Goal: Task Accomplishment & Management: Use online tool/utility

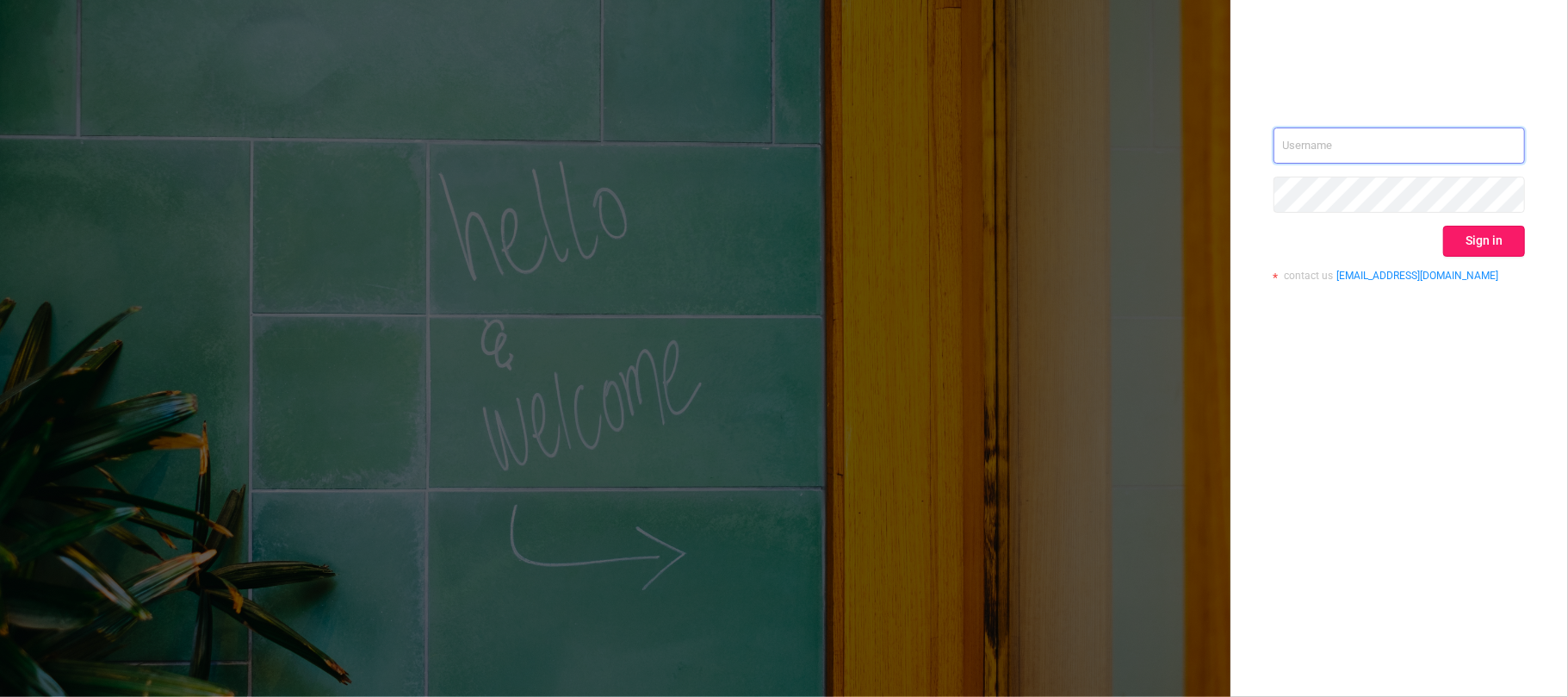
type input "[EMAIL_ADDRESS][DOMAIN_NAME]"
click at [1468, 235] on button "Sign in" at bounding box center [1484, 241] width 82 height 31
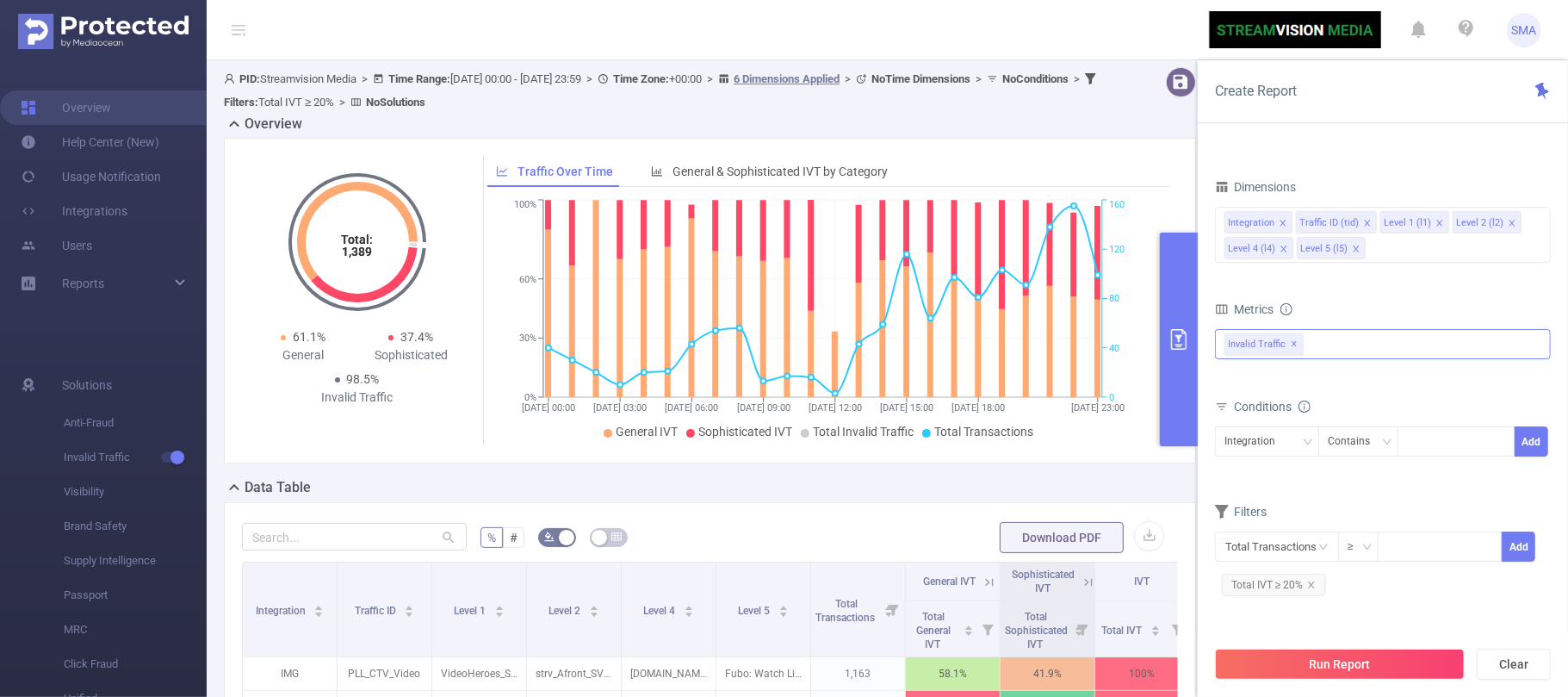
click at [1314, 346] on div "Invalid Traffic ✕" at bounding box center [1383, 344] width 336 height 31
click at [1365, 318] on div "Metrics" at bounding box center [1383, 311] width 336 height 29
click at [1424, 442] on div at bounding box center [1456, 441] width 99 height 29
click at [1261, 444] on div "Integration" at bounding box center [1256, 441] width 63 height 29
click at [1258, 558] on li "Level 2 (l2)" at bounding box center [1266, 561] width 104 height 28
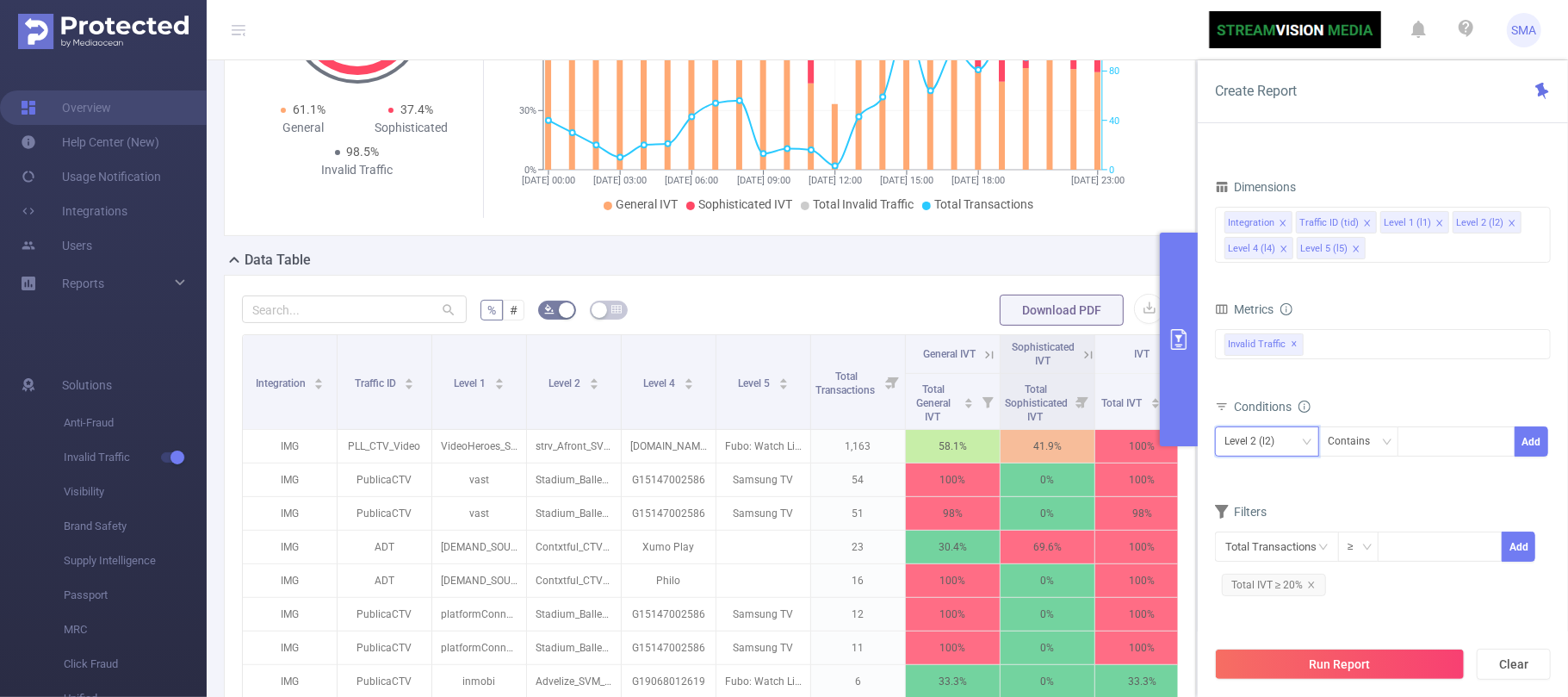
scroll to position [229, 0]
click at [1443, 435] on div at bounding box center [1456, 441] width 99 height 29
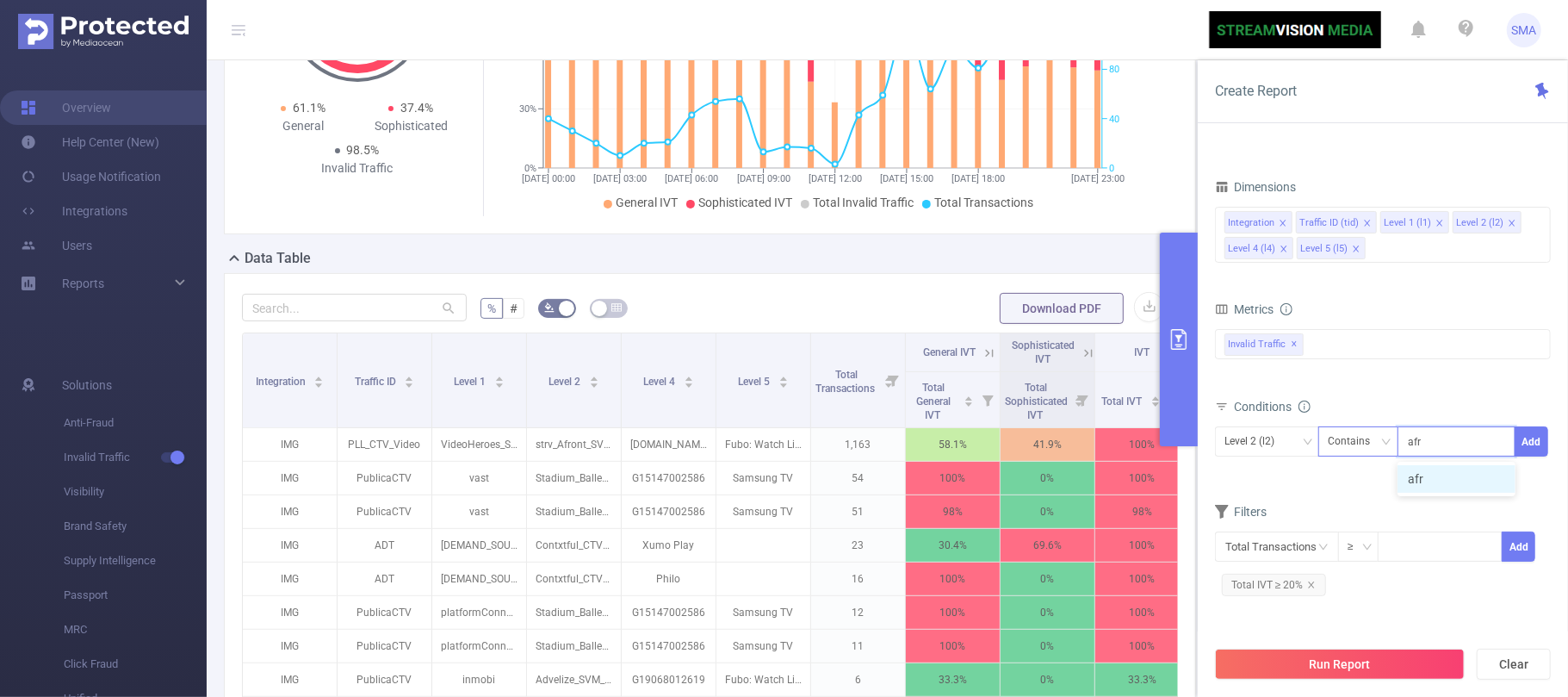
type input "afr"
click at [1387, 447] on icon "icon: down" at bounding box center [1386, 441] width 11 height 11
click at [1391, 479] on li "Contains" at bounding box center [1376, 478] width 115 height 28
click at [1451, 445] on div "afr" at bounding box center [1456, 441] width 99 height 29
click at [1440, 445] on icon "icon: close" at bounding box center [1438, 442] width 6 height 6
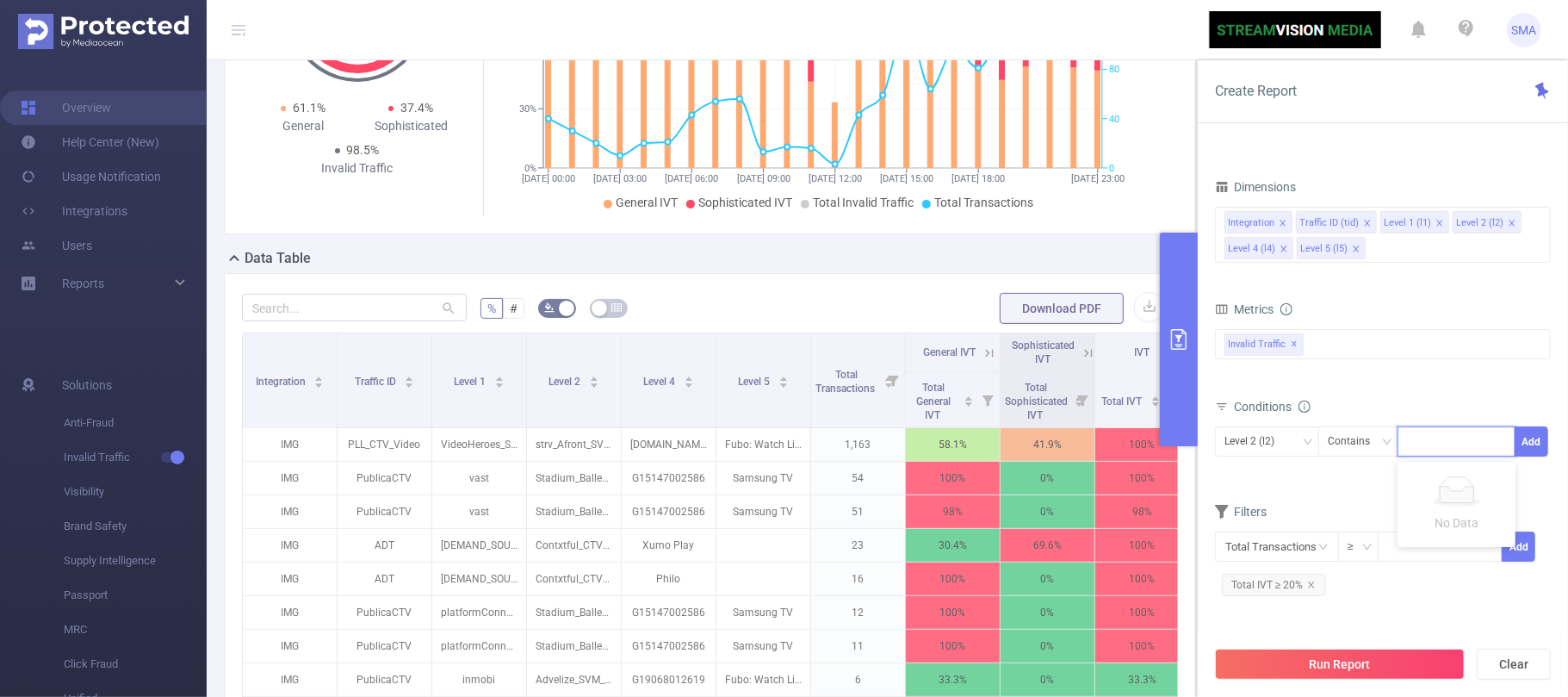
click at [1441, 445] on div at bounding box center [1456, 441] width 99 height 29
type input "afront"
click at [1460, 479] on li "afront" at bounding box center [1457, 478] width 118 height 28
click at [1331, 493] on form "Dimensions Integration Traffic ID (tid) Level 1 (l1) Level 2 (l2) Level 4 (l4) …" at bounding box center [1383, 393] width 336 height 438
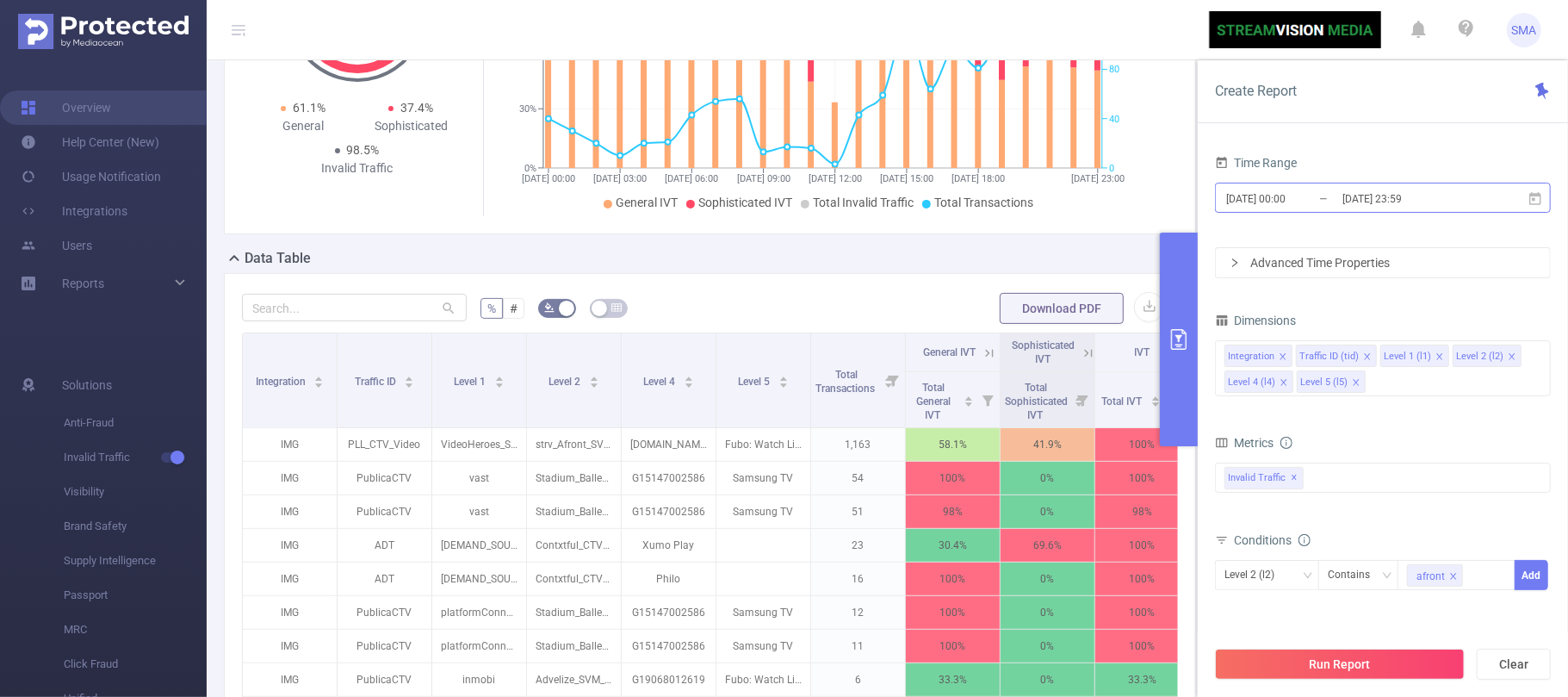
click at [1321, 193] on input "[DATE] 00:00" at bounding box center [1294, 199] width 139 height 23
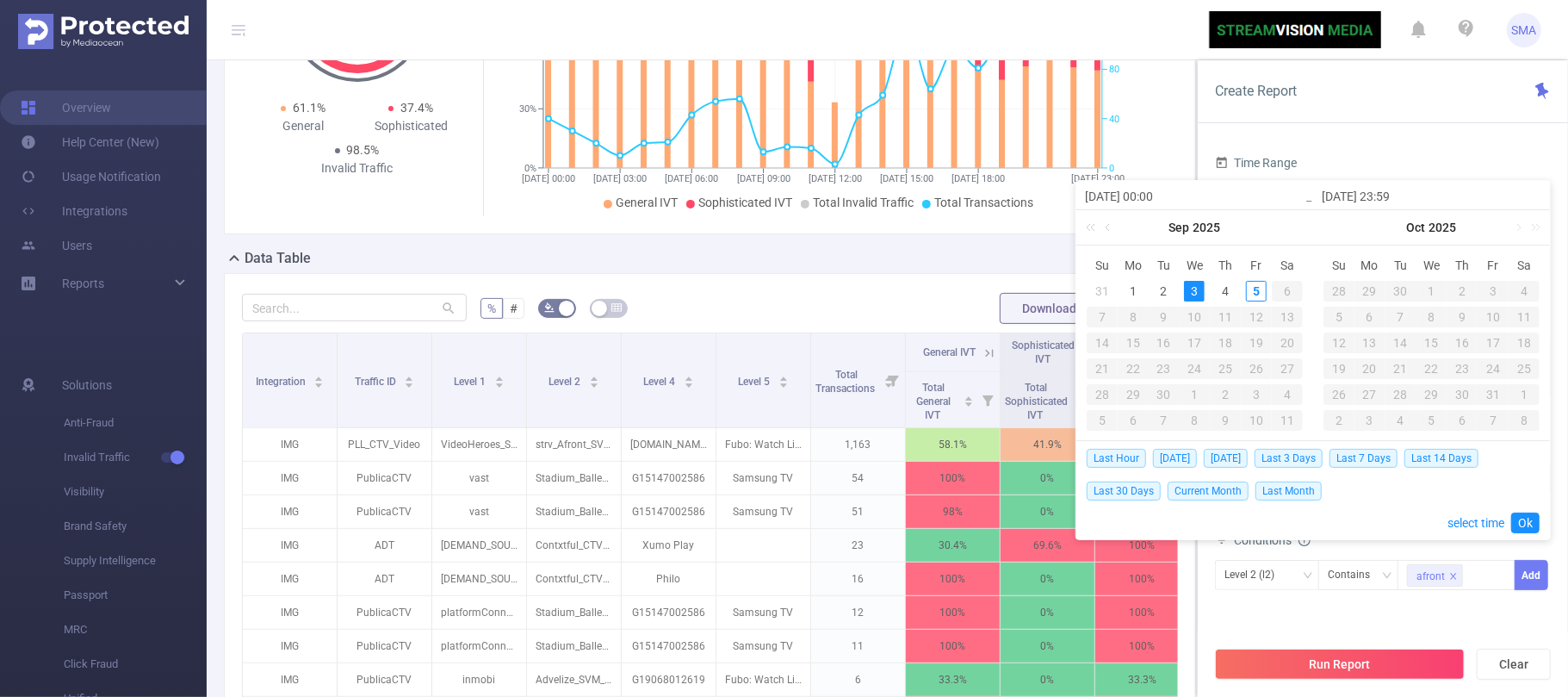
click at [1190, 287] on div "3" at bounding box center [1195, 291] width 21 height 21
click at [1258, 293] on div "5" at bounding box center [1257, 291] width 21 height 21
type input "[DATE] 13:00"
click at [1258, 285] on div "5" at bounding box center [1257, 291] width 21 height 21
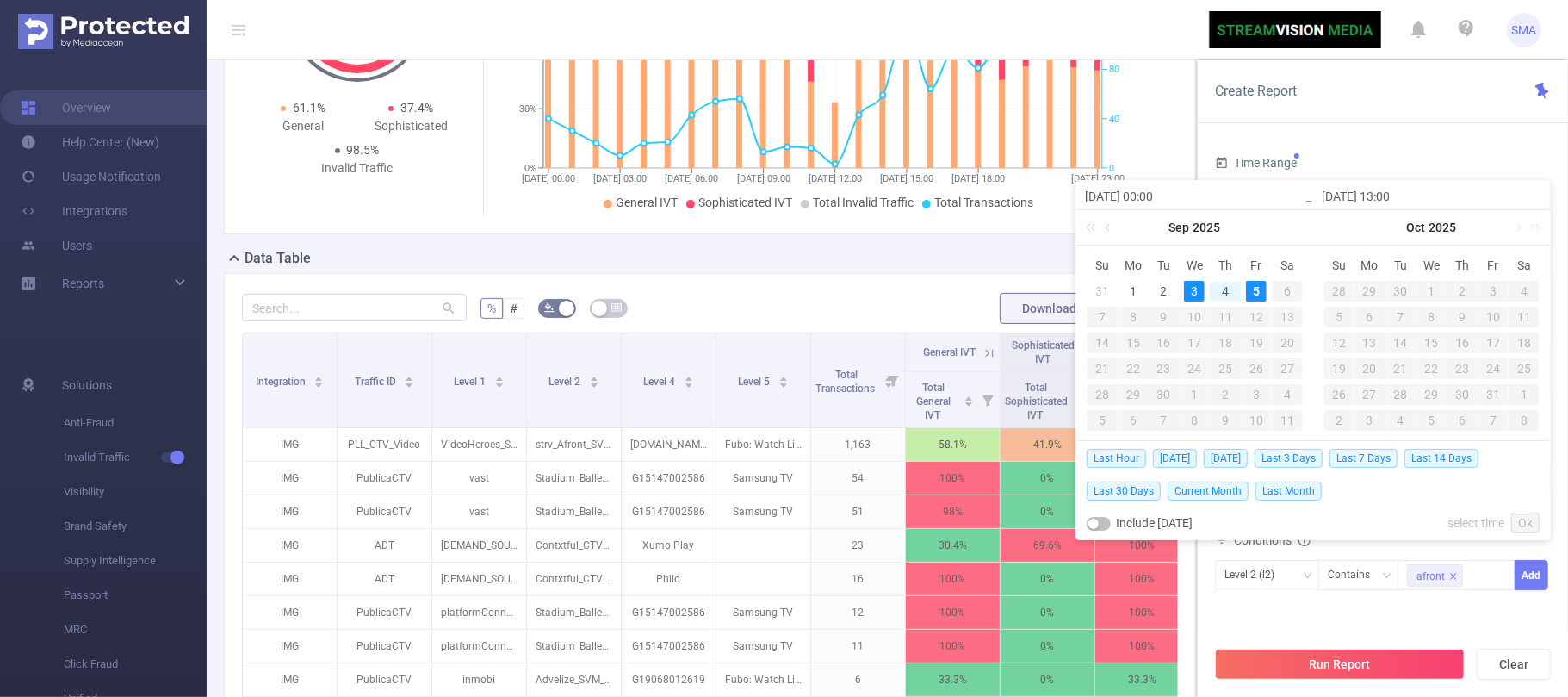
click at [1196, 301] on div "3" at bounding box center [1195, 291] width 21 height 21
click at [1528, 521] on link "Ok" at bounding box center [1526, 523] width 29 height 21
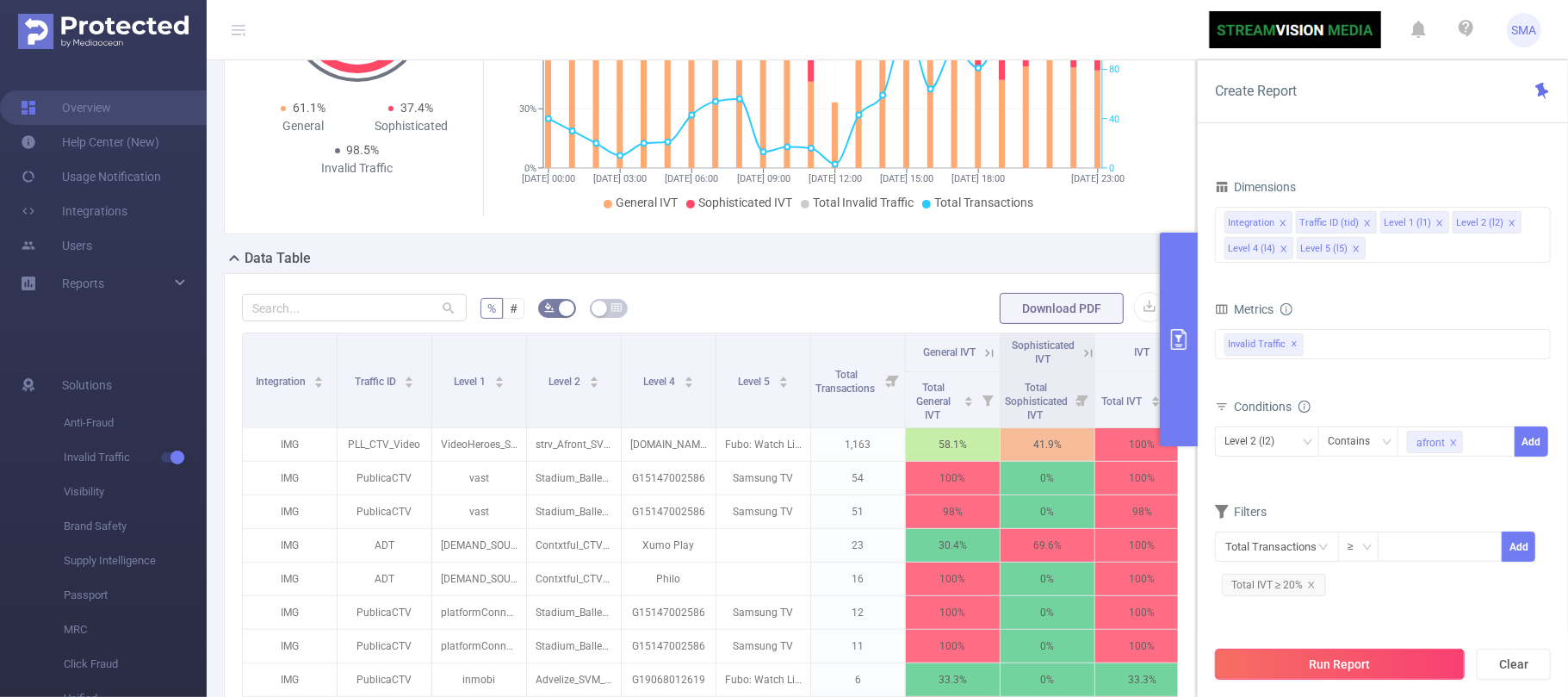
click at [1374, 658] on button "Run Report" at bounding box center [1340, 664] width 250 height 31
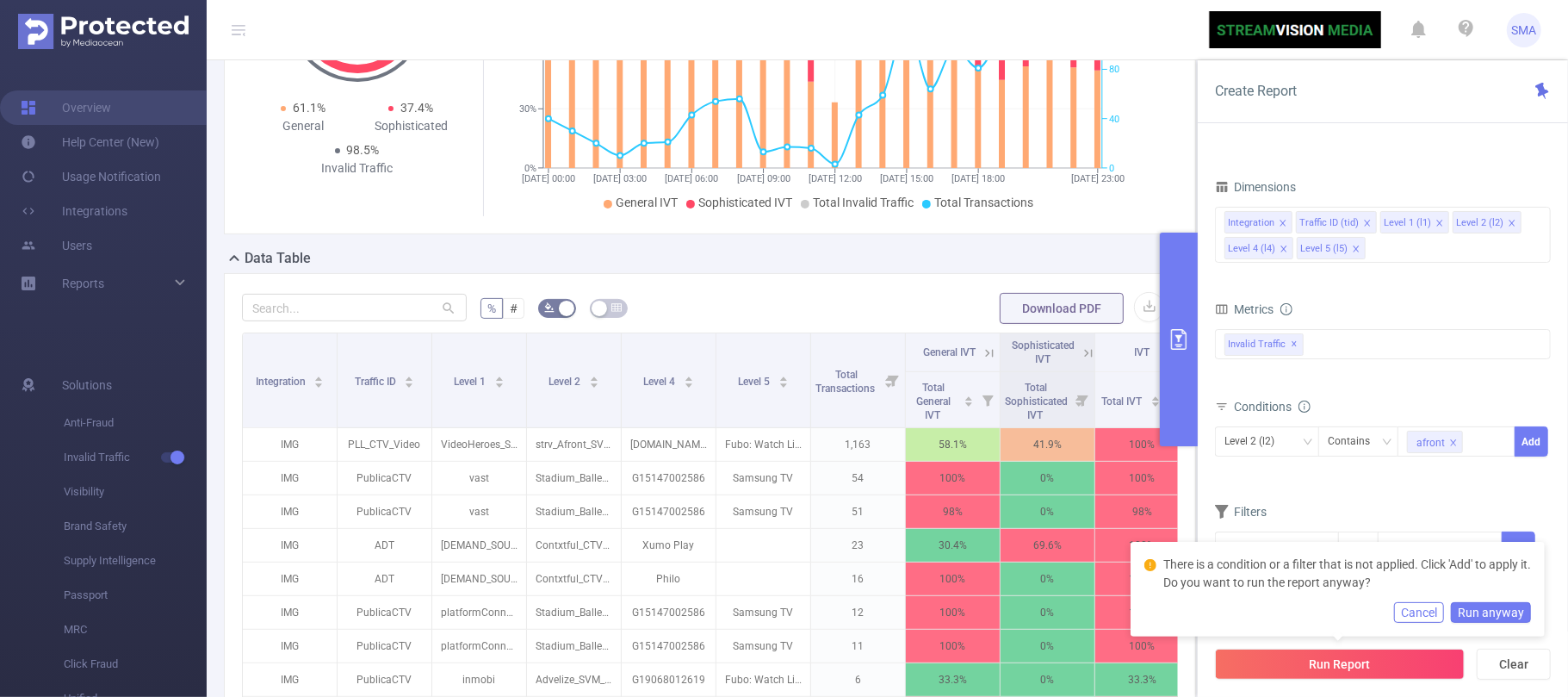
click at [1415, 510] on div "Filters" at bounding box center [1383, 514] width 336 height 29
click at [1421, 610] on button "Cancel" at bounding box center [1419, 612] width 50 height 21
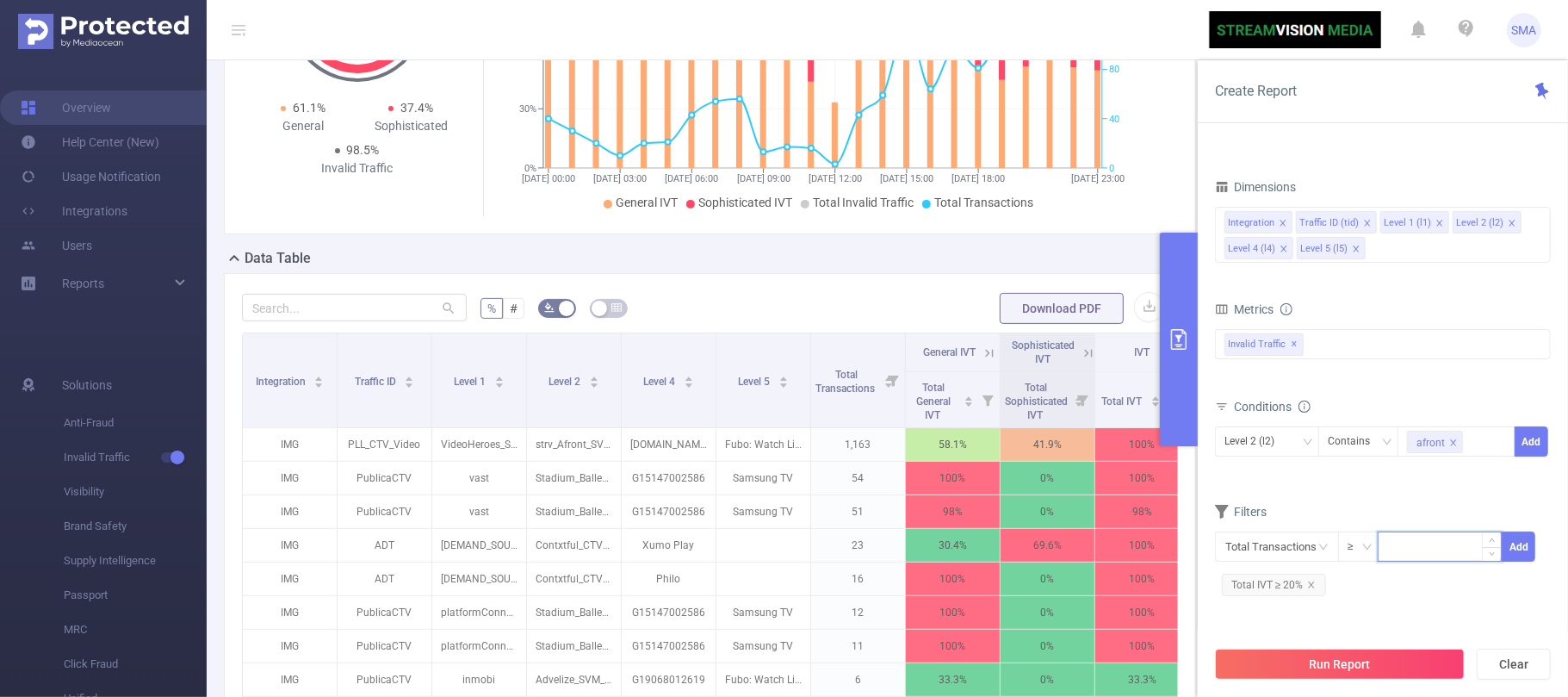
click at [1399, 553] on input at bounding box center [1440, 544] width 122 height 26
click at [1310, 586] on icon "icon: close" at bounding box center [1311, 584] width 6 height 6
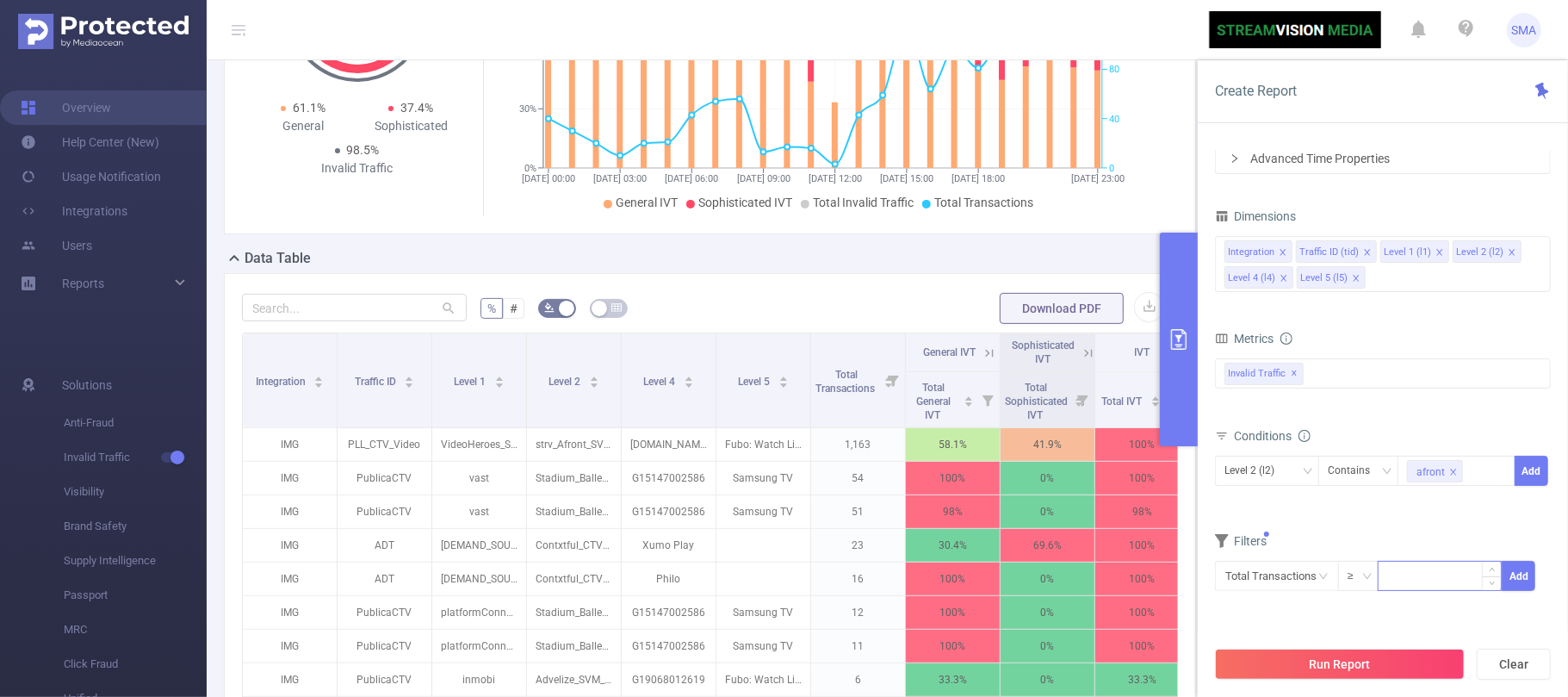
click at [1410, 585] on input at bounding box center [1440, 574] width 122 height 26
click at [1264, 577] on input "text" at bounding box center [1277, 576] width 124 height 31
click at [1300, 448] on li "Invalid Traffic" at bounding box center [1277, 449] width 124 height 28
click at [1369, 469] on li "IVT" at bounding box center [1398, 476] width 125 height 28
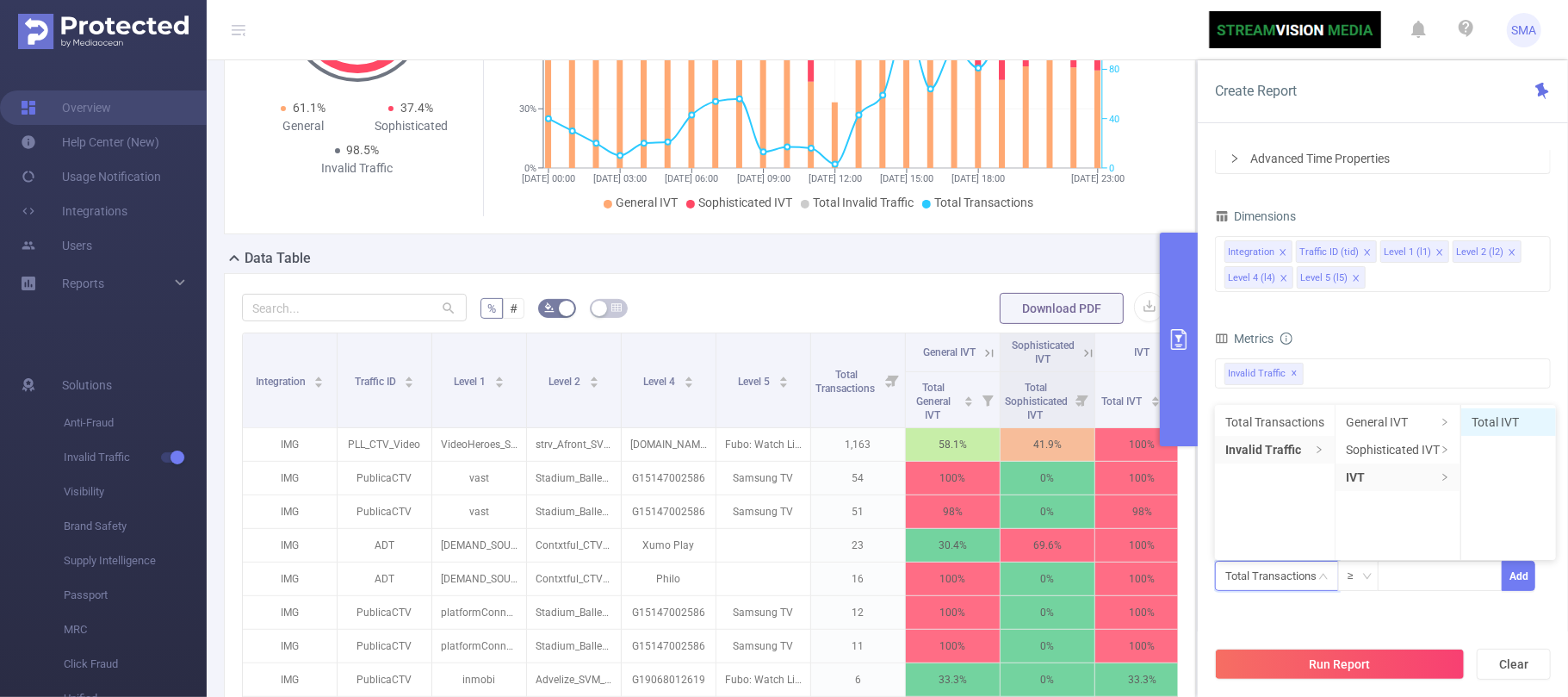
click at [1516, 421] on li "Total IVT" at bounding box center [1508, 421] width 95 height 28
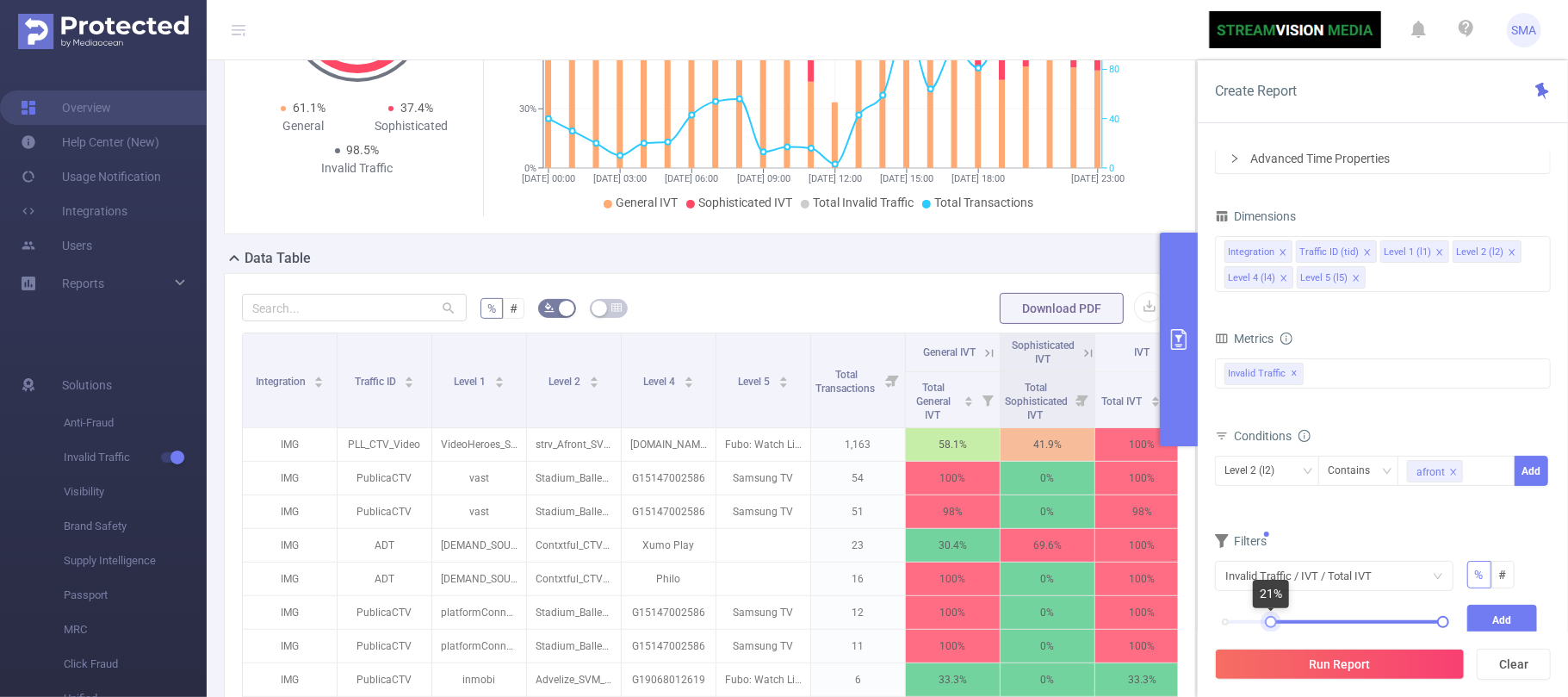
drag, startPoint x: 1227, startPoint y: 623, endPoint x: 1273, endPoint y: 618, distance: 46.3
click at [1273, 618] on div at bounding box center [1271, 622] width 12 height 12
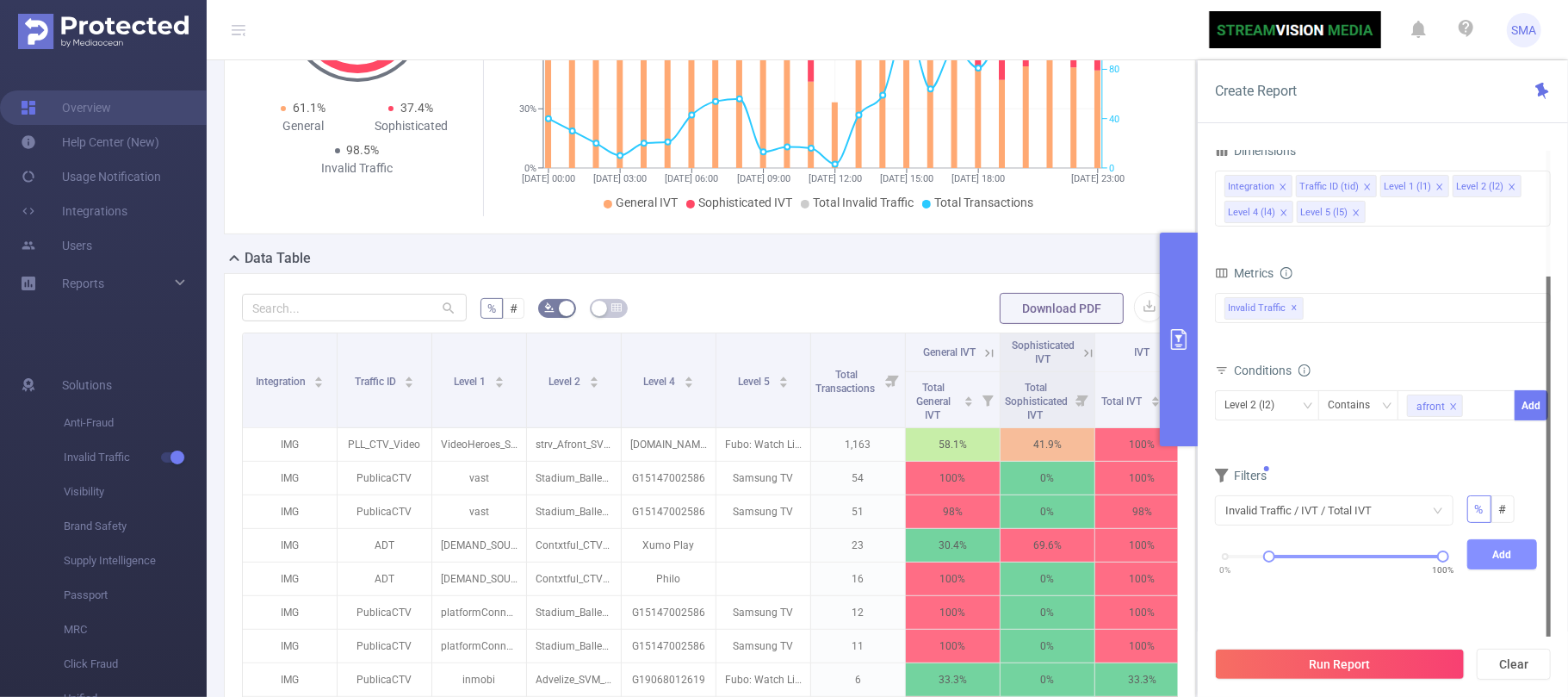
click at [1494, 548] on button "Add" at bounding box center [1503, 554] width 71 height 31
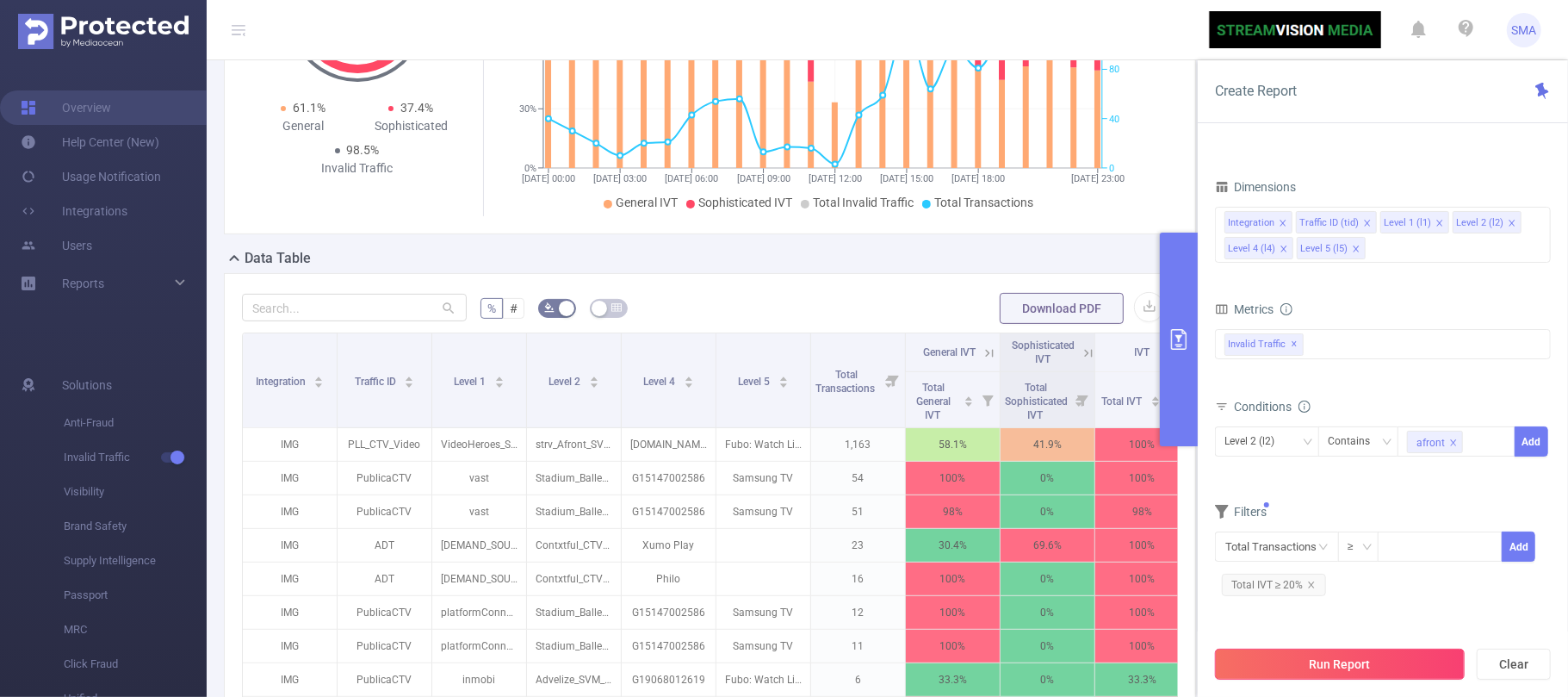
click at [1340, 658] on button "Run Report" at bounding box center [1340, 664] width 250 height 31
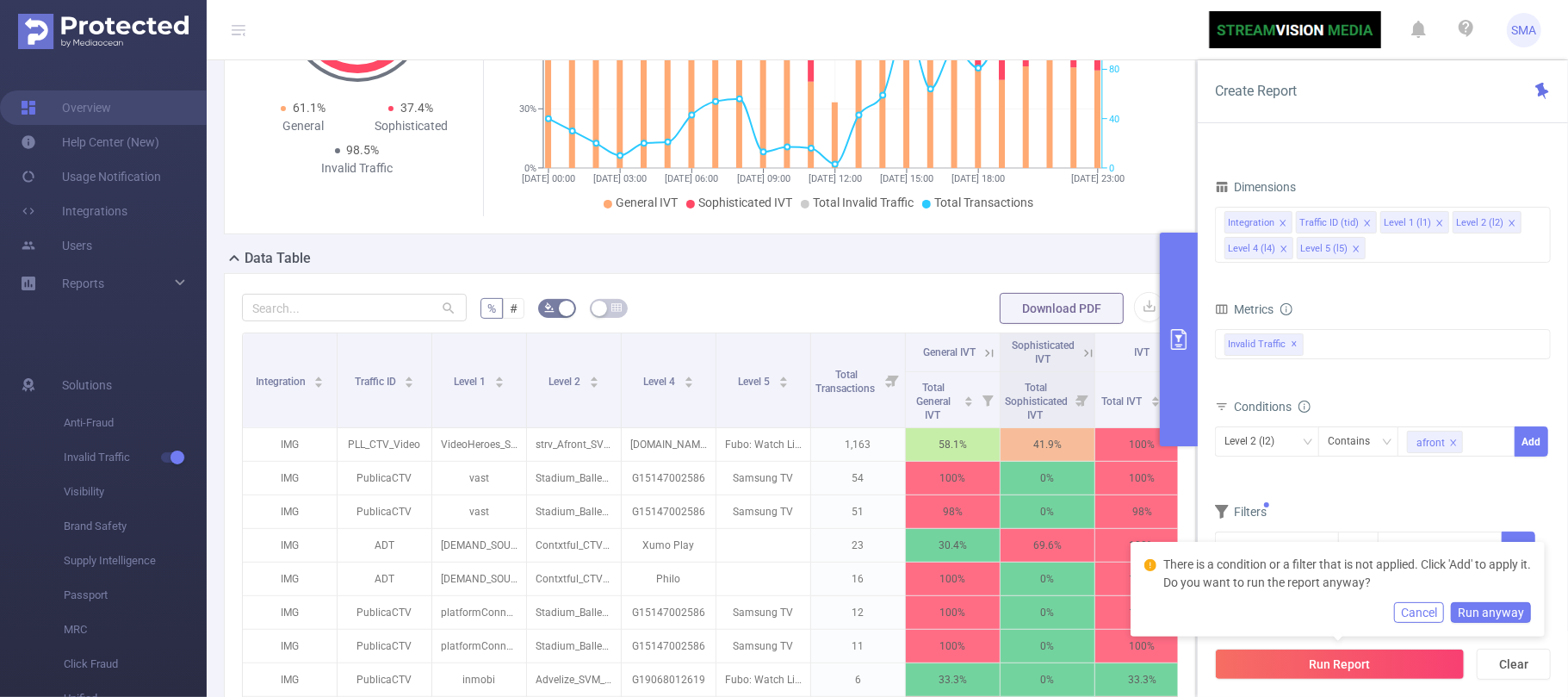
click at [1415, 478] on div "Conditions Level 2 (l2) Contains afront Add" at bounding box center [1383, 436] width 336 height 84
click at [1430, 614] on button "Cancel" at bounding box center [1419, 612] width 50 height 21
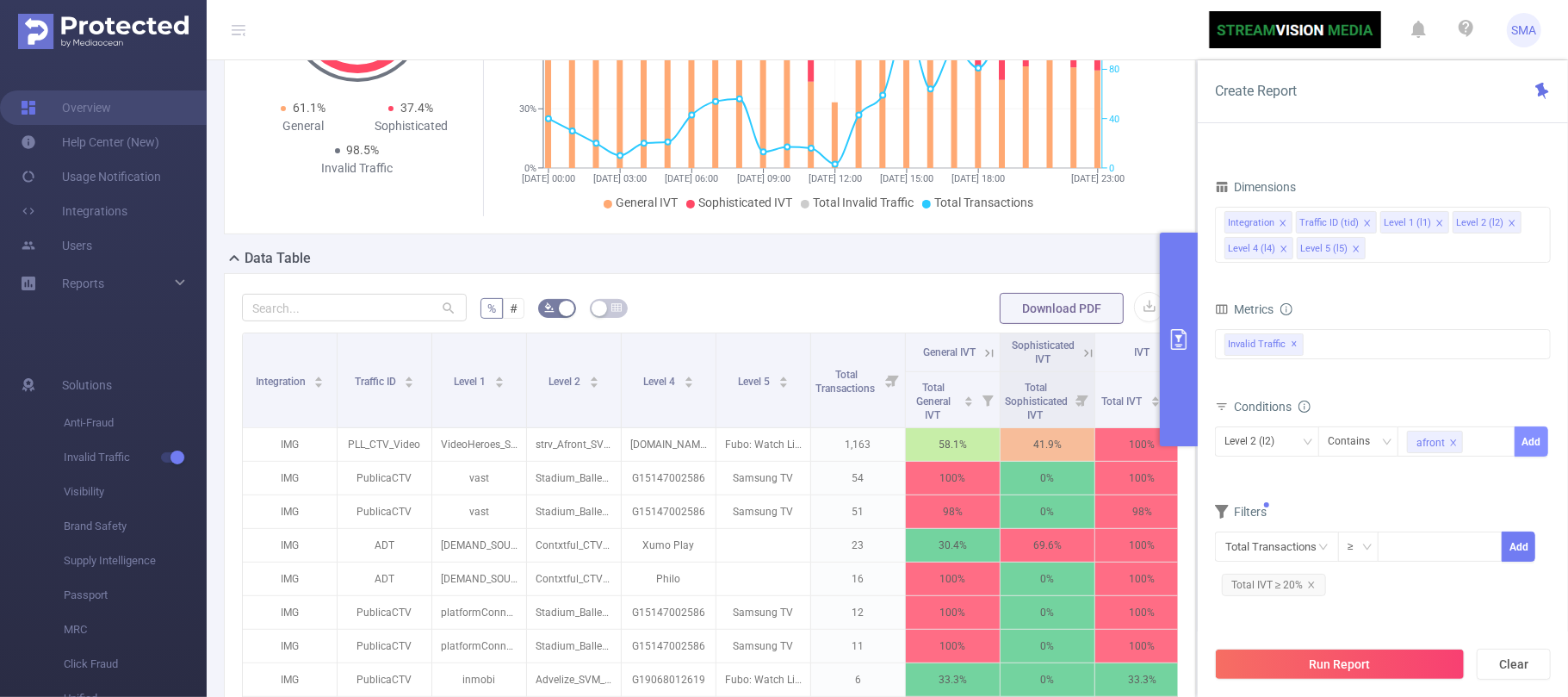
click at [1530, 445] on button "Add" at bounding box center [1531, 441] width 33 height 31
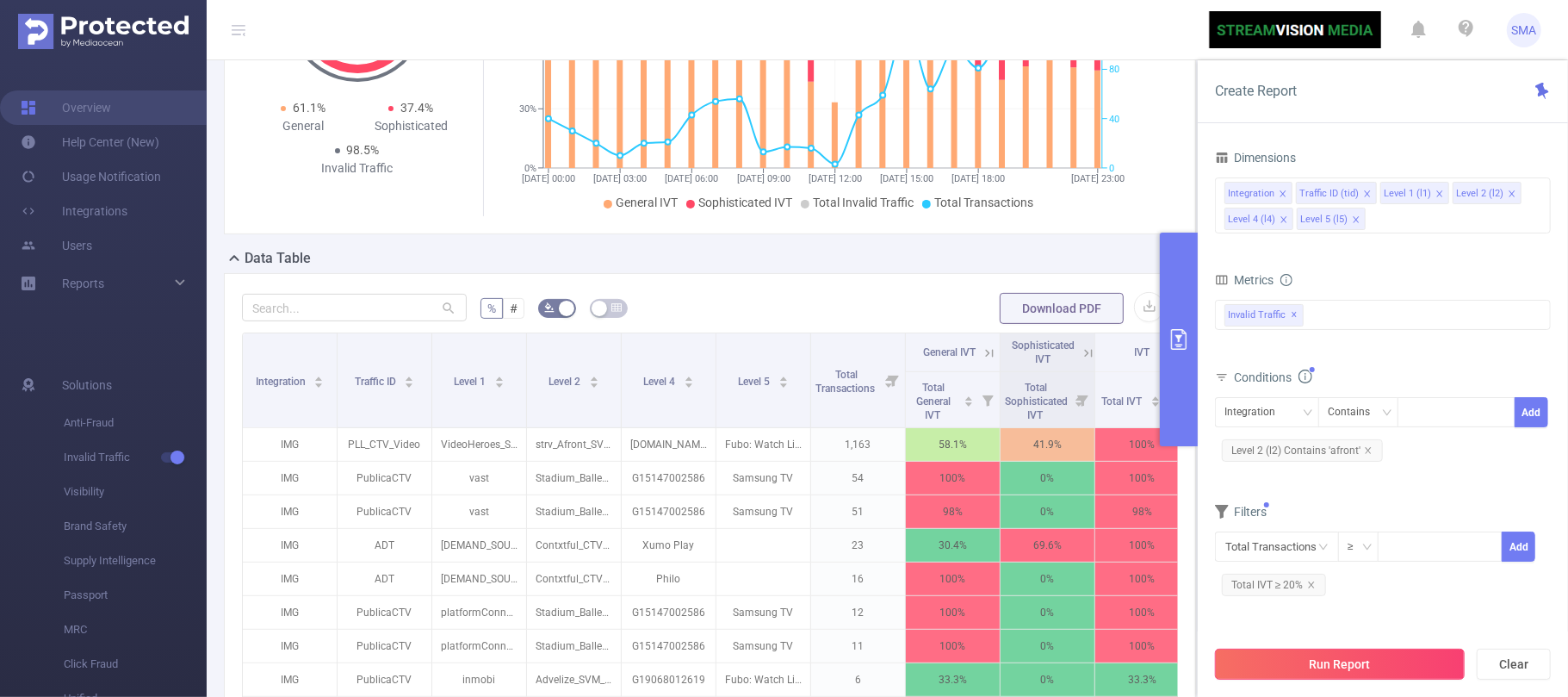
click at [1336, 659] on button "Run Report" at bounding box center [1340, 664] width 250 height 31
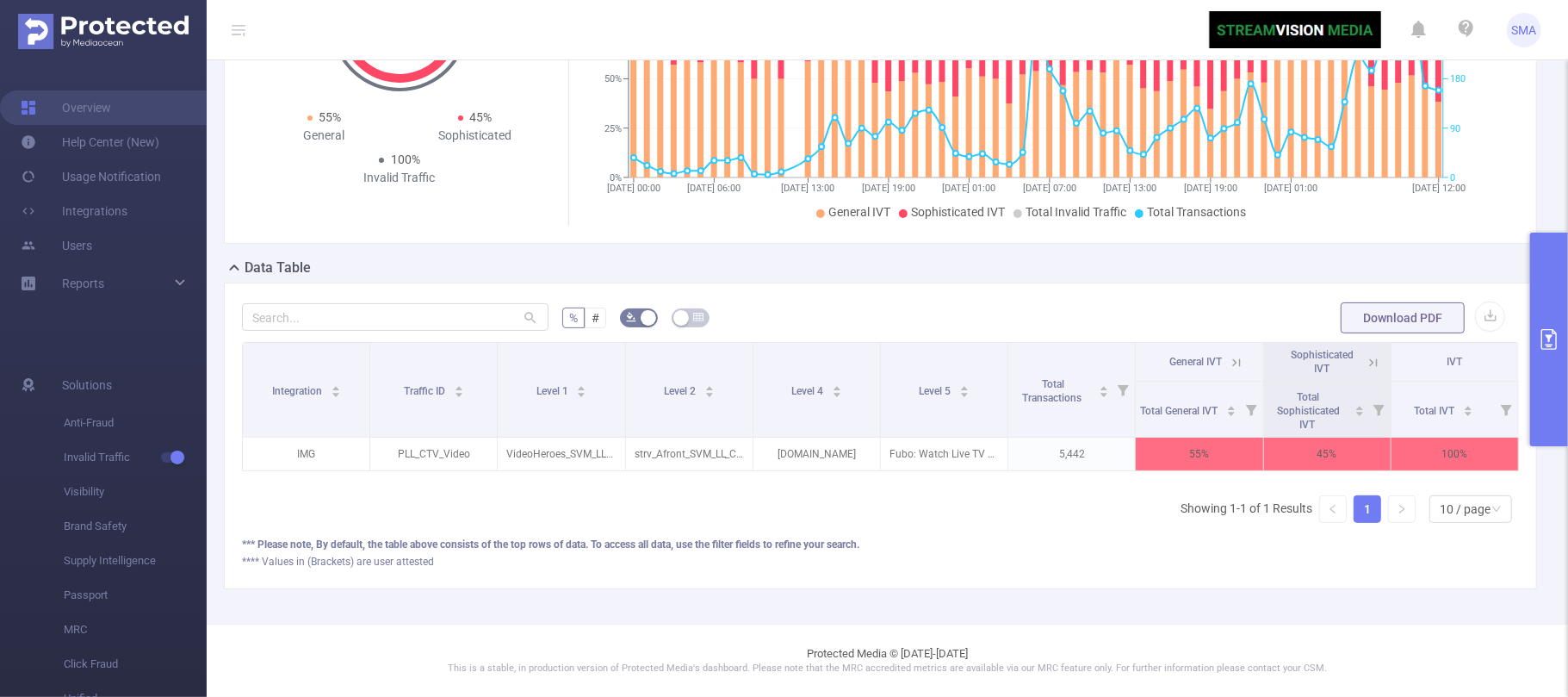
scroll to position [240, 0]
click at [1475, 302] on button "button" at bounding box center [1491, 317] width 31 height 31
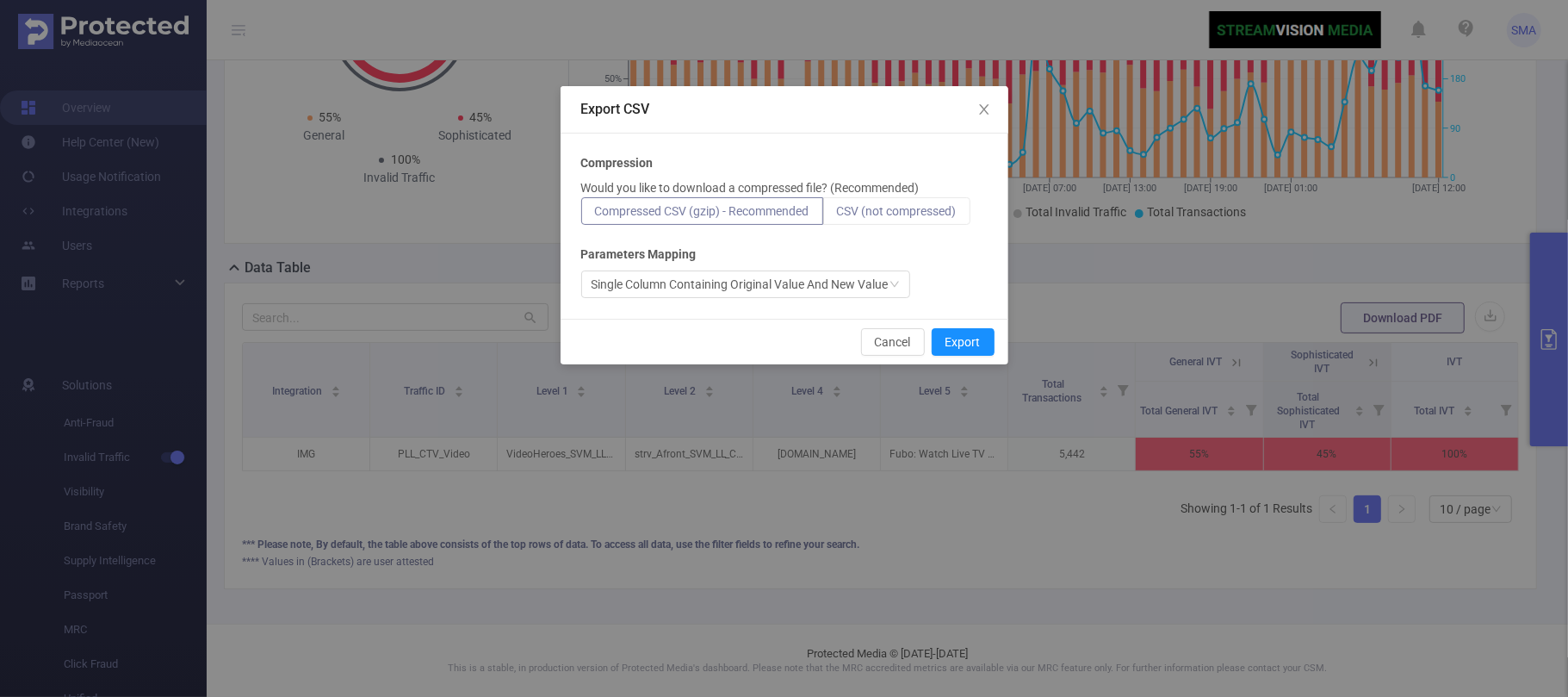
click at [932, 201] on label "CSV (not compressed)" at bounding box center [897, 210] width 147 height 28
click at [837, 215] on input "CSV (not compressed)" at bounding box center [837, 215] width 0 height 0
click at [904, 219] on label "CSV (not compressed)" at bounding box center [897, 210] width 147 height 28
click at [837, 215] on input "CSV (not compressed)" at bounding box center [837, 215] width 0 height 0
click at [966, 338] on button "Export" at bounding box center [964, 342] width 63 height 28
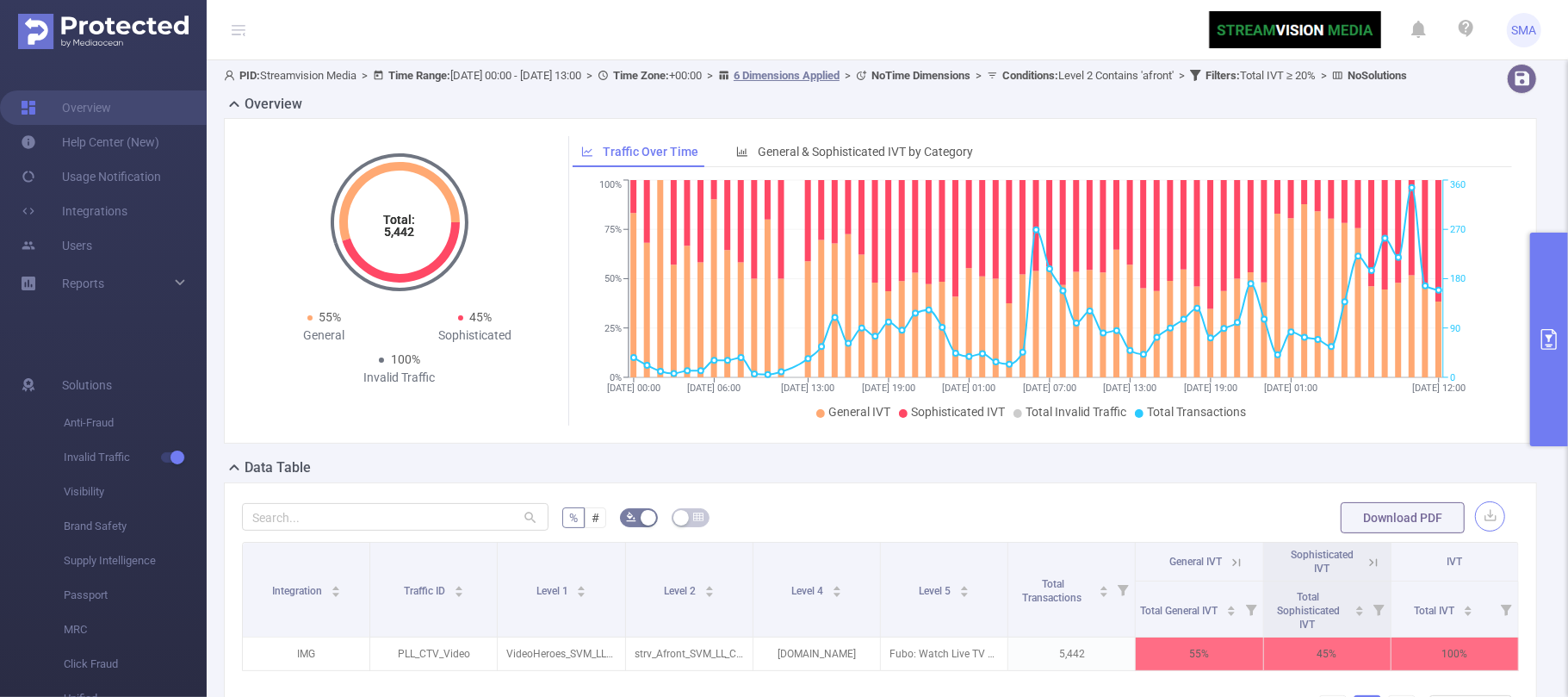
scroll to position [0, 0]
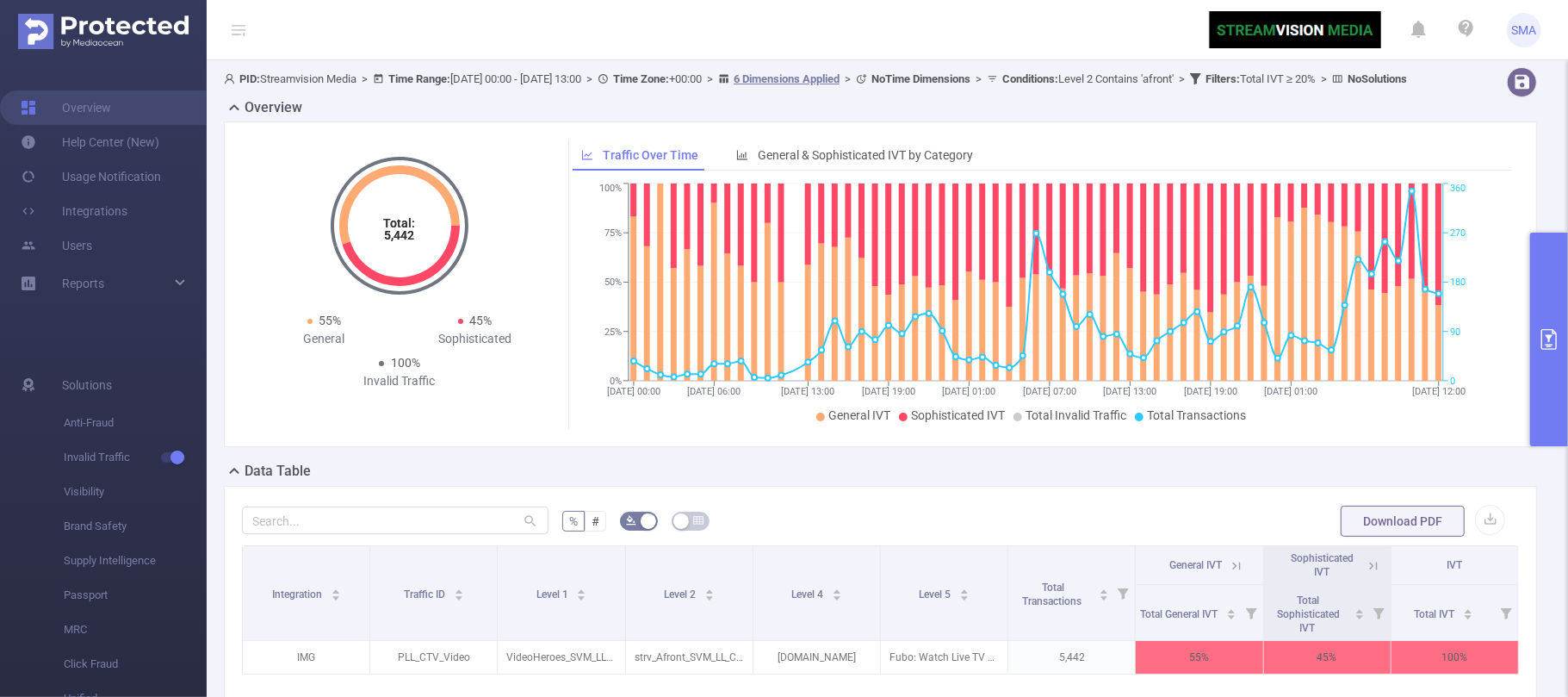
click at [1557, 334] on icon "primary" at bounding box center [1549, 339] width 15 height 21
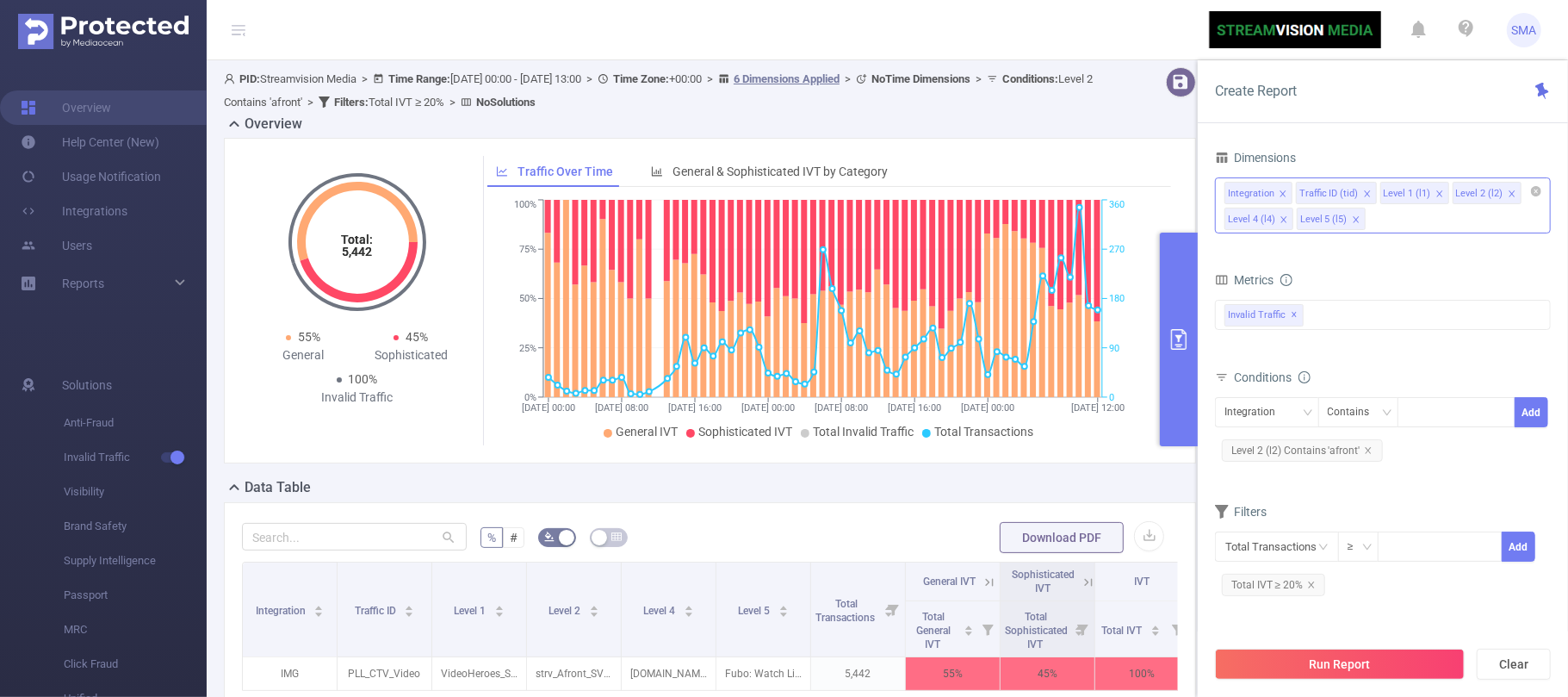
click at [1407, 222] on div "Integration Traffic ID (tid) Level 1 (l1) Level 2 (l2) Level 4 (l4) Level 5 (l5)" at bounding box center [1383, 205] width 336 height 56
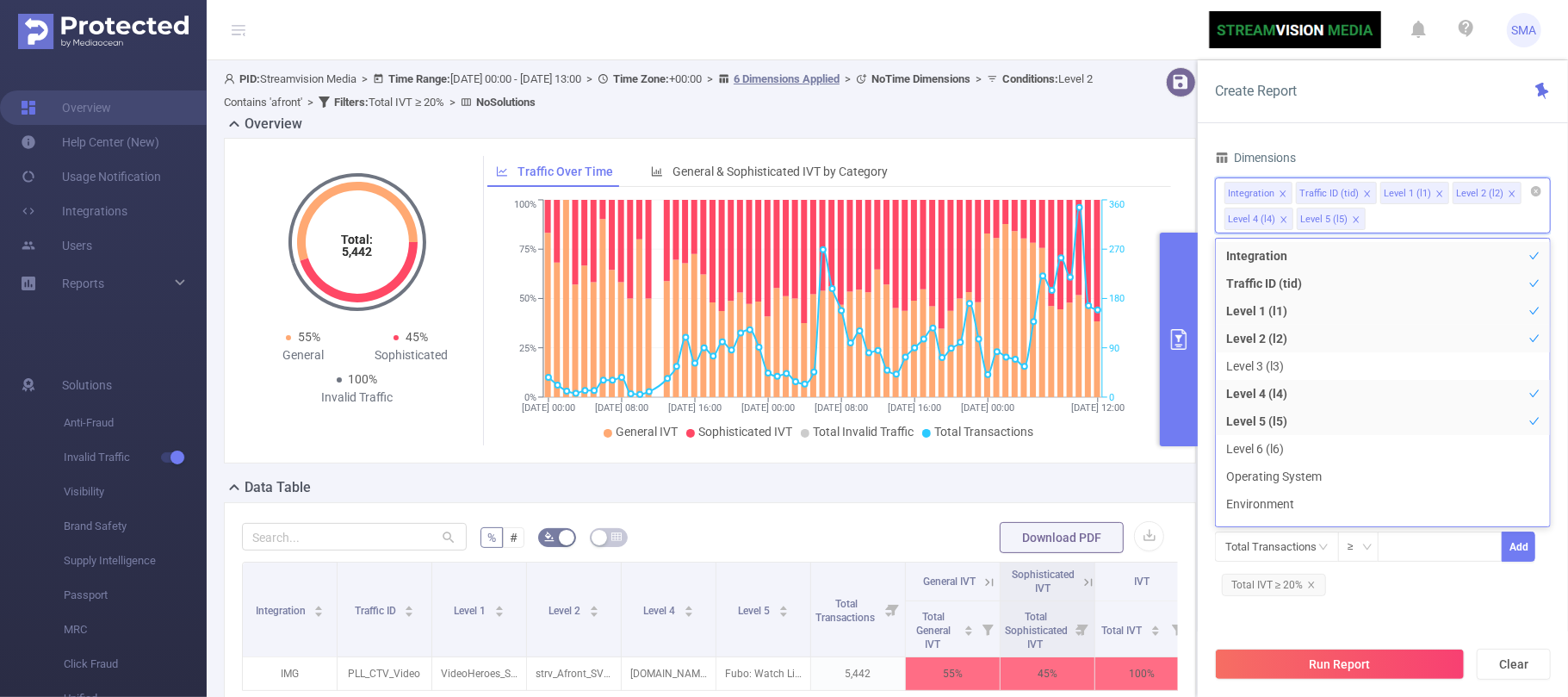
click at [1424, 211] on div "Integration Traffic ID (tid) Level 1 (l1) Level 2 (l2) Level 4 (l4) Level 5 (l5)" at bounding box center [1383, 205] width 336 height 56
click at [1451, 142] on div "Time Range [DATE] 00:00 _ [DATE] 13:00 Advanced Time Properties Dimensions Inte…" at bounding box center [1383, 430] width 371 height 593
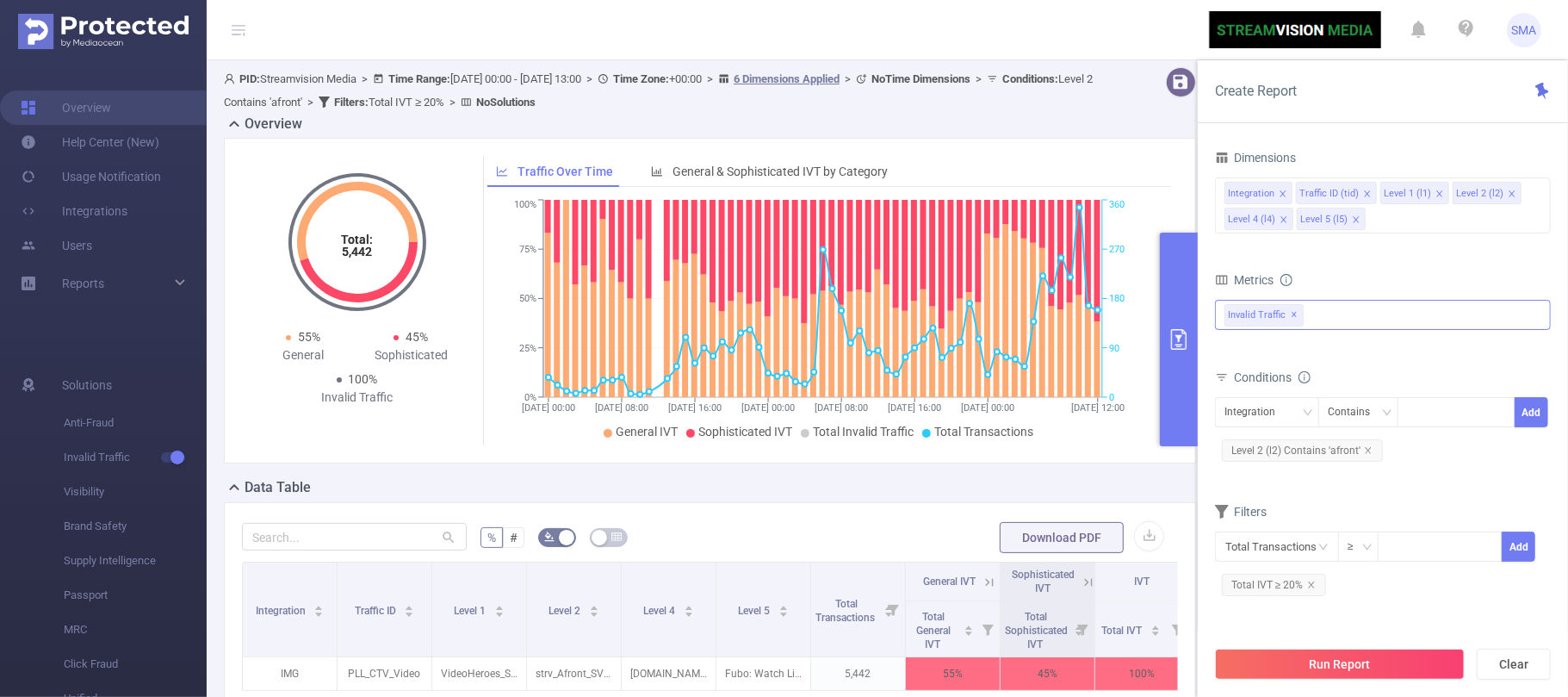
click at [1402, 322] on div "Invalid Traffic ✕ Anti-Fraud Invalid Traffic" at bounding box center [1383, 315] width 336 height 31
click at [1441, 251] on form "Dimensions Integration Traffic ID (tid) Level 1 (l1) Level 2 (l2) Level 4 (l4) …" at bounding box center [1383, 379] width 336 height 468
click at [1444, 217] on div "Integration Traffic ID (tid) Level 1 (l1) Level 2 (l2) Level 4 (l4) Level 5 (l5)" at bounding box center [1383, 205] width 336 height 56
type input "d"
click at [1369, 126] on div "Create Report Time Range [DATE] 00:00 _ [DATE] 13:00 Advanced Time Properties D…" at bounding box center [1383, 378] width 371 height 636
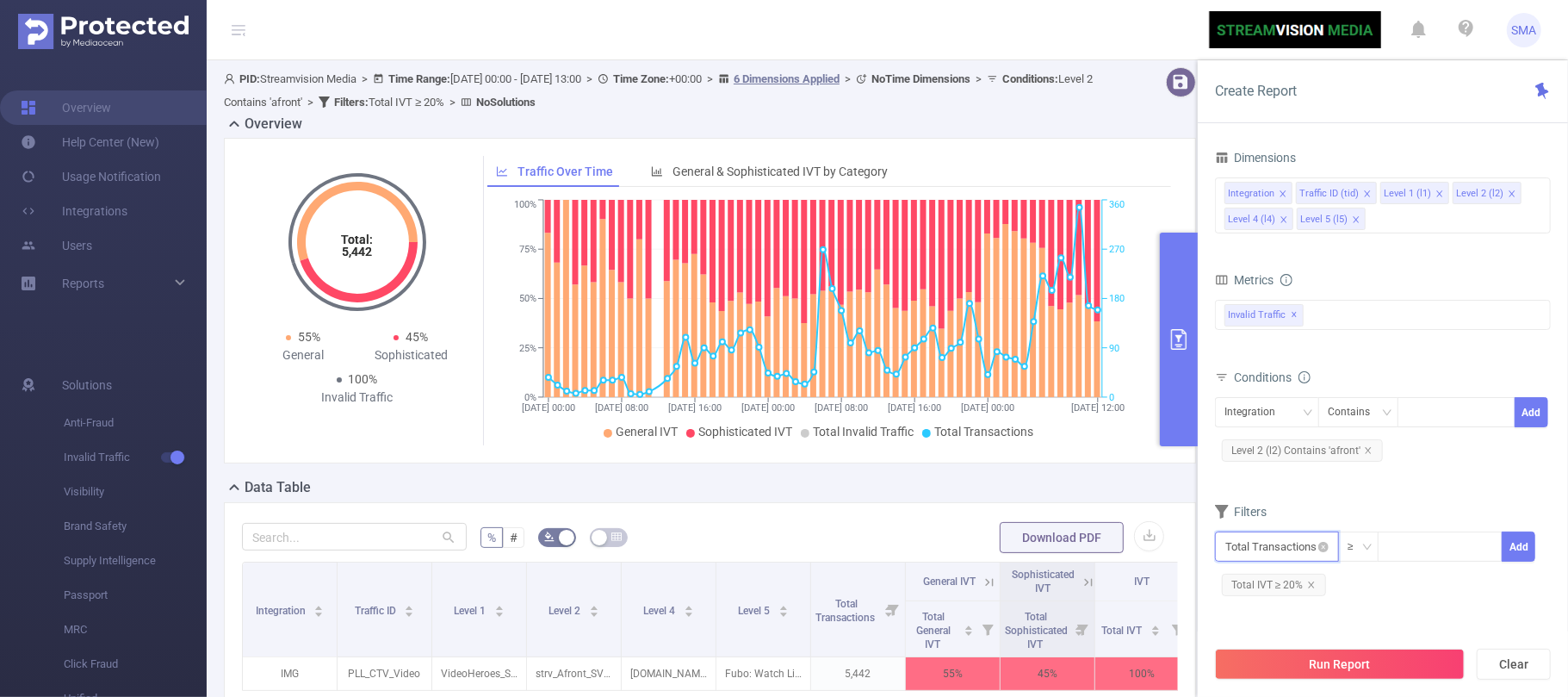
click at [1296, 548] on input "text" at bounding box center [1277, 546] width 124 height 31
click at [1385, 515] on div "Filters" at bounding box center [1383, 514] width 336 height 29
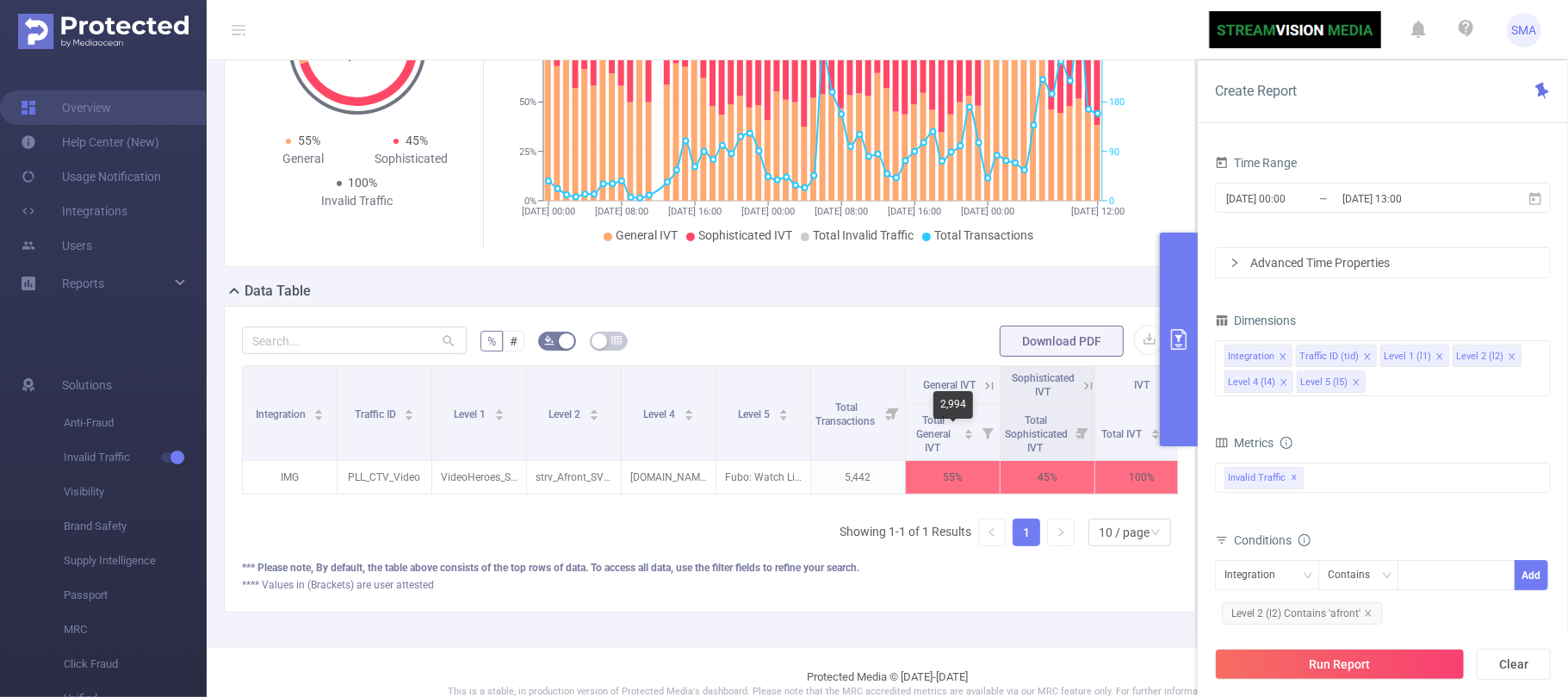
scroll to position [229, 0]
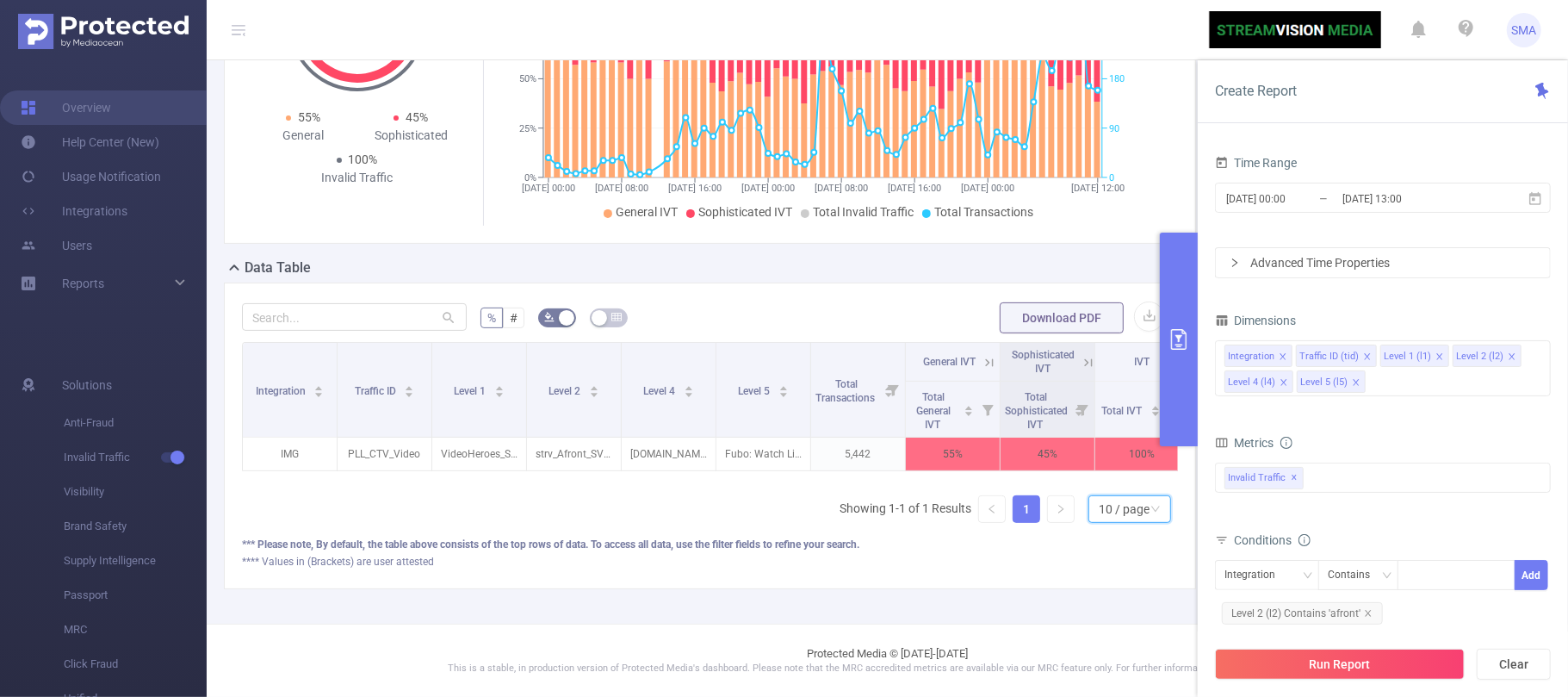
click at [1117, 518] on div "10 / page" at bounding box center [1124, 508] width 51 height 26
click at [1354, 260] on div "Advanced Time Properties" at bounding box center [1383, 263] width 334 height 30
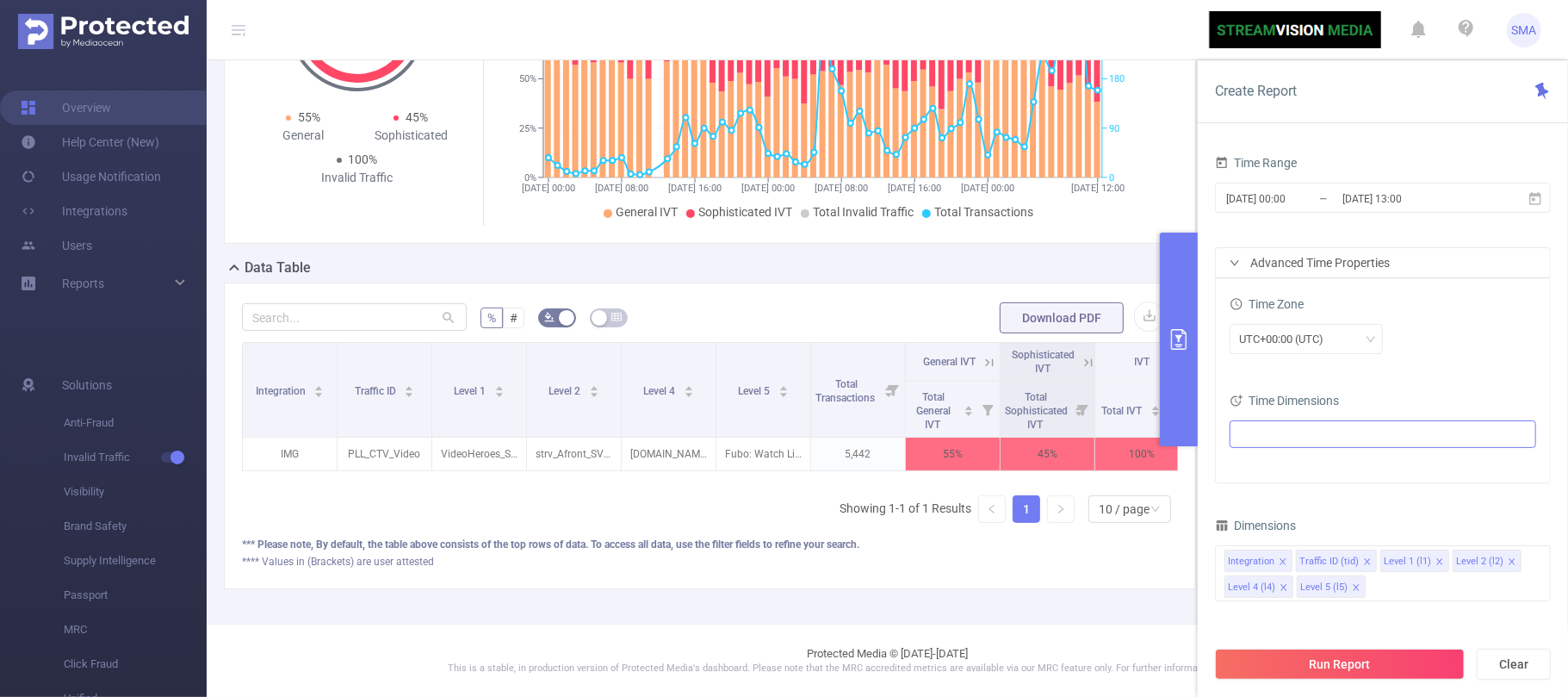
click at [1289, 433] on ul at bounding box center [1376, 433] width 284 height 26
click at [1256, 469] on span at bounding box center [1261, 467] width 13 height 13
drag, startPoint x: 1371, startPoint y: 420, endPoint x: 1381, endPoint y: 408, distance: 15.6
click at [1375, 413] on div "Time Dimensions Date" at bounding box center [1383, 425] width 307 height 74
click at [1412, 377] on div "Time Zone UTC+00:00 (UTC) Time Dimensions Date" at bounding box center [1383, 380] width 334 height 204
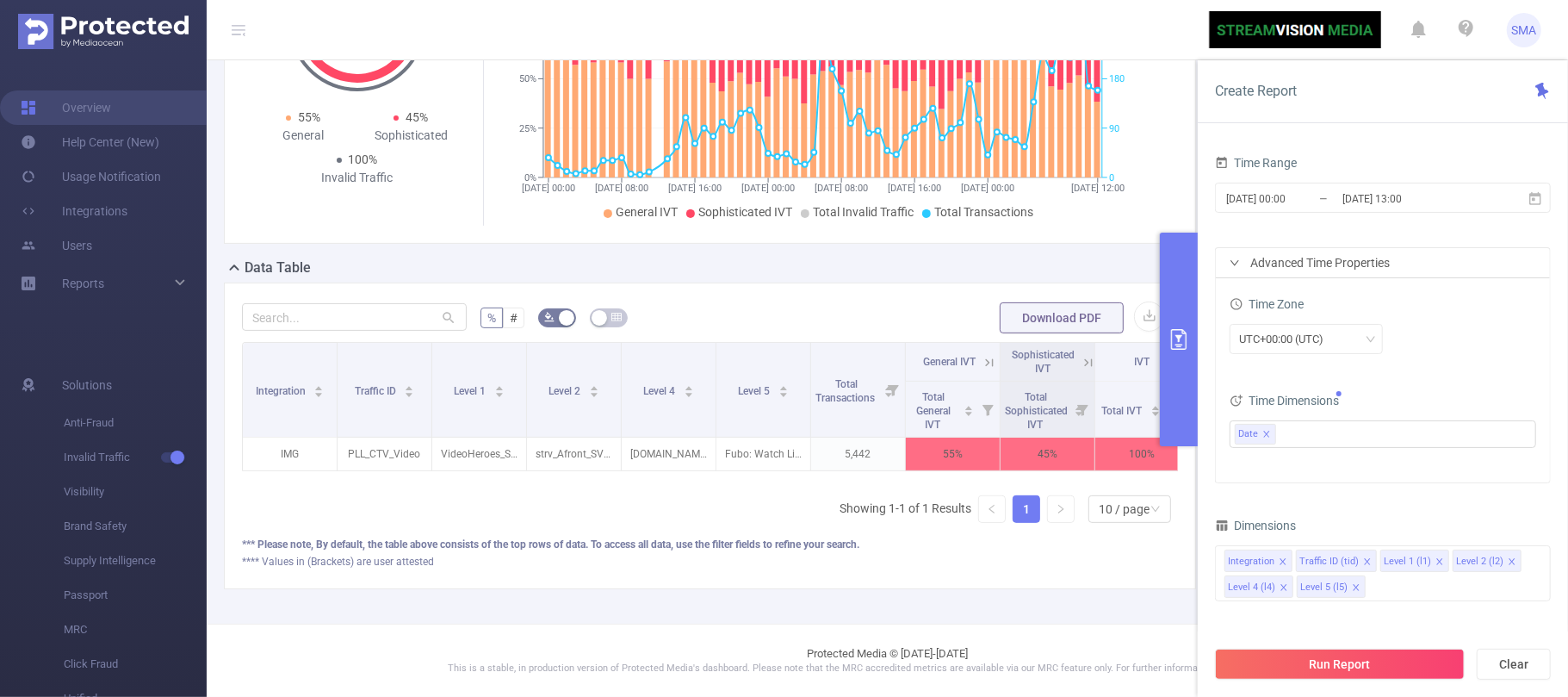
click at [1309, 466] on div "Time Zone UTC+00:00 (UTC) Time Dimensions Date" at bounding box center [1383, 380] width 334 height 204
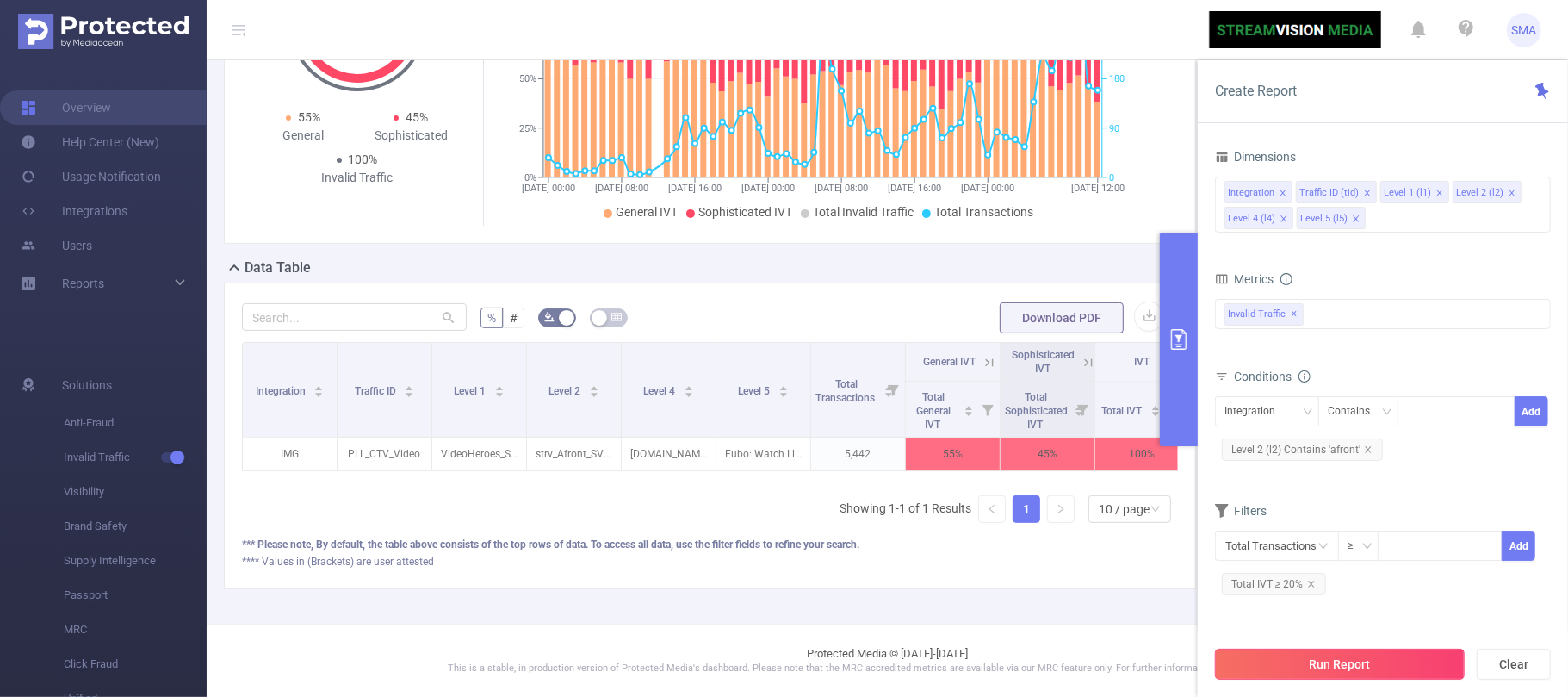
click at [1346, 665] on button "Run Report" at bounding box center [1340, 664] width 250 height 31
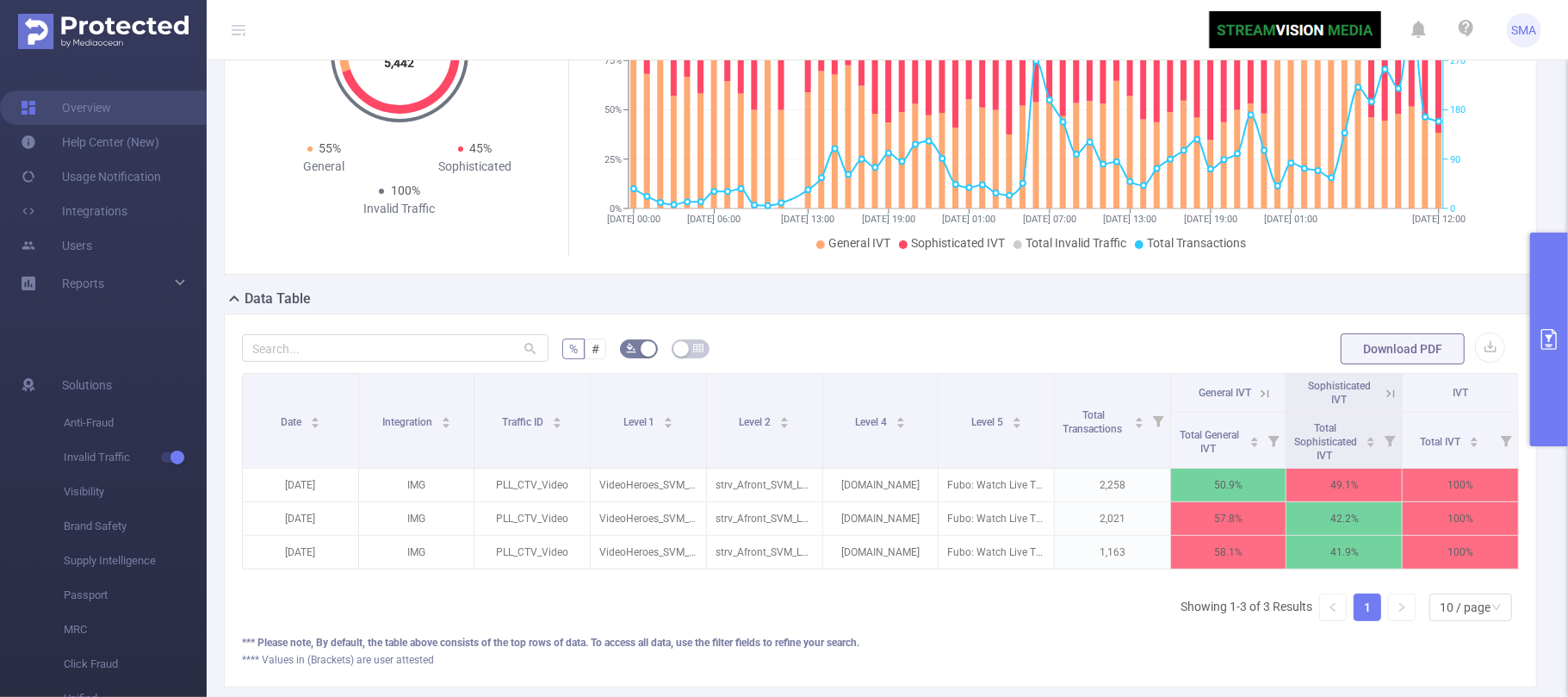
click at [1548, 346] on icon "primary" at bounding box center [1549, 339] width 15 height 21
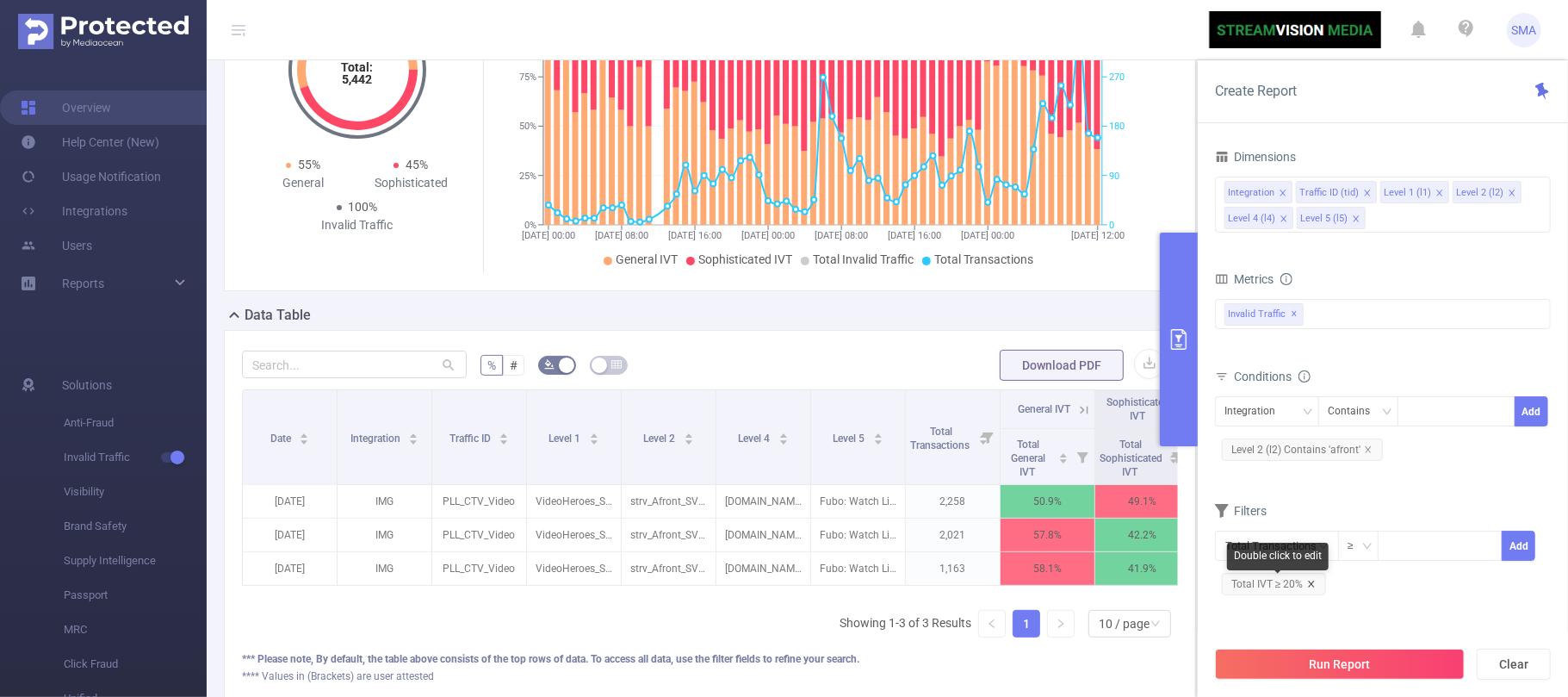
click at [1312, 586] on icon "icon: close" at bounding box center [1311, 583] width 9 height 9
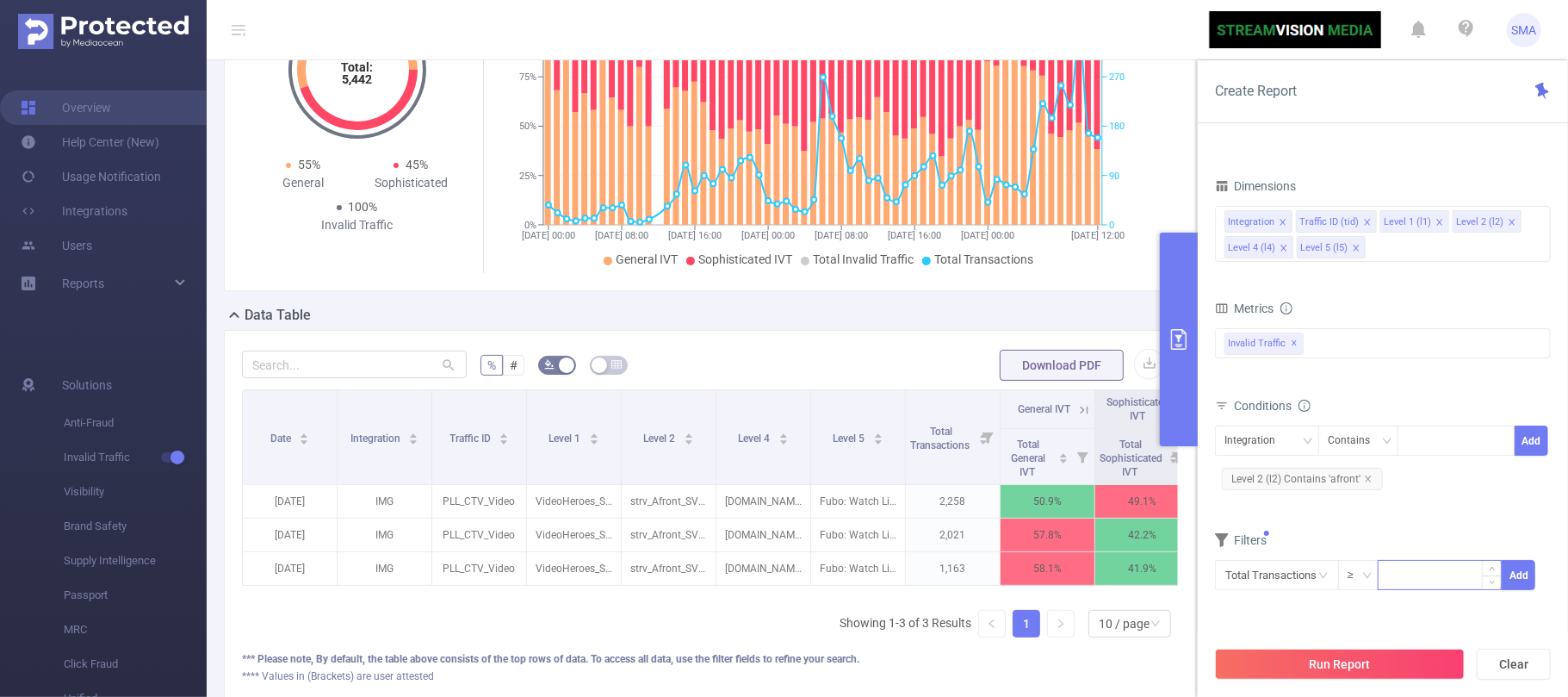
click at [1420, 582] on input at bounding box center [1440, 573] width 122 height 26
click at [1316, 579] on input "text" at bounding box center [1277, 575] width 124 height 31
click at [1262, 445] on li "Invalid Traffic" at bounding box center [1277, 449] width 124 height 28
click at [1403, 478] on li "IVT" at bounding box center [1398, 476] width 125 height 28
click at [1528, 414] on li "Total IVT" at bounding box center [1508, 421] width 95 height 28
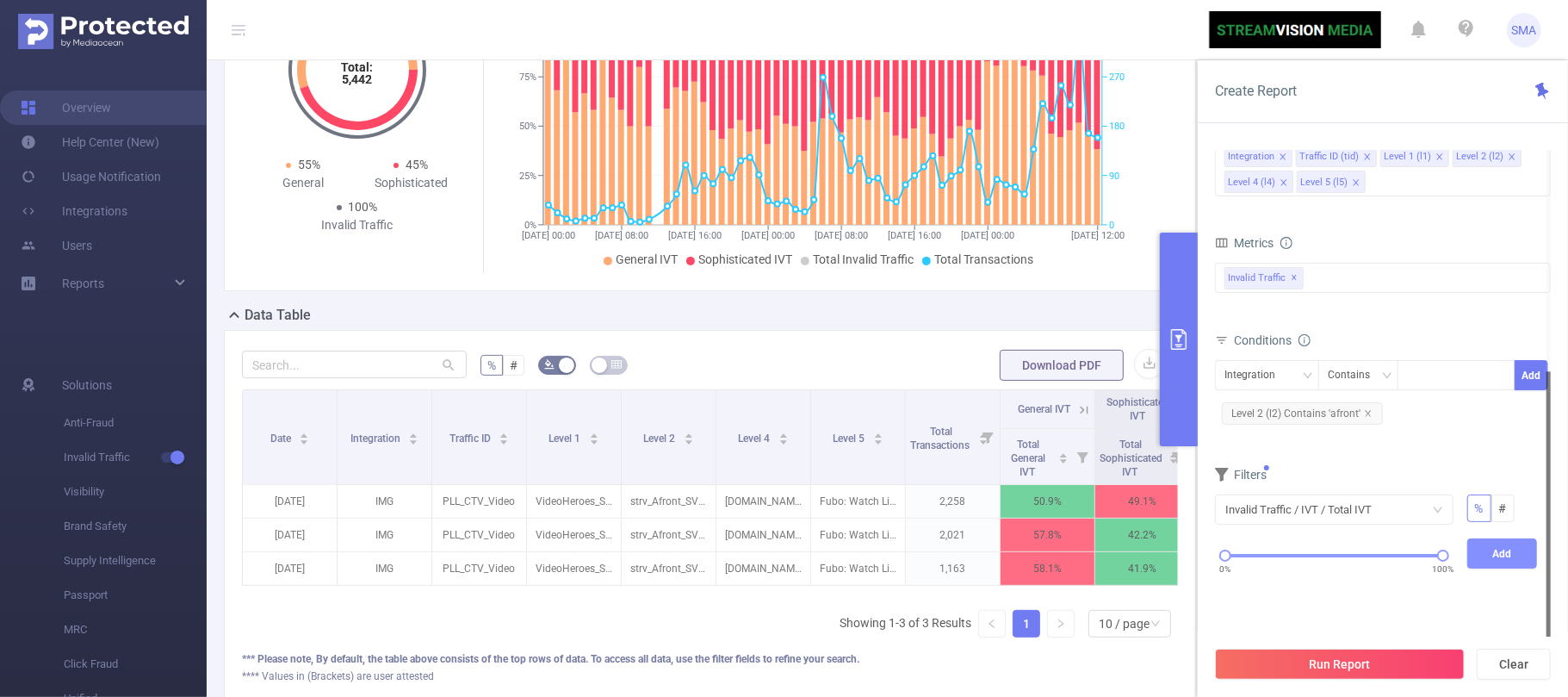
click at [1505, 557] on button "Add" at bounding box center [1503, 554] width 71 height 31
drag, startPoint x: 1223, startPoint y: 559, endPoint x: 1449, endPoint y: 570, distance: 226.3
click at [1443, 560] on div "0% 100%" at bounding box center [1334, 555] width 218 height 11
drag, startPoint x: 1445, startPoint y: 563, endPoint x: 1228, endPoint y: 568, distance: 217.1
click at [1228, 560] on div "0% 100%" at bounding box center [1334, 555] width 218 height 11
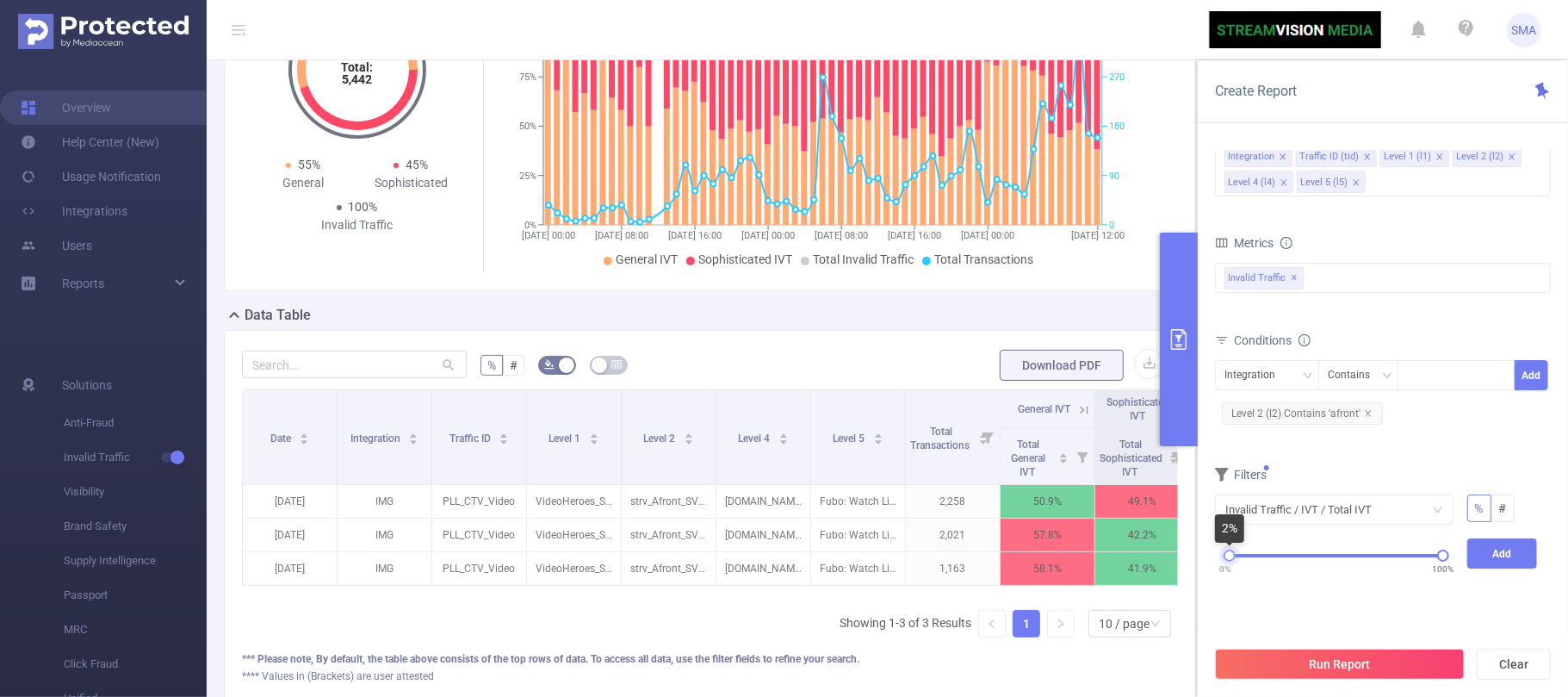
click at [1228, 560] on div at bounding box center [1229, 555] width 12 height 12
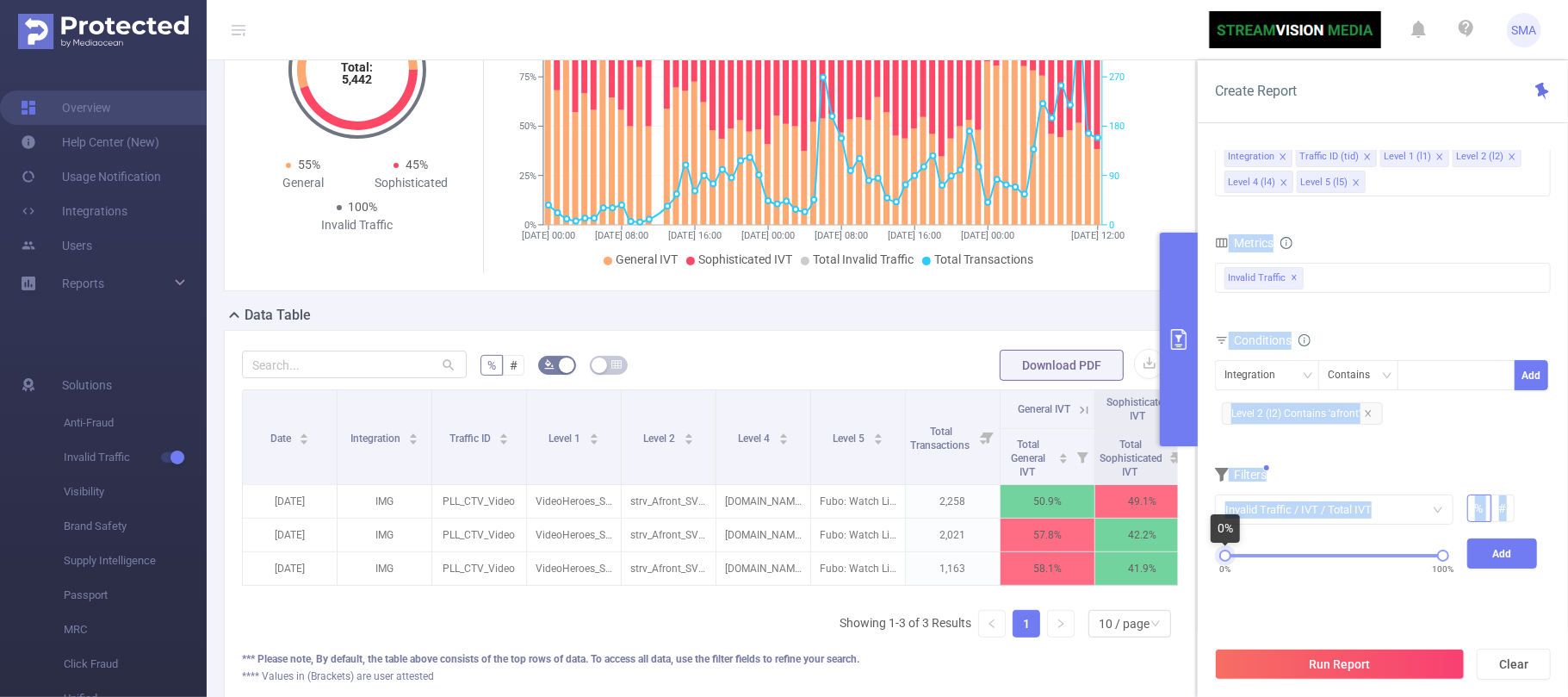
drag, startPoint x: 1231, startPoint y: 559, endPoint x: 1197, endPoint y: 556, distance: 34.1
click at [1197, 556] on div "Time Range [DATE] 00:00 _ [DATE] 13:00 Advanced Time Properties Time Zone UTC+0…" at bounding box center [1383, 430] width 371 height 593
click at [1261, 556] on div "0% 100%" at bounding box center [1334, 555] width 218 height 11
drag, startPoint x: 1261, startPoint y: 556, endPoint x: 1196, endPoint y: 560, distance: 65.1
click at [1196, 560] on section "PID: Streamvision Media > Time Range: [DATE] 00:00 - [DATE] 13:00 > Time Zone: …" at bounding box center [887, 313] width 1362 height 850
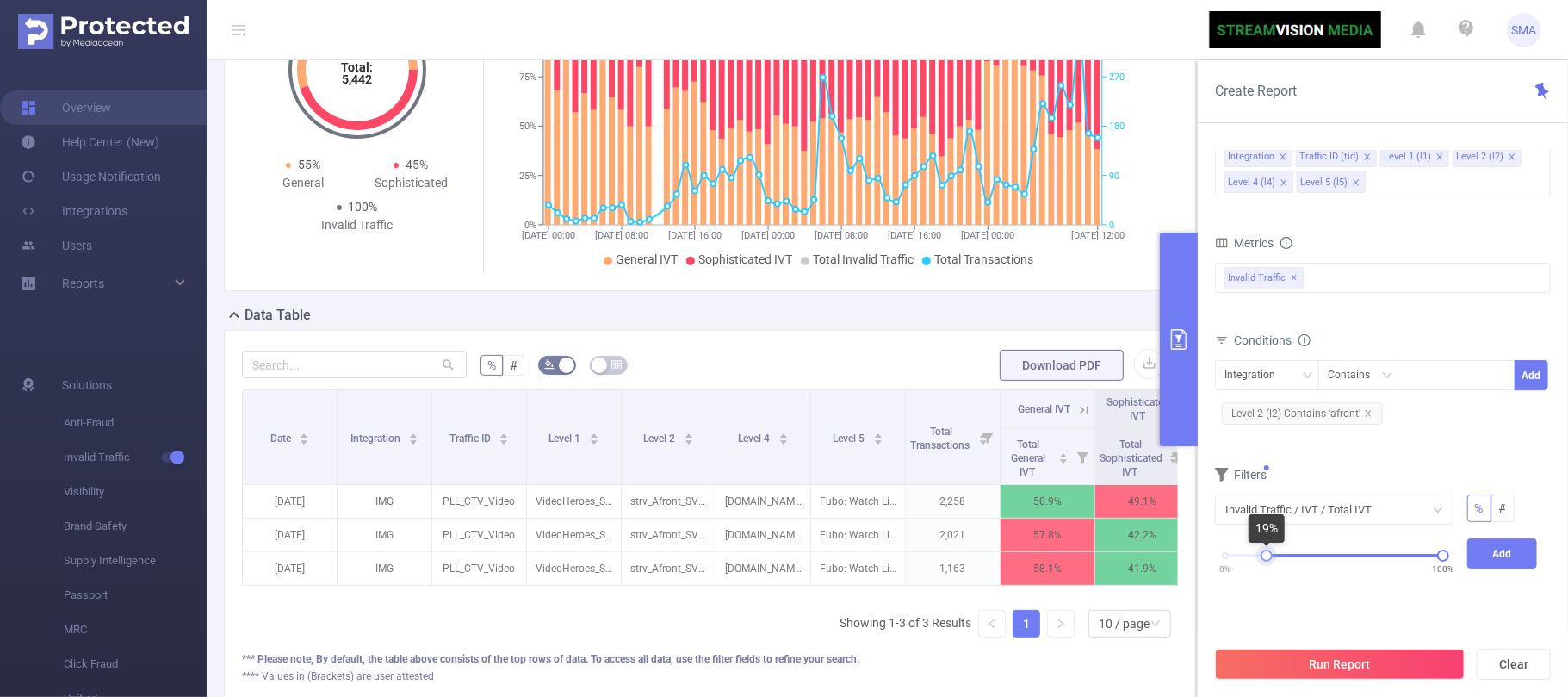
drag, startPoint x: 1227, startPoint y: 555, endPoint x: 1269, endPoint y: 561, distance: 42.4
click at [1269, 561] on div at bounding box center [1266, 555] width 12 height 12
click at [1511, 559] on button "Add" at bounding box center [1503, 554] width 71 height 31
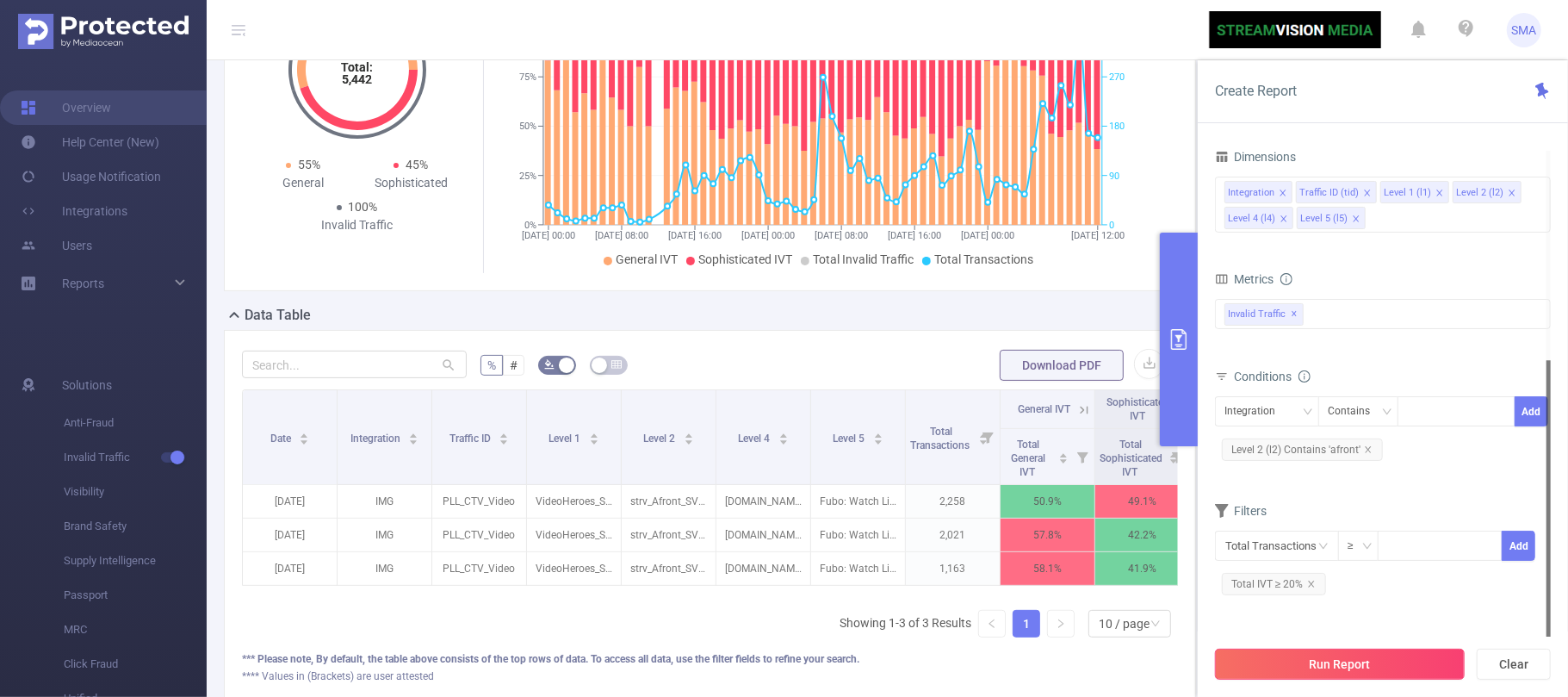
click at [1341, 658] on button "Run Report" at bounding box center [1340, 664] width 250 height 31
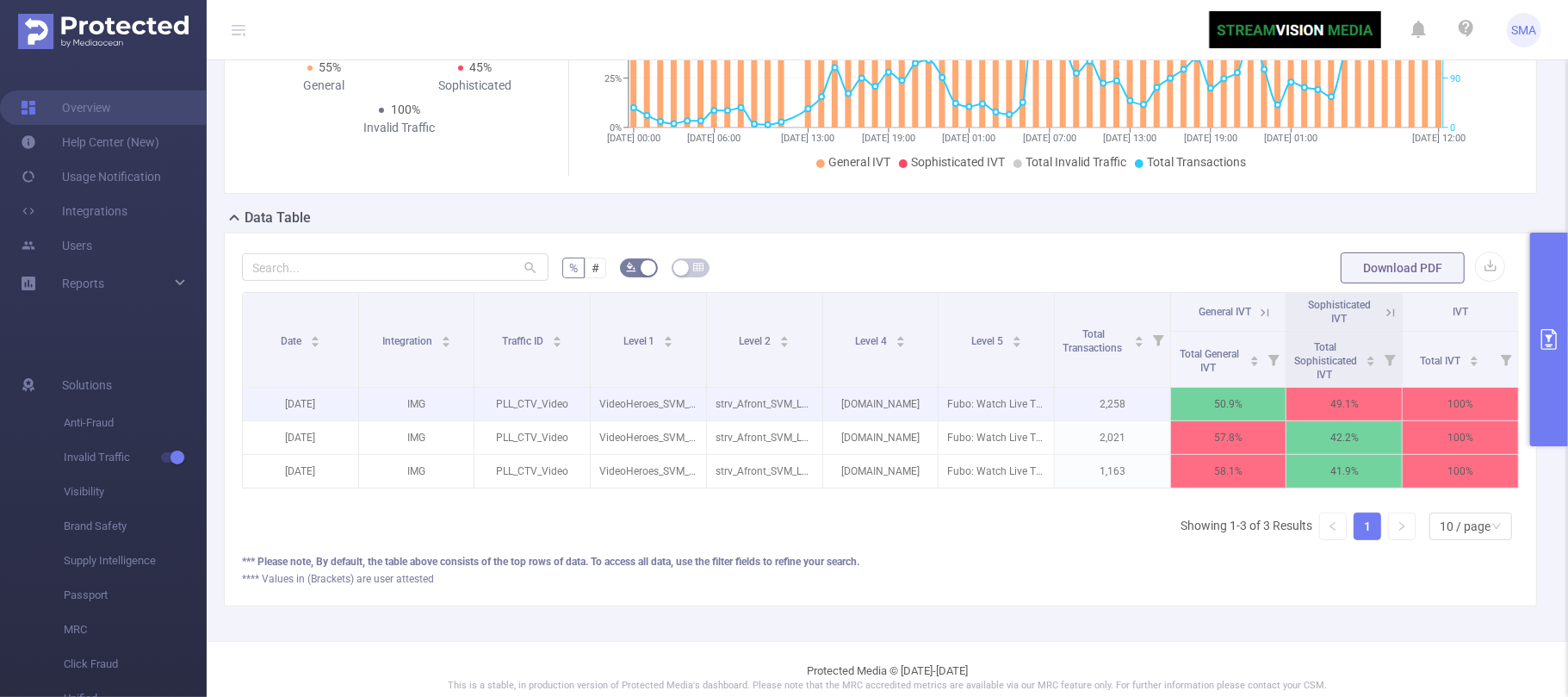
scroll to position [307, 0]
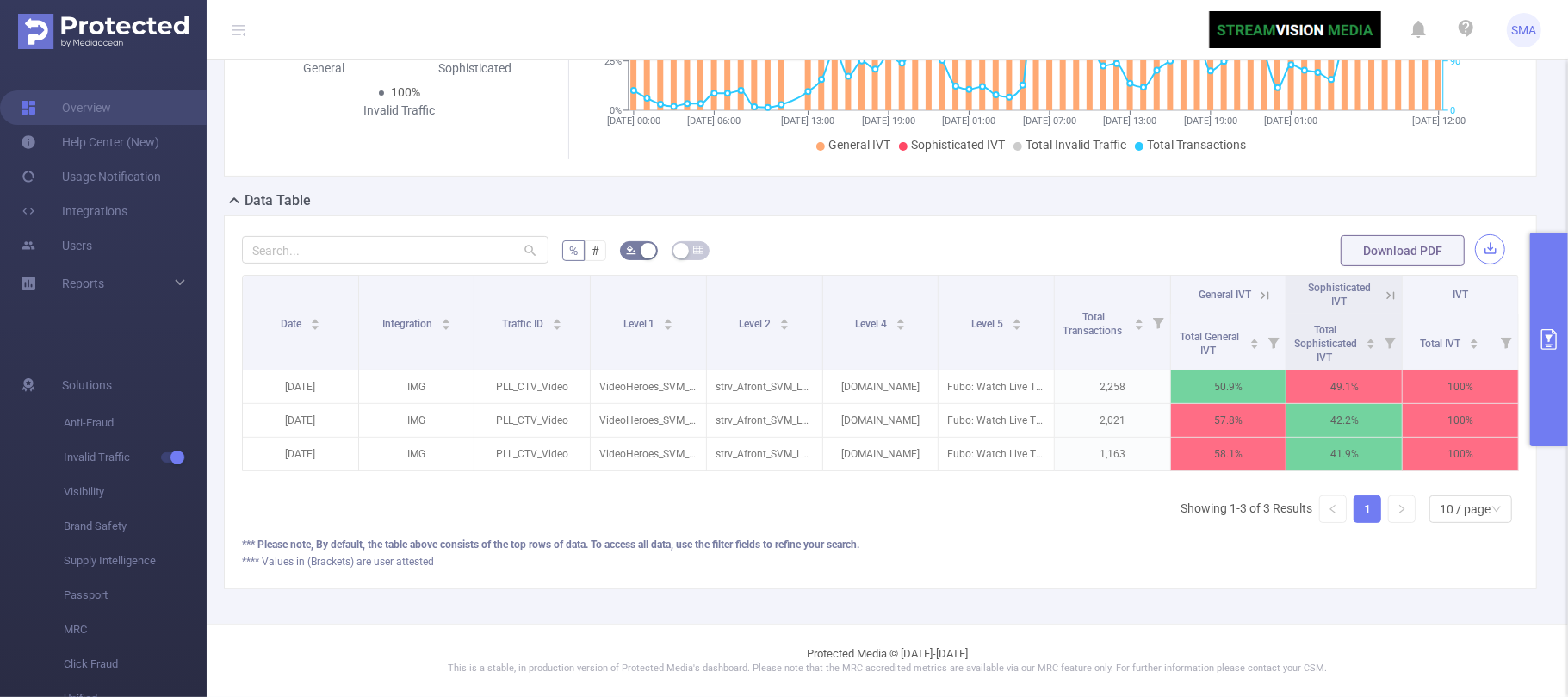
click at [1475, 234] on button "button" at bounding box center [1491, 249] width 31 height 31
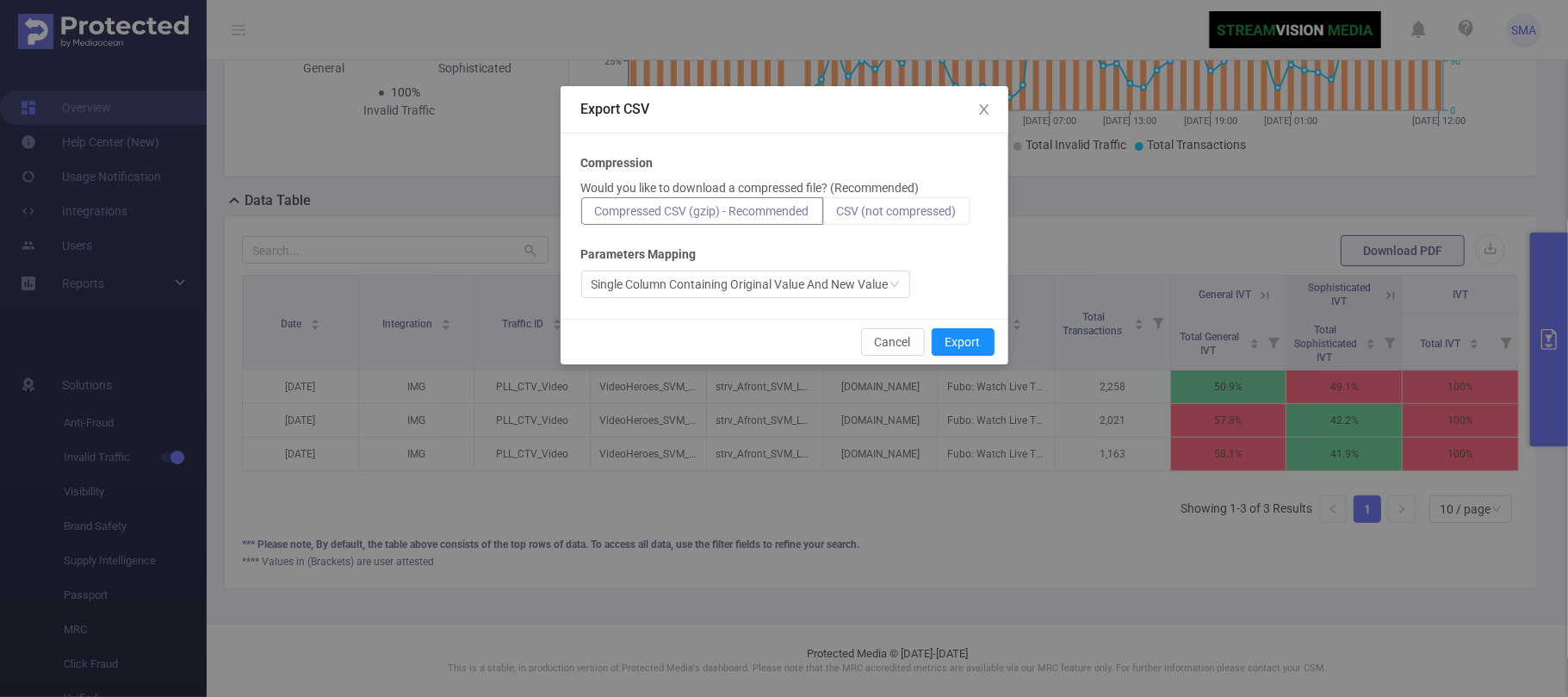
click at [870, 210] on span "CSV (not compressed)" at bounding box center [896, 211] width 119 height 13
click at [837, 215] on input "CSV (not compressed)" at bounding box center [837, 215] width 0 height 0
click at [959, 341] on button "Export" at bounding box center [964, 342] width 63 height 28
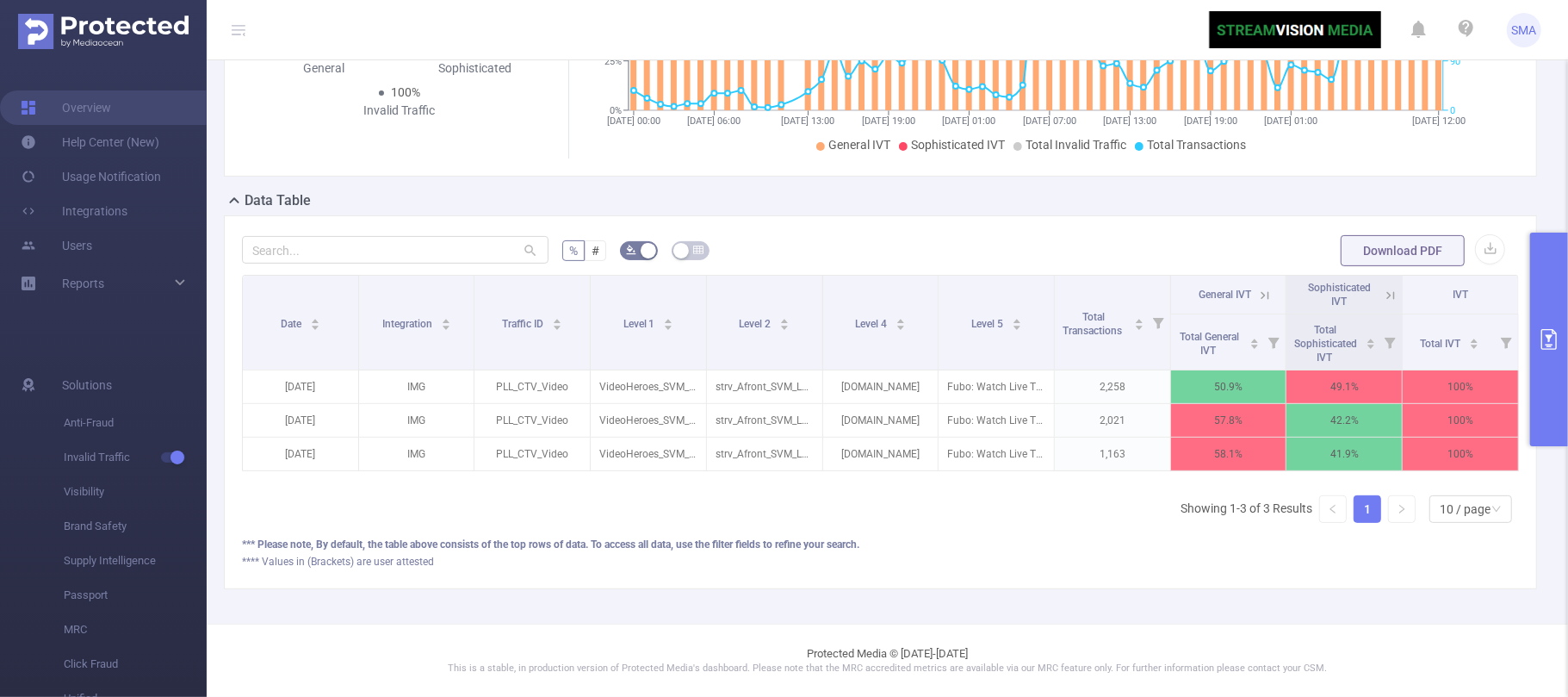
click at [1548, 337] on icon "primary" at bounding box center [1549, 339] width 15 height 21
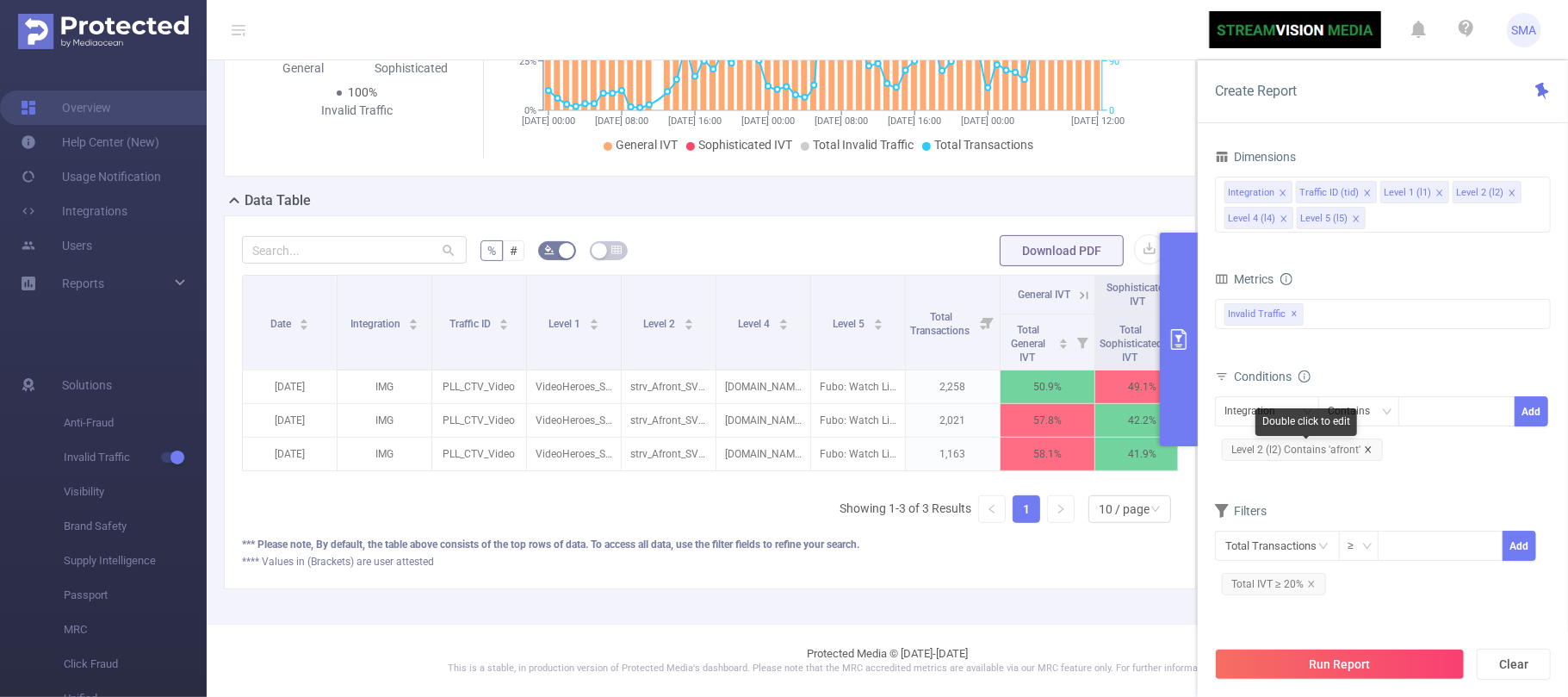
click at [1368, 452] on icon "icon: close" at bounding box center [1367, 449] width 9 height 9
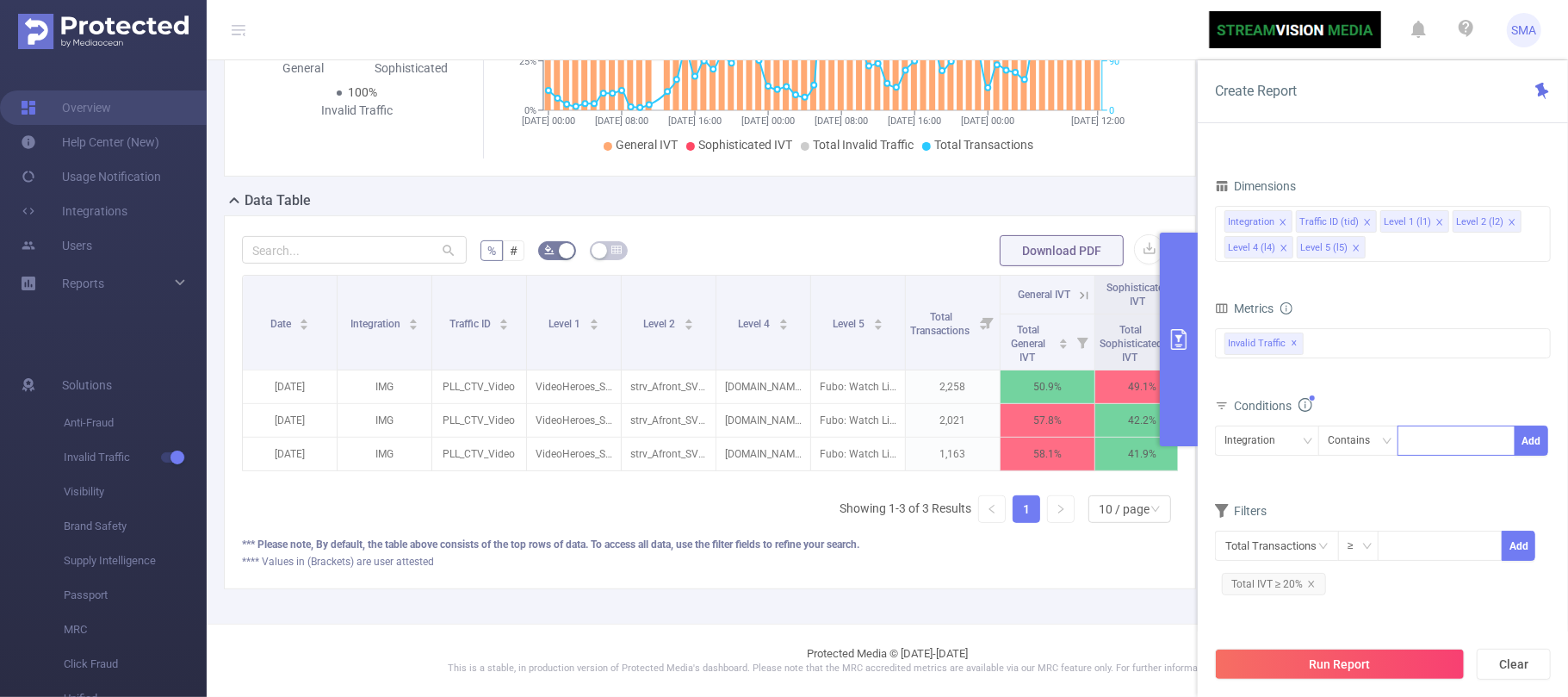
click at [1437, 441] on div at bounding box center [1456, 440] width 99 height 29
type input "stadium"
click at [1464, 444] on icon "icon: close" at bounding box center [1464, 441] width 6 height 6
paste input "Stadium"
type input "Stadium"
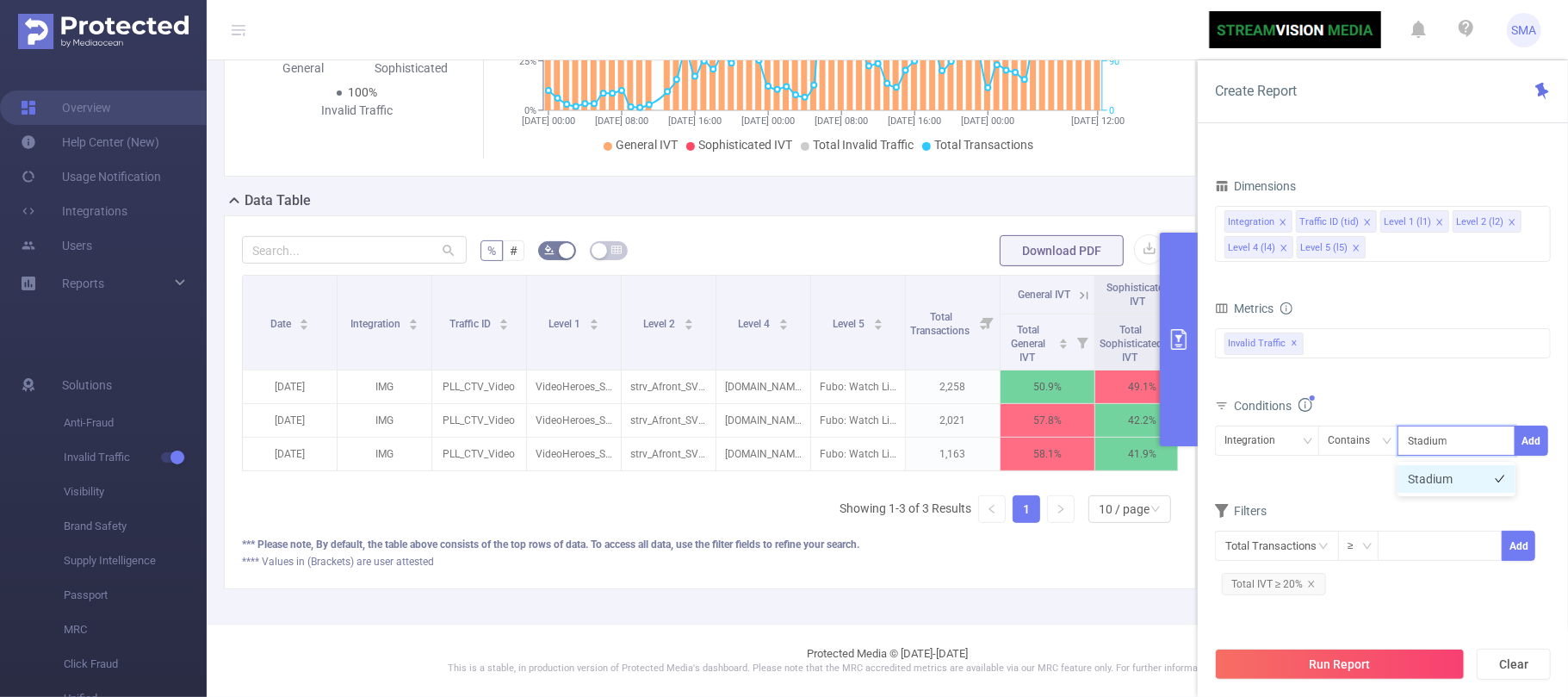
click at [1448, 479] on li "Stadium" at bounding box center [1457, 478] width 118 height 28
click at [1537, 445] on button "Add" at bounding box center [1531, 440] width 33 height 31
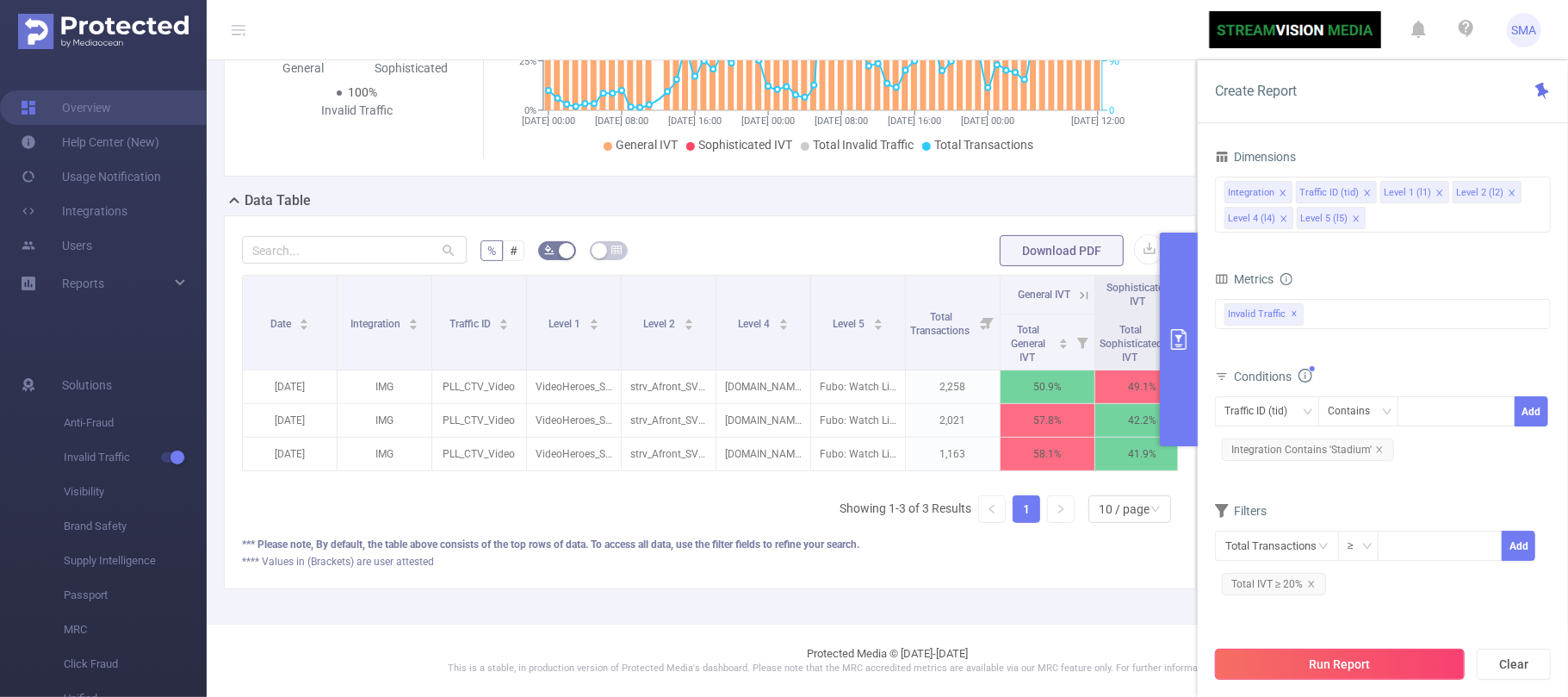
click at [1361, 656] on button "Run Report" at bounding box center [1340, 664] width 250 height 31
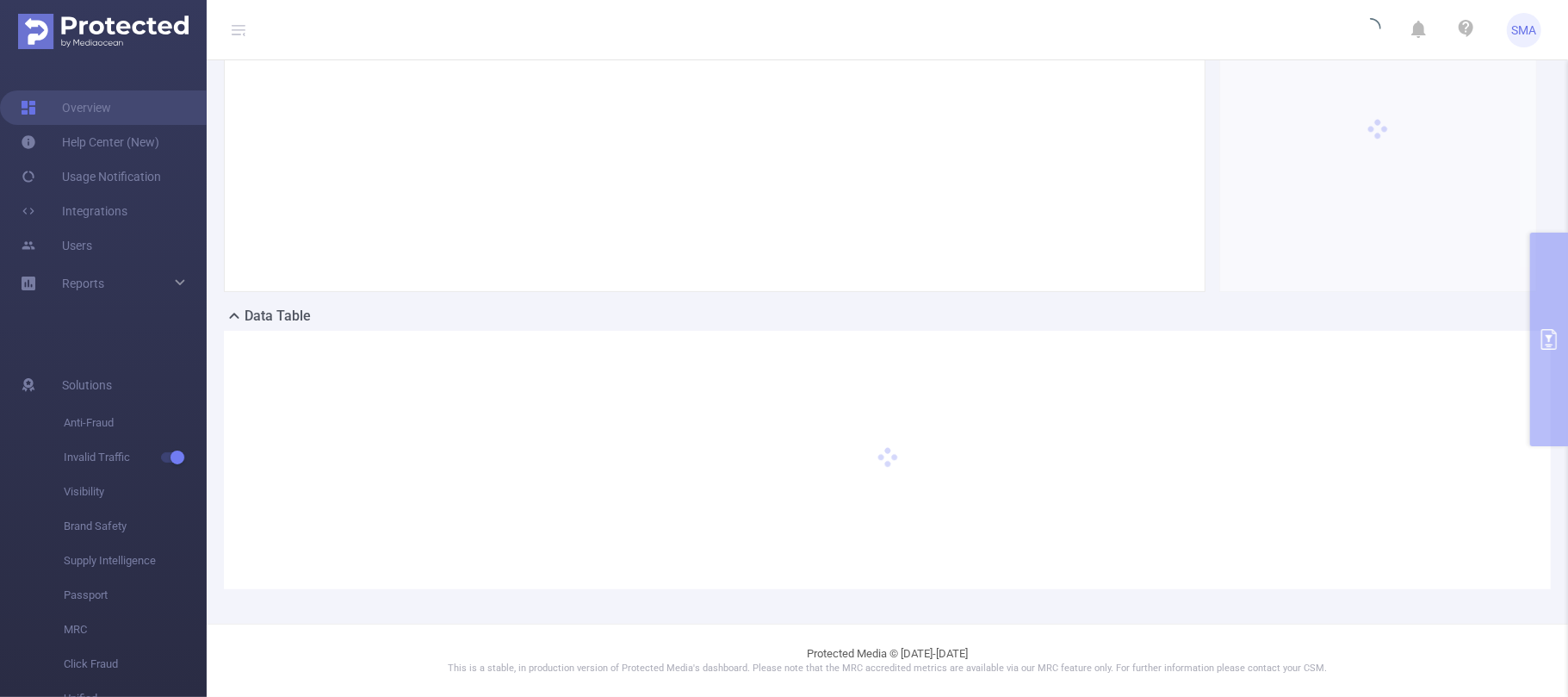
scroll to position [172, 0]
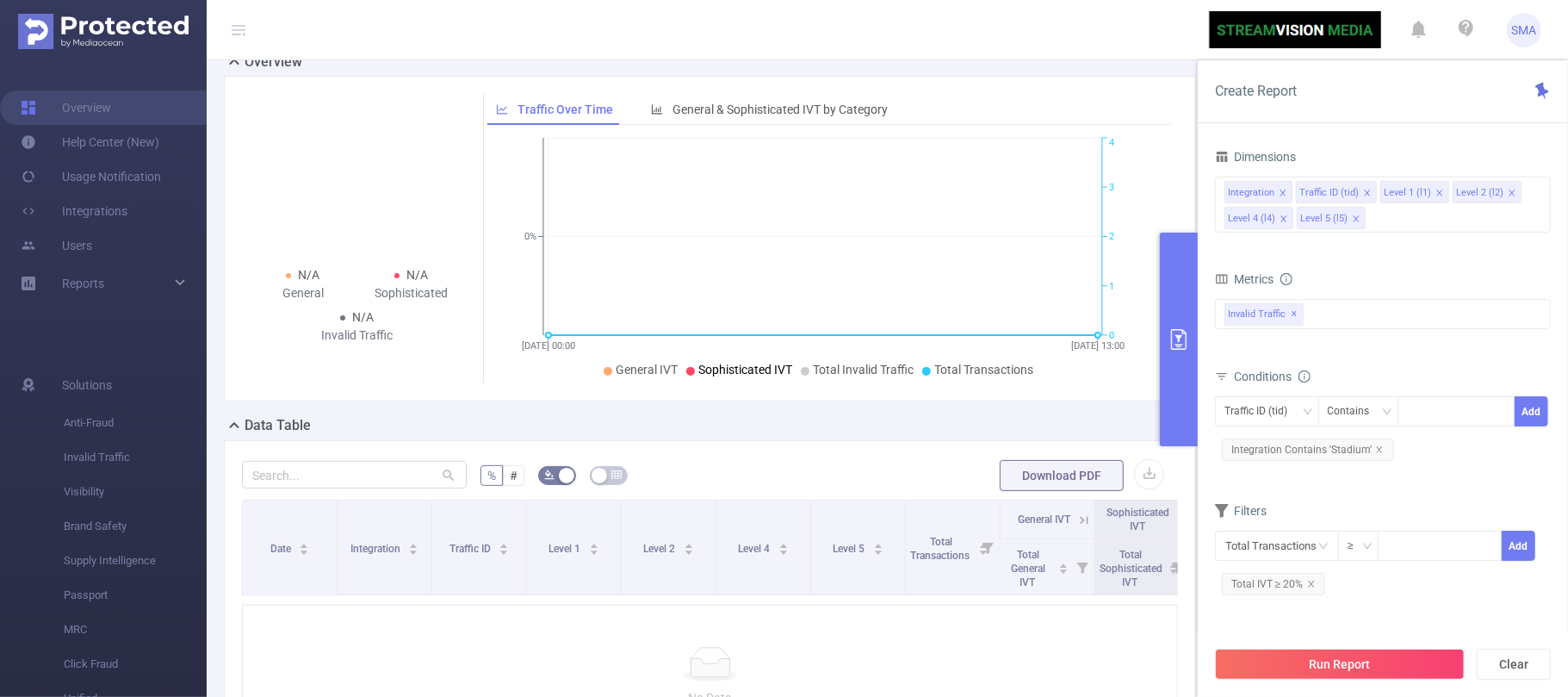
scroll to position [294, 0]
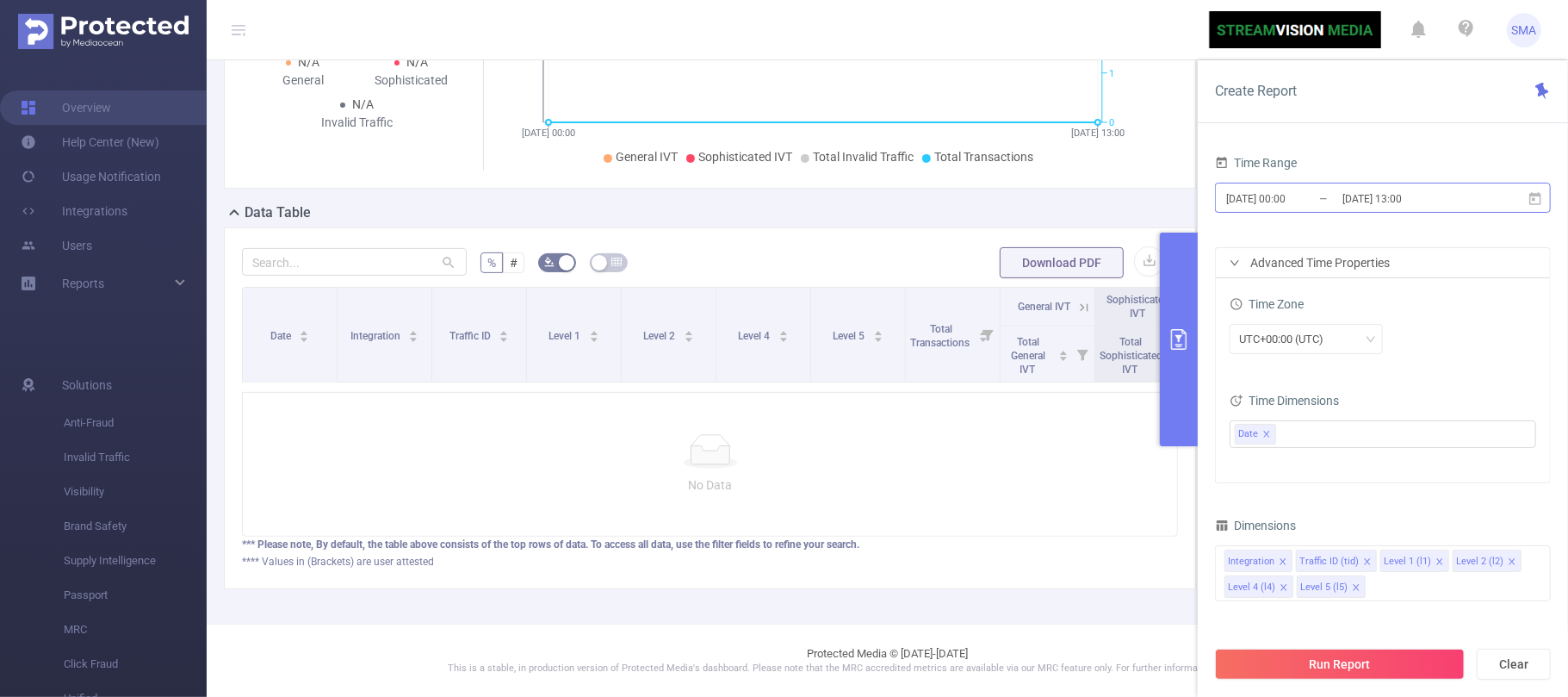
click at [1324, 201] on input "[DATE] 00:00" at bounding box center [1294, 199] width 139 height 23
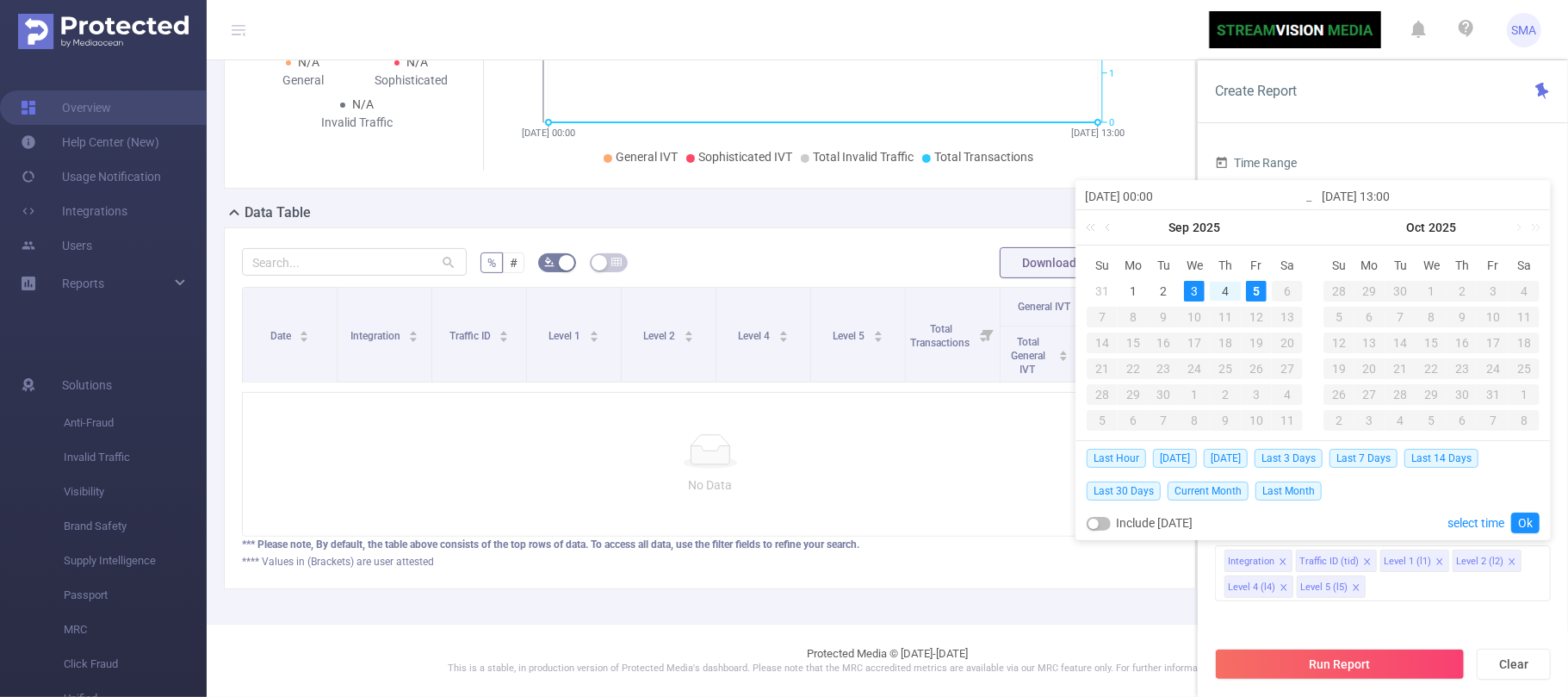
click at [1196, 294] on div "3" at bounding box center [1195, 291] width 21 height 21
click at [1250, 293] on div "5" at bounding box center [1257, 291] width 21 height 21
click at [1301, 454] on span "Last 3 Days" at bounding box center [1288, 458] width 68 height 19
type input "[DATE] 00:00"
type input "[DATE] 23:59"
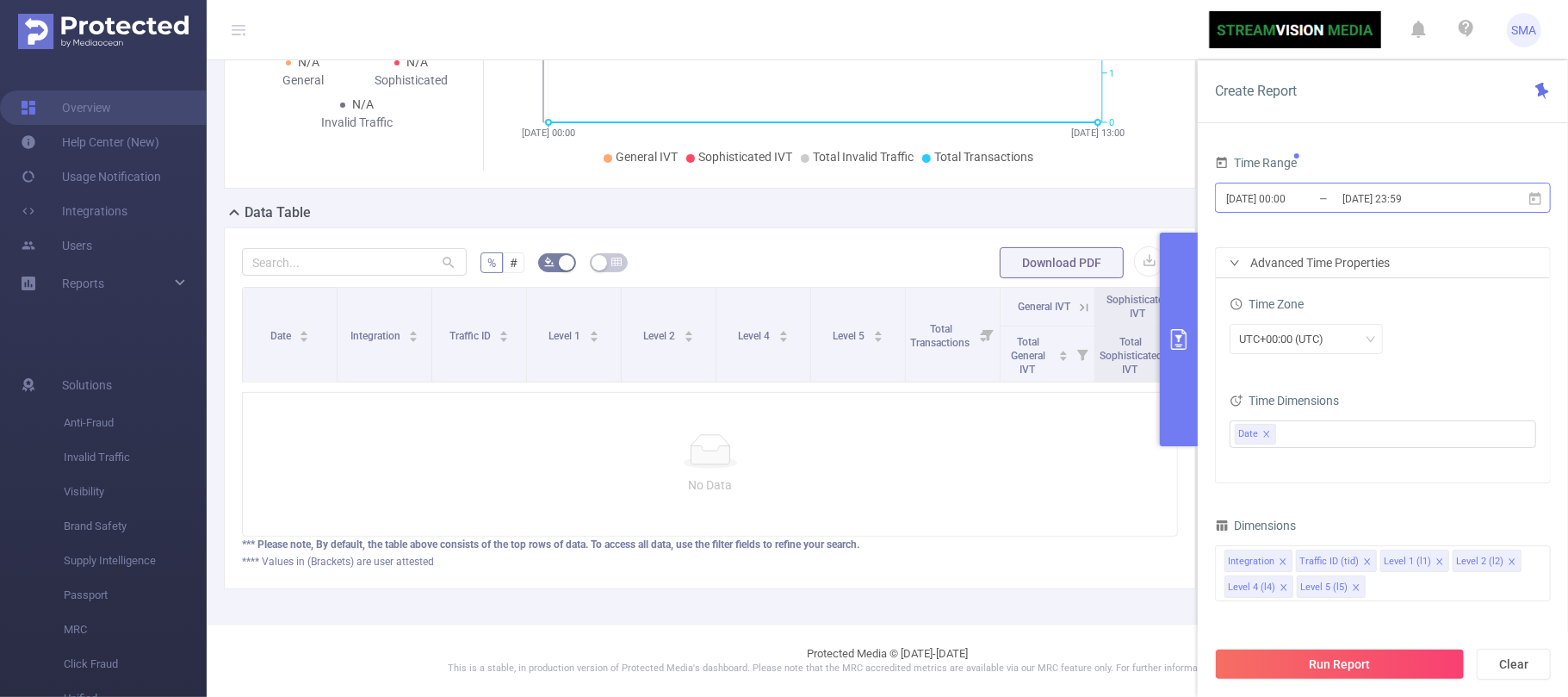
click at [1326, 203] on input "[DATE] 00:00" at bounding box center [1294, 199] width 139 height 23
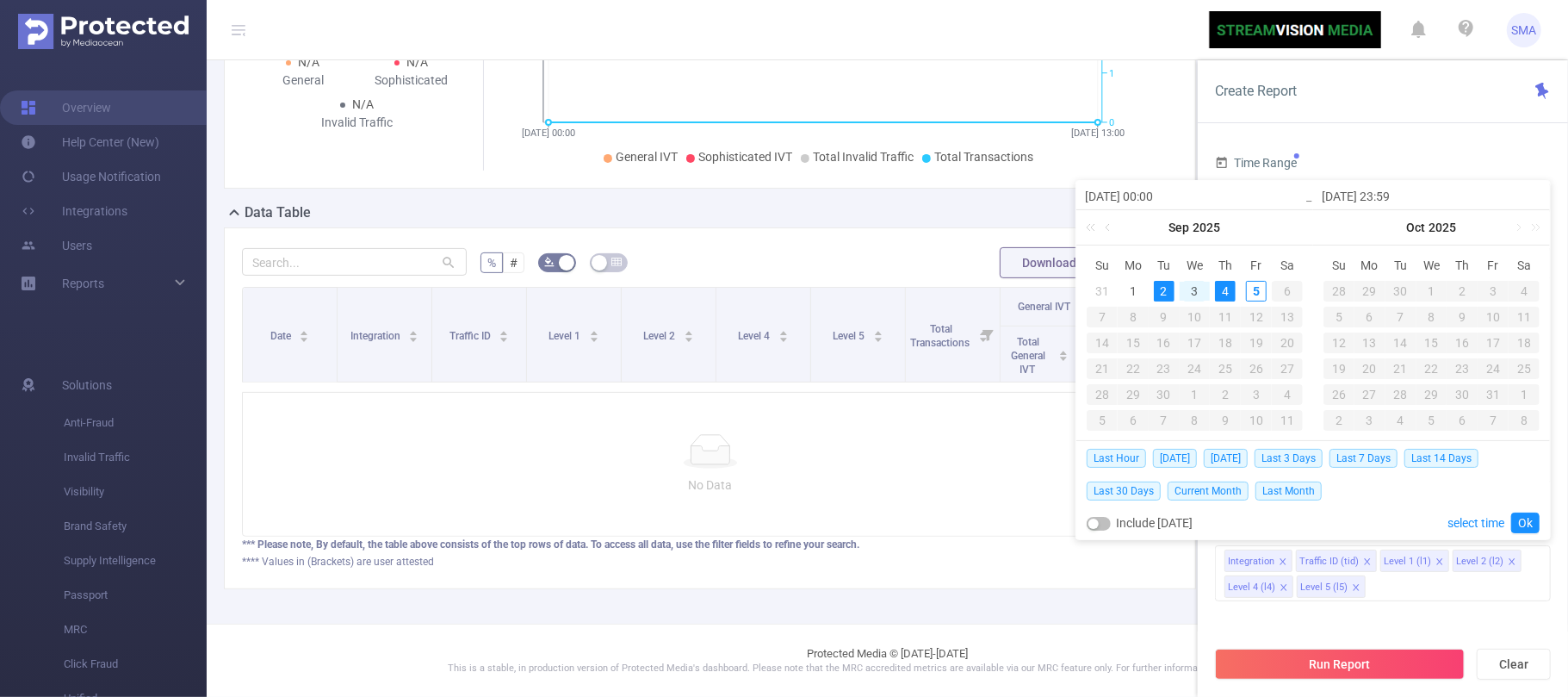
click at [1197, 298] on div "3" at bounding box center [1195, 291] width 21 height 21
click at [1251, 293] on div "5" at bounding box center [1257, 291] width 21 height 21
type input "[DATE] 00:00"
type input "[DATE] 23:59"
type input "[DATE] 00:00"
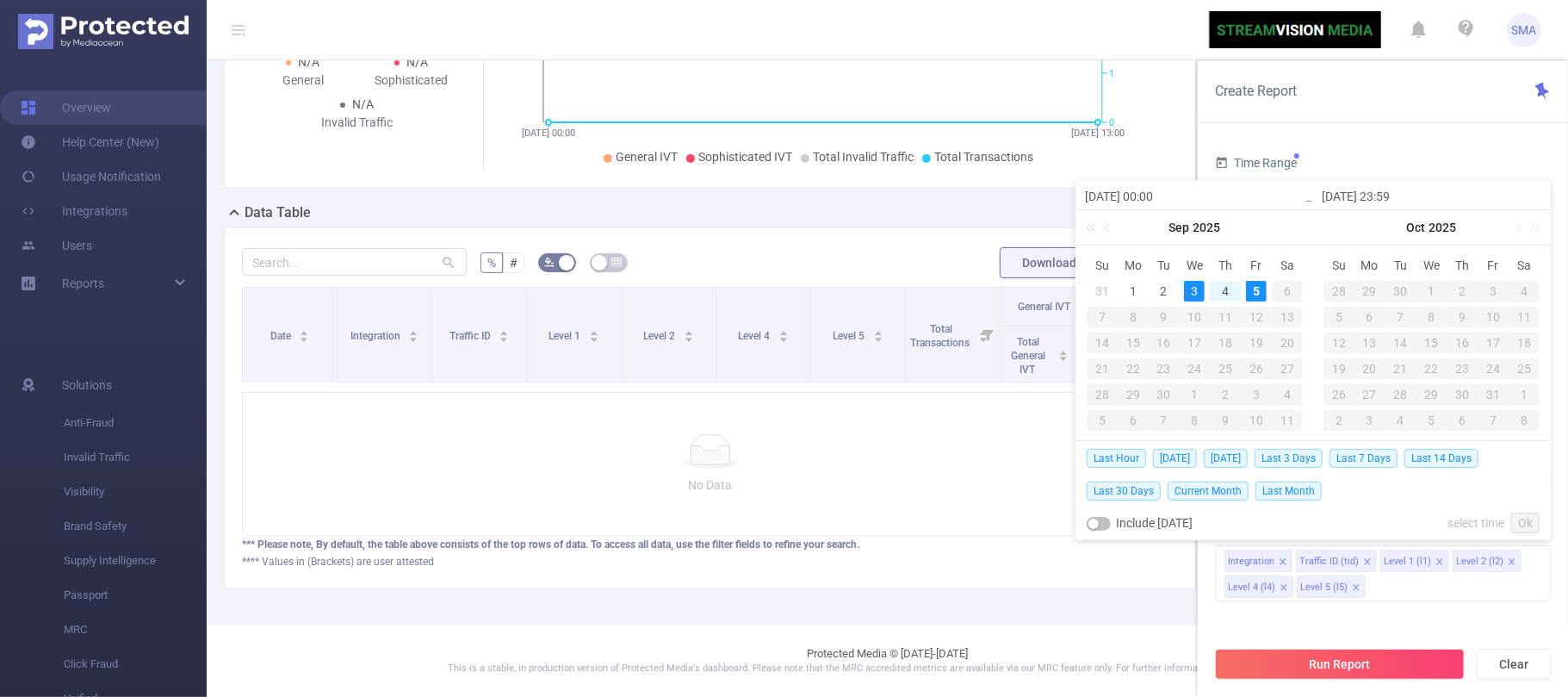
type input "[DATE] 23:59"
click at [1523, 523] on link "Ok" at bounding box center [1526, 523] width 29 height 21
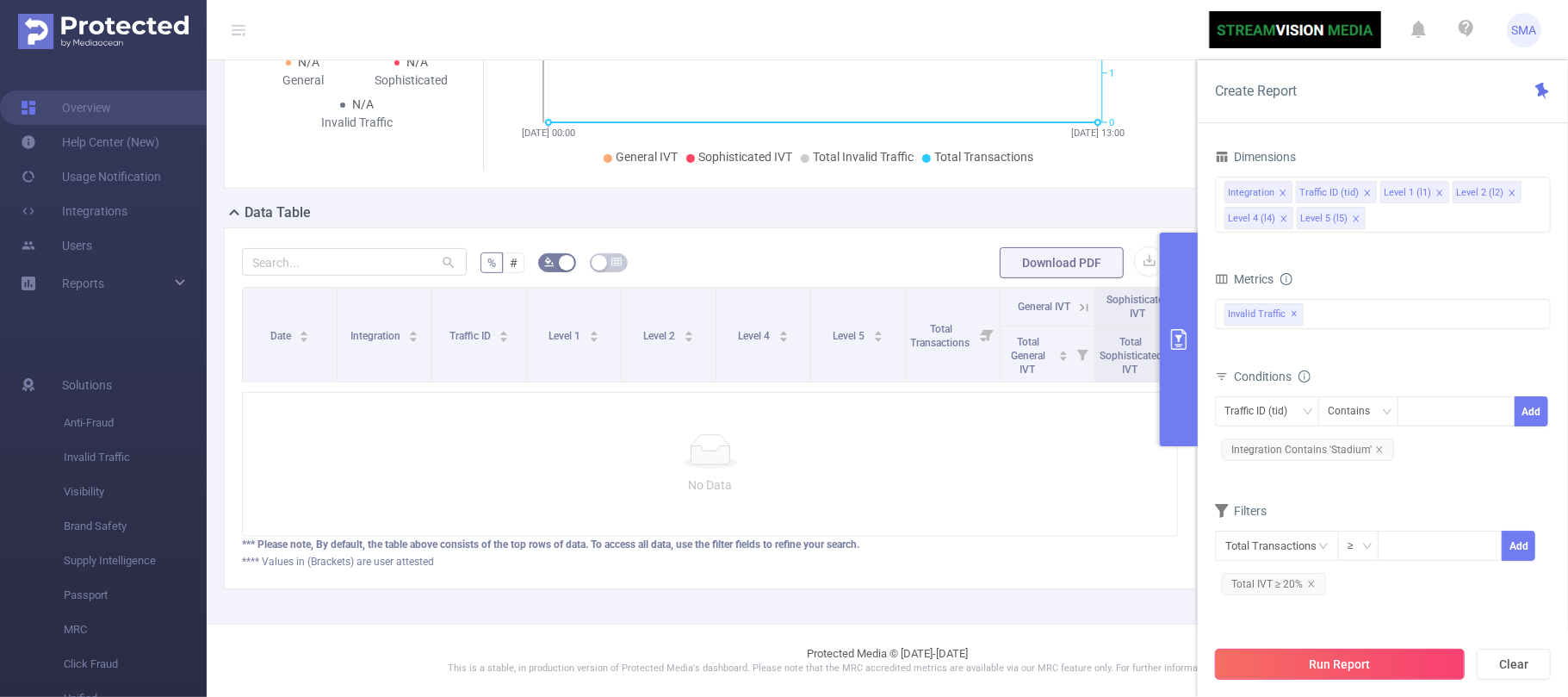
click at [1386, 658] on button "Run Report" at bounding box center [1340, 664] width 250 height 31
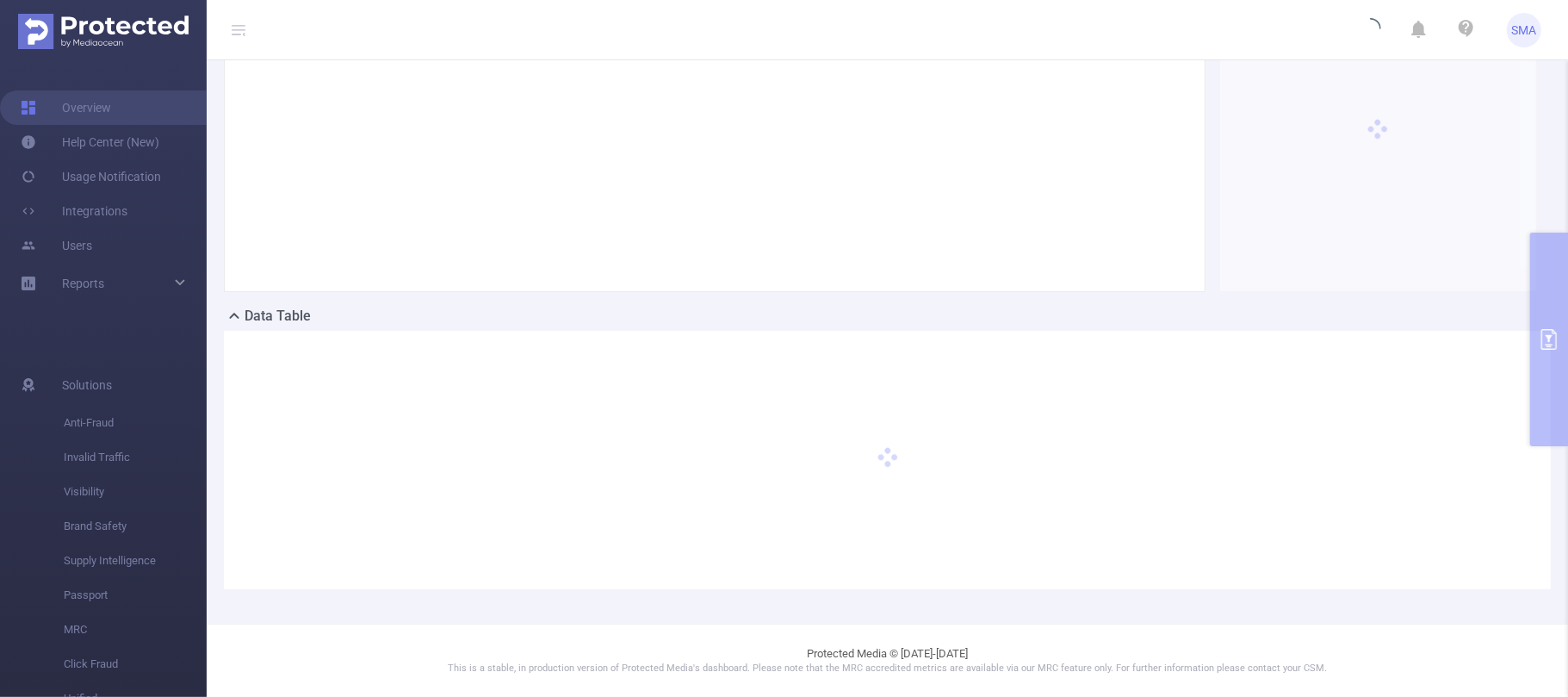
scroll to position [172, 0]
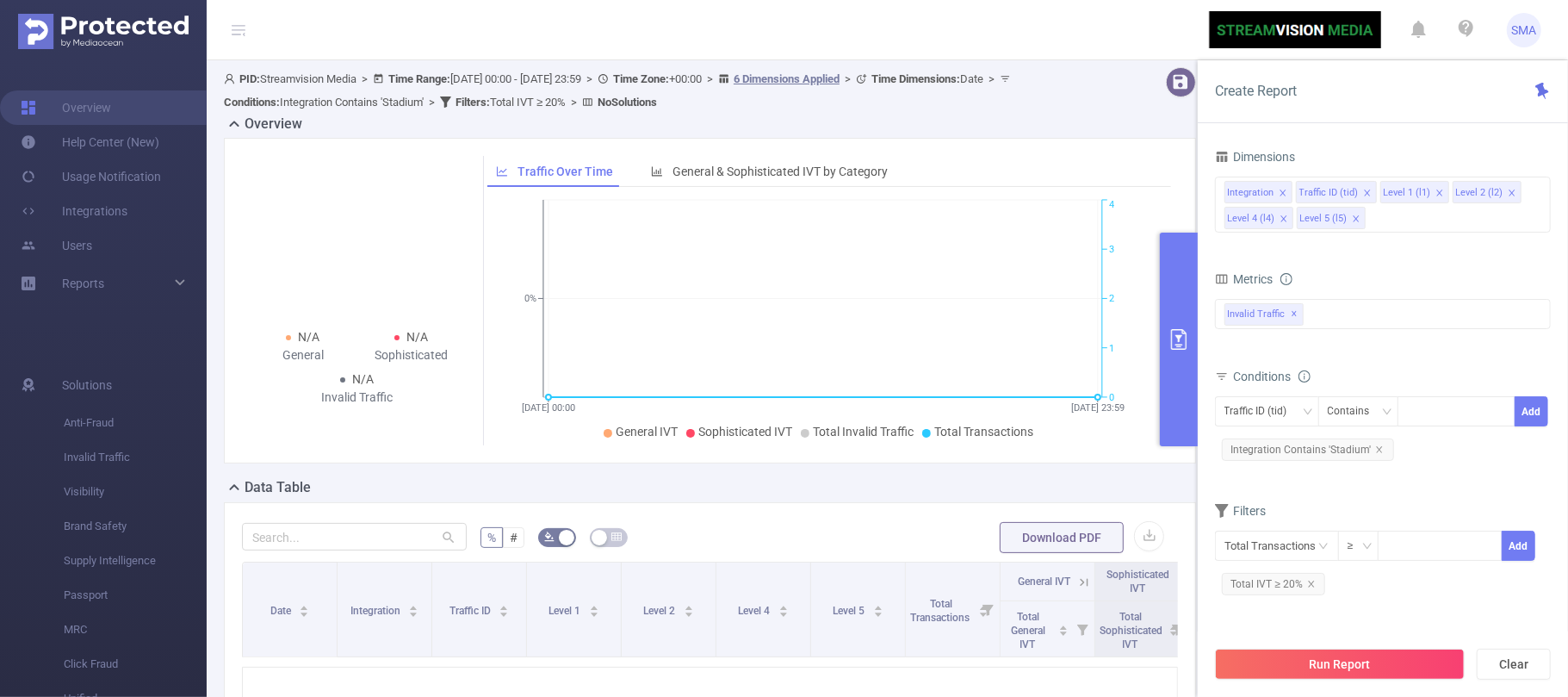
scroll to position [229, 0]
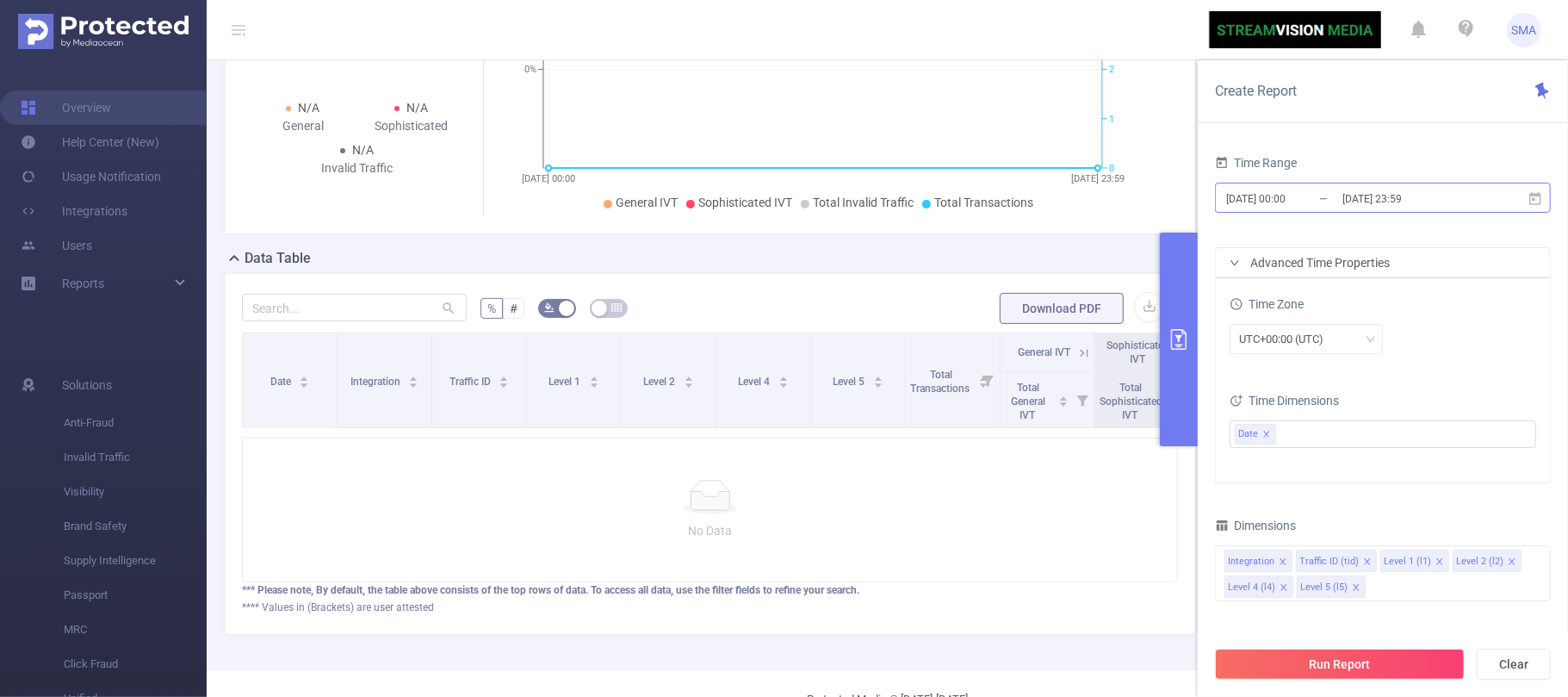
click at [1323, 195] on input "[DATE] 00:00" at bounding box center [1294, 199] width 139 height 23
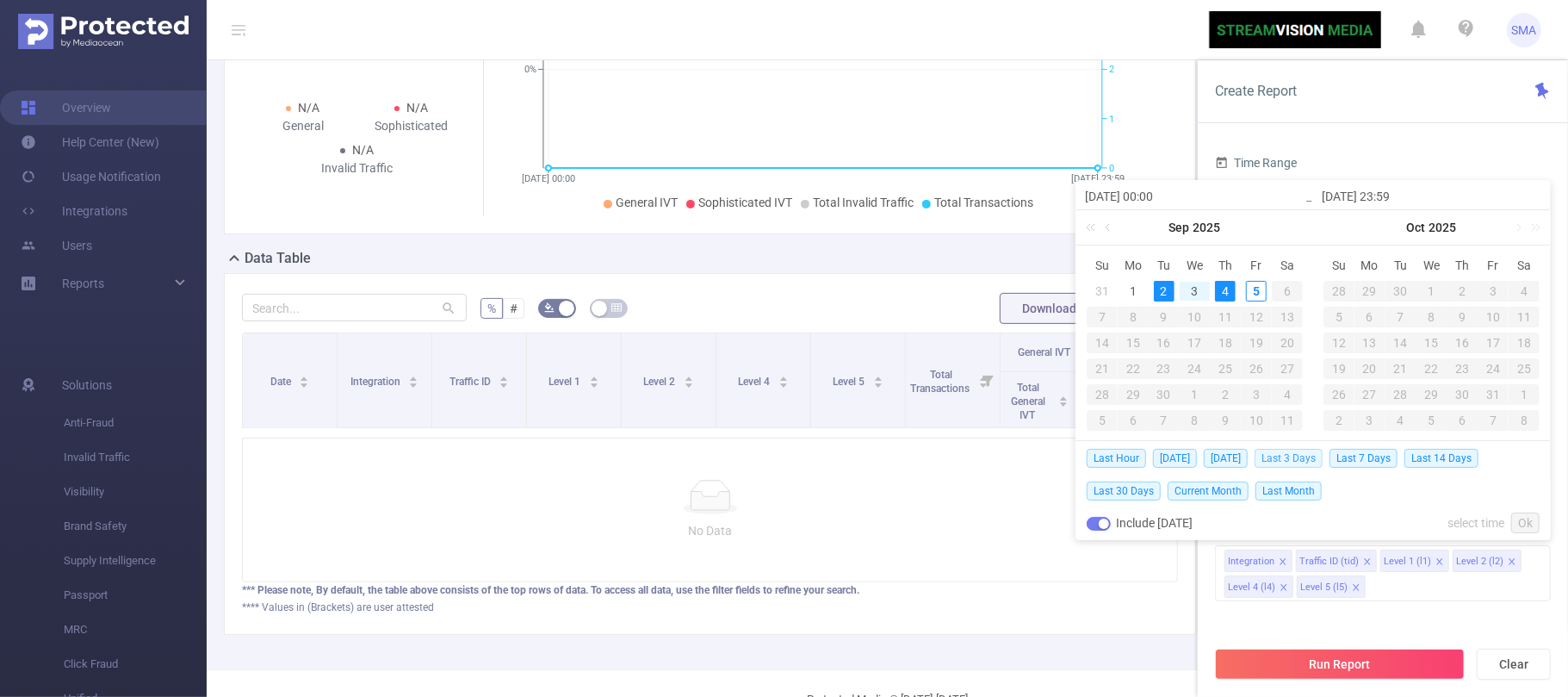
click at [1288, 459] on span "Last 3 Days" at bounding box center [1288, 458] width 68 height 19
type input "[DATE] 00:00"
type input "[DATE] 23:59"
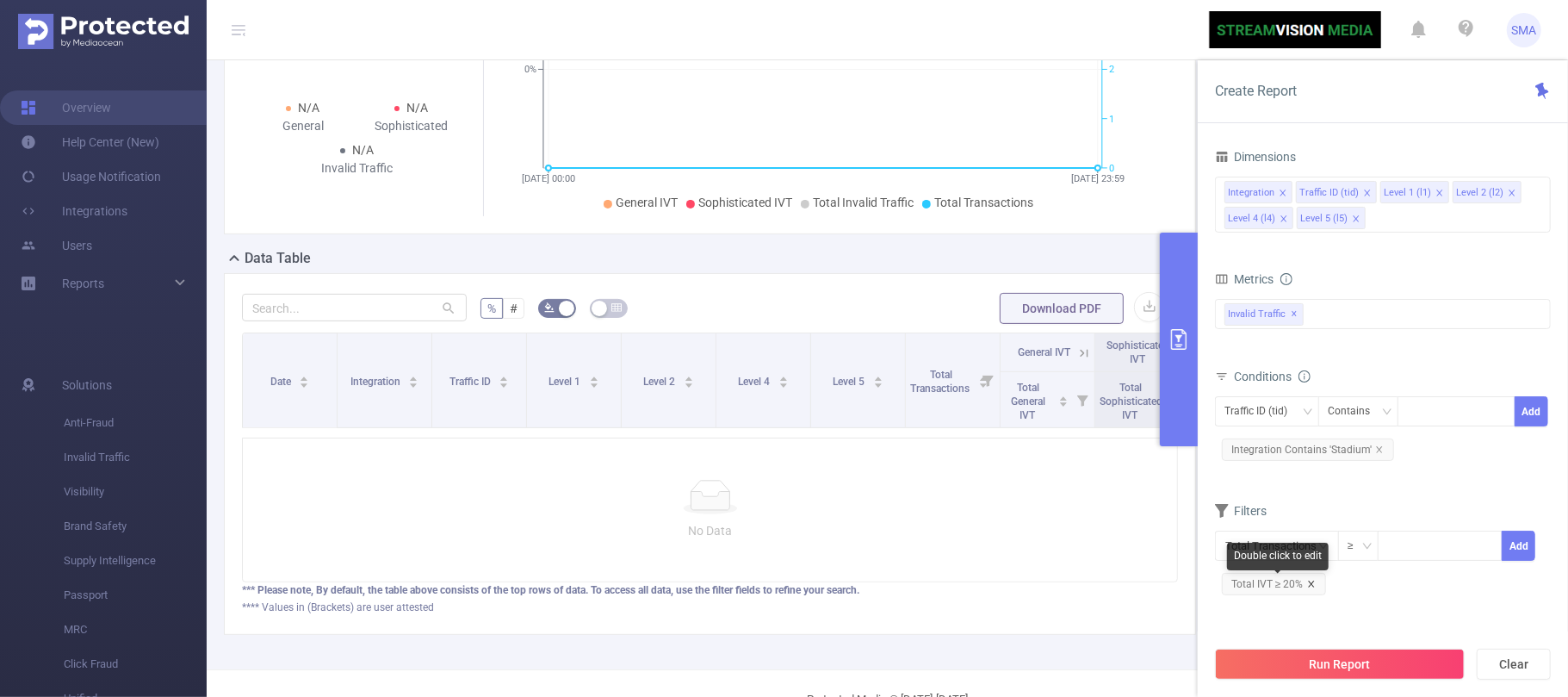
click at [1310, 588] on icon "icon: close" at bounding box center [1311, 583] width 9 height 9
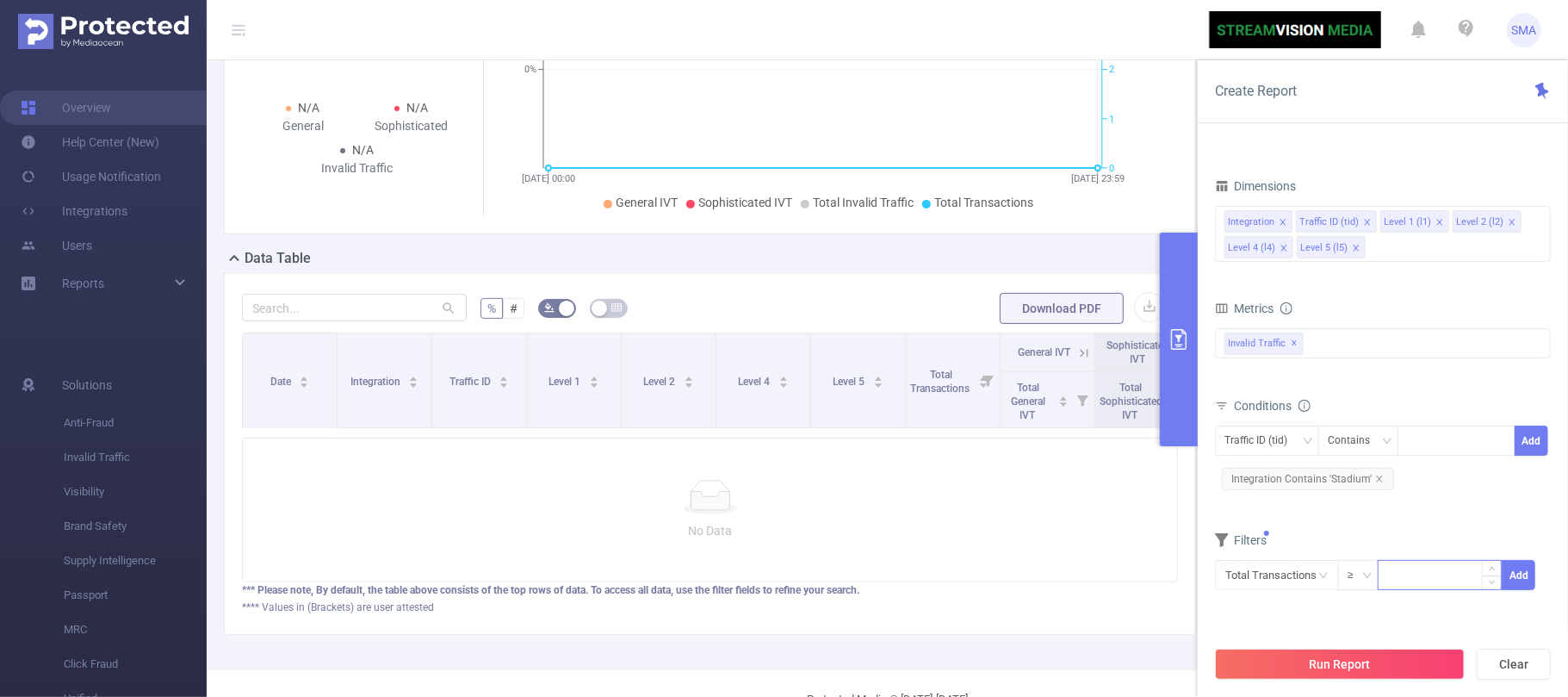
click at [1417, 582] on input at bounding box center [1440, 573] width 122 height 26
click at [1295, 581] on input "text" at bounding box center [1277, 575] width 124 height 31
click at [1272, 438] on li "Invalid Traffic" at bounding box center [1277, 449] width 124 height 28
click at [1406, 470] on li "IVT" at bounding box center [1398, 476] width 125 height 28
click at [1492, 418] on li "Total IVT" at bounding box center [1508, 421] width 95 height 28
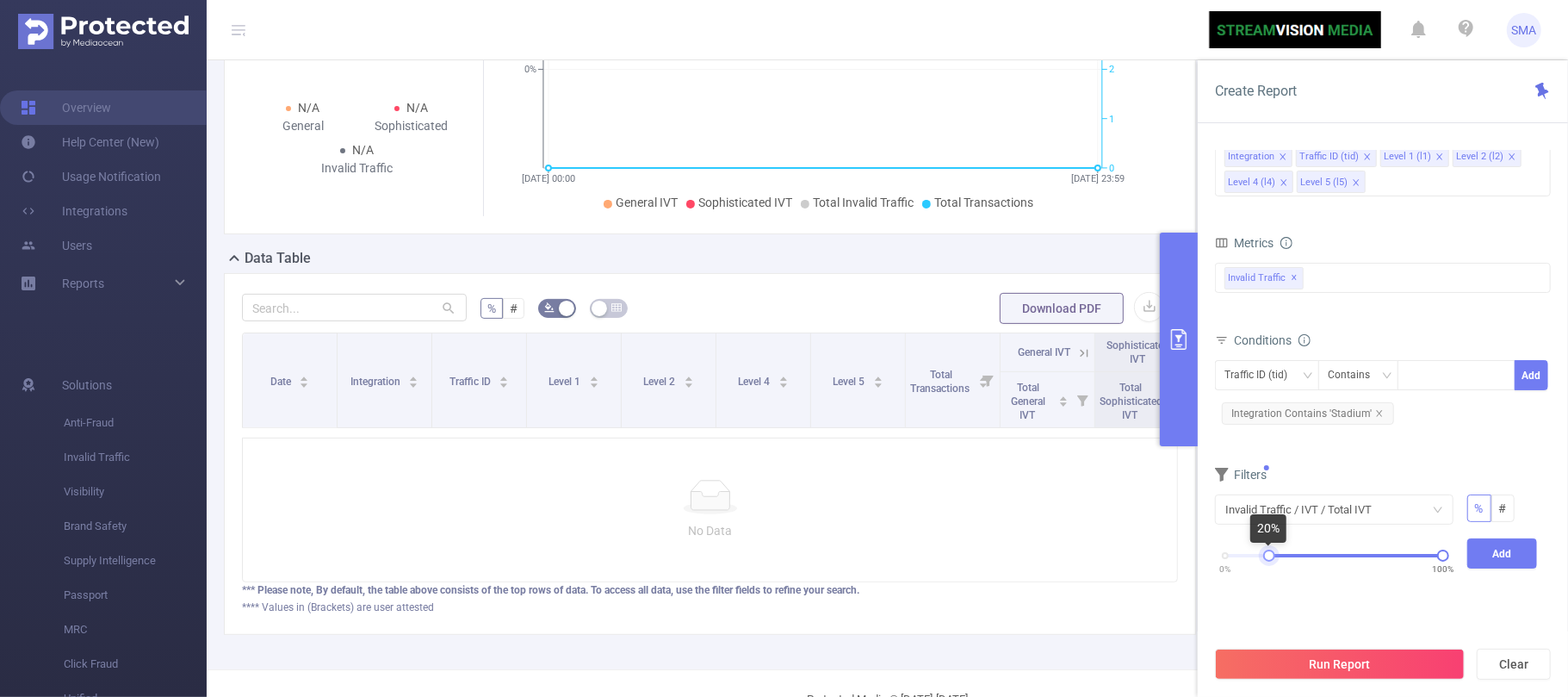
drag, startPoint x: 1224, startPoint y: 561, endPoint x: 1267, endPoint y: 559, distance: 43.0
click at [1267, 559] on div at bounding box center [1269, 555] width 12 height 12
click at [1513, 562] on button "Add" at bounding box center [1503, 554] width 71 height 31
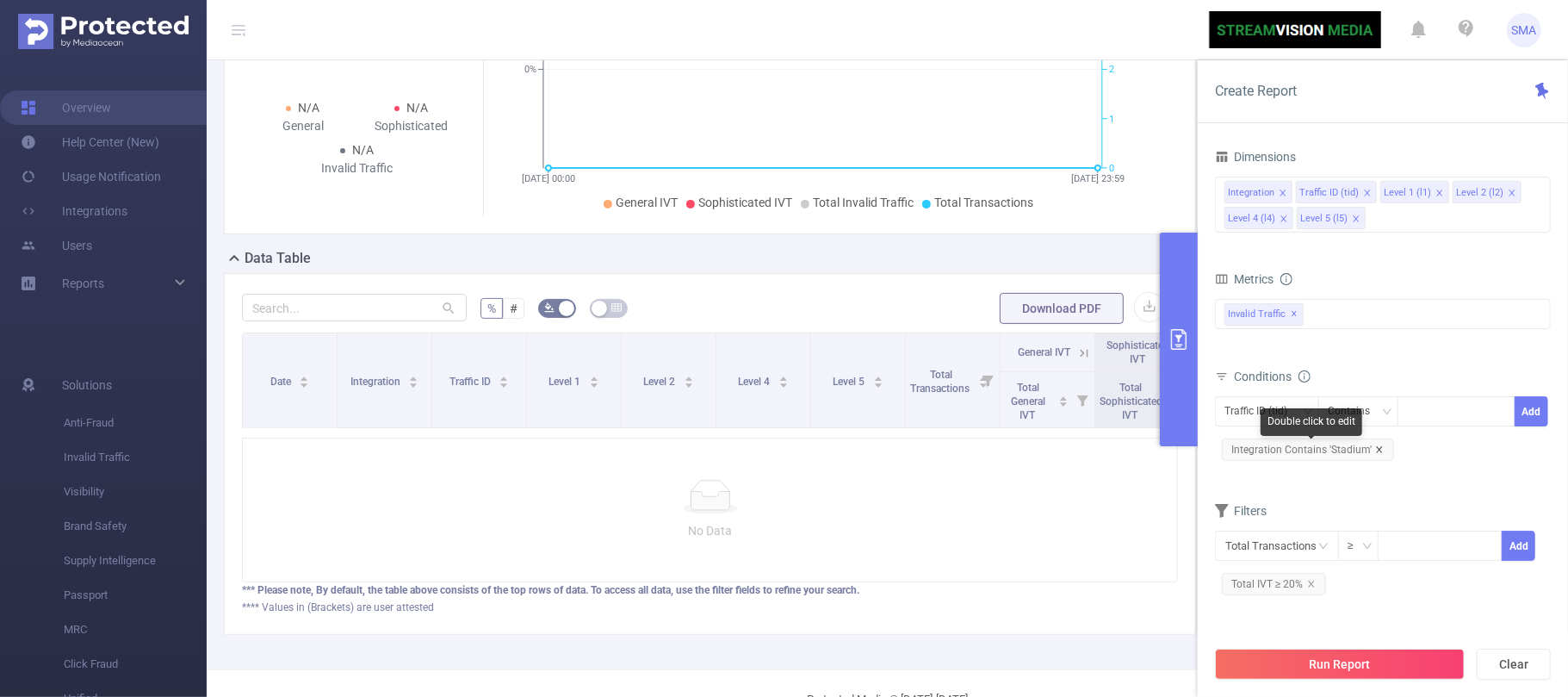
click at [1378, 454] on icon "icon: close" at bounding box center [1379, 449] width 9 height 9
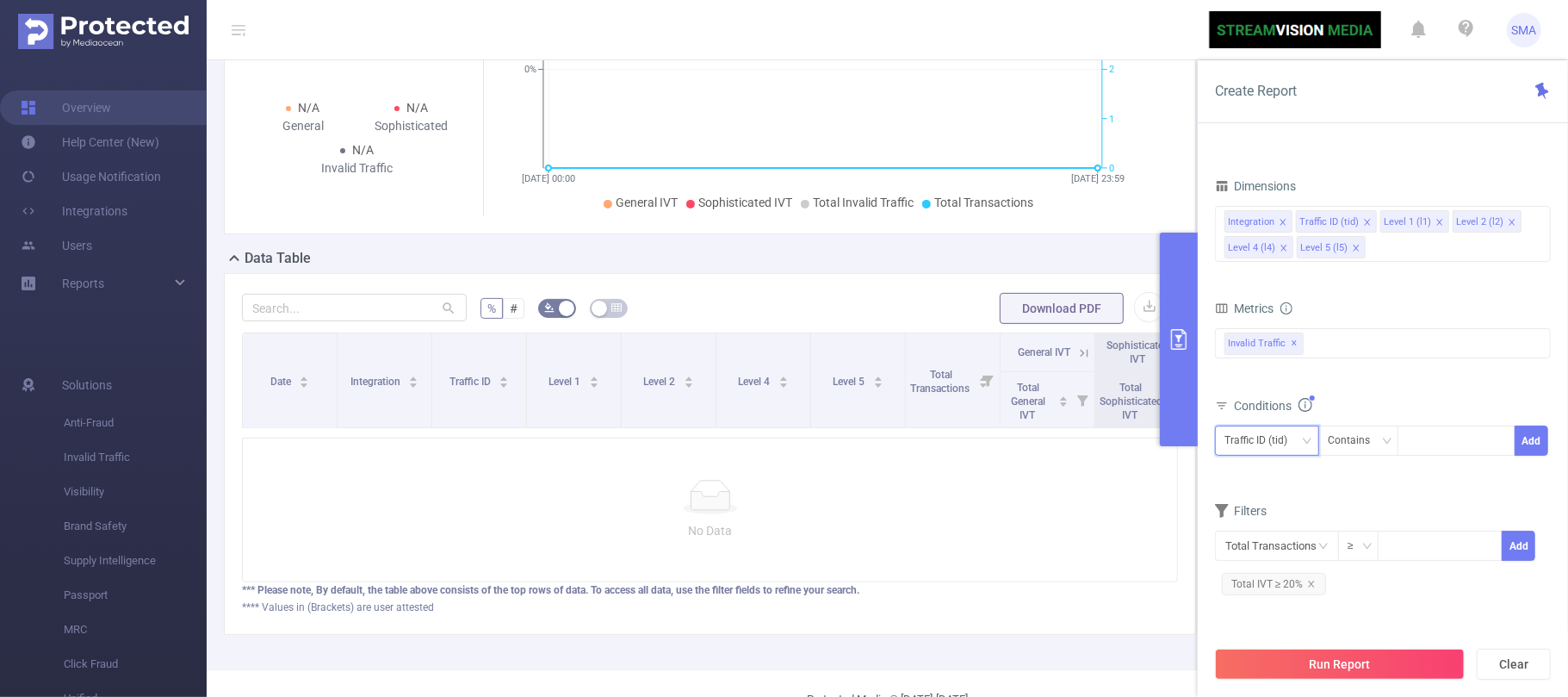
click at [1306, 446] on icon "icon: down" at bounding box center [1306, 440] width 11 height 11
click at [1282, 560] on li "Level 2 (l2)" at bounding box center [1266, 561] width 104 height 28
click at [1423, 441] on div at bounding box center [1456, 440] width 99 height 29
paste input "Stadium"
type input "Stadium"
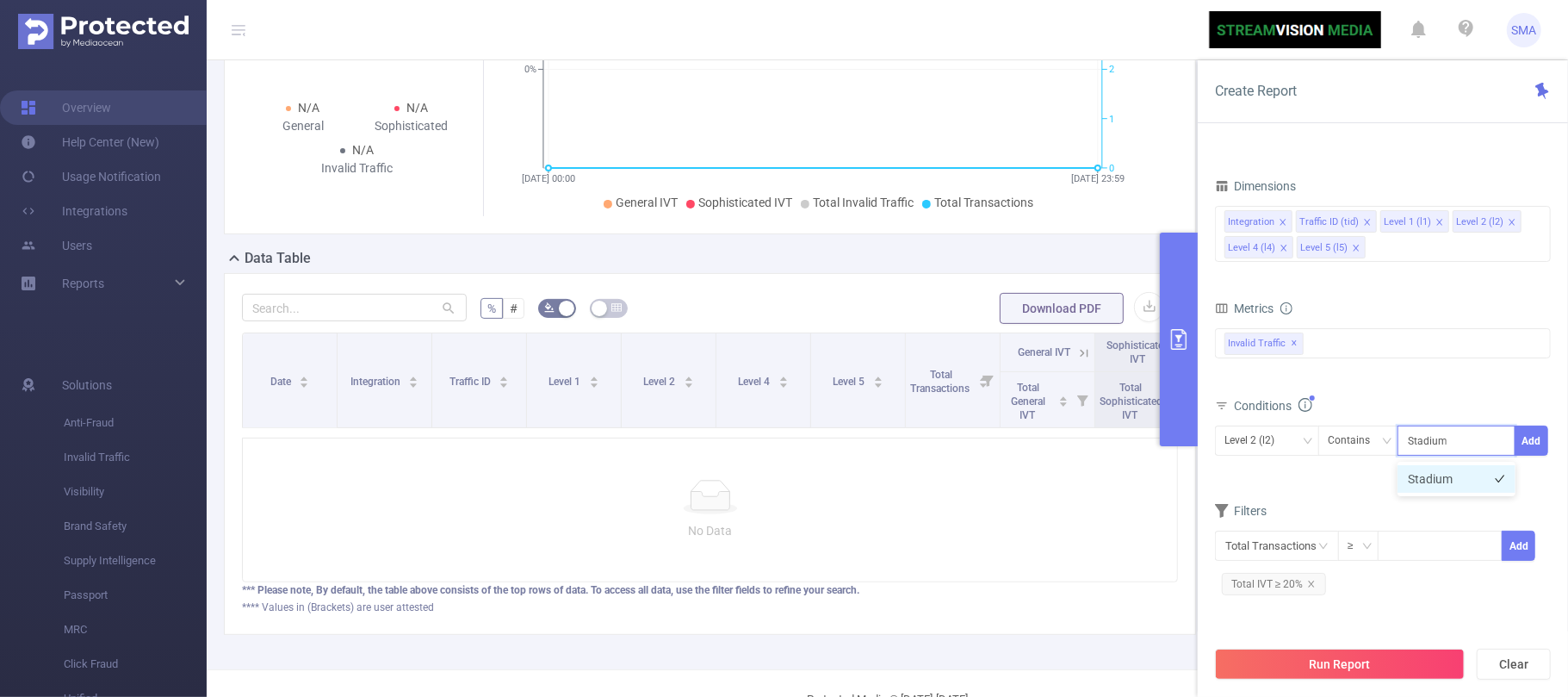
click at [1424, 487] on li "Stadium" at bounding box center [1457, 478] width 118 height 28
click at [1534, 442] on button "Add" at bounding box center [1531, 440] width 33 height 31
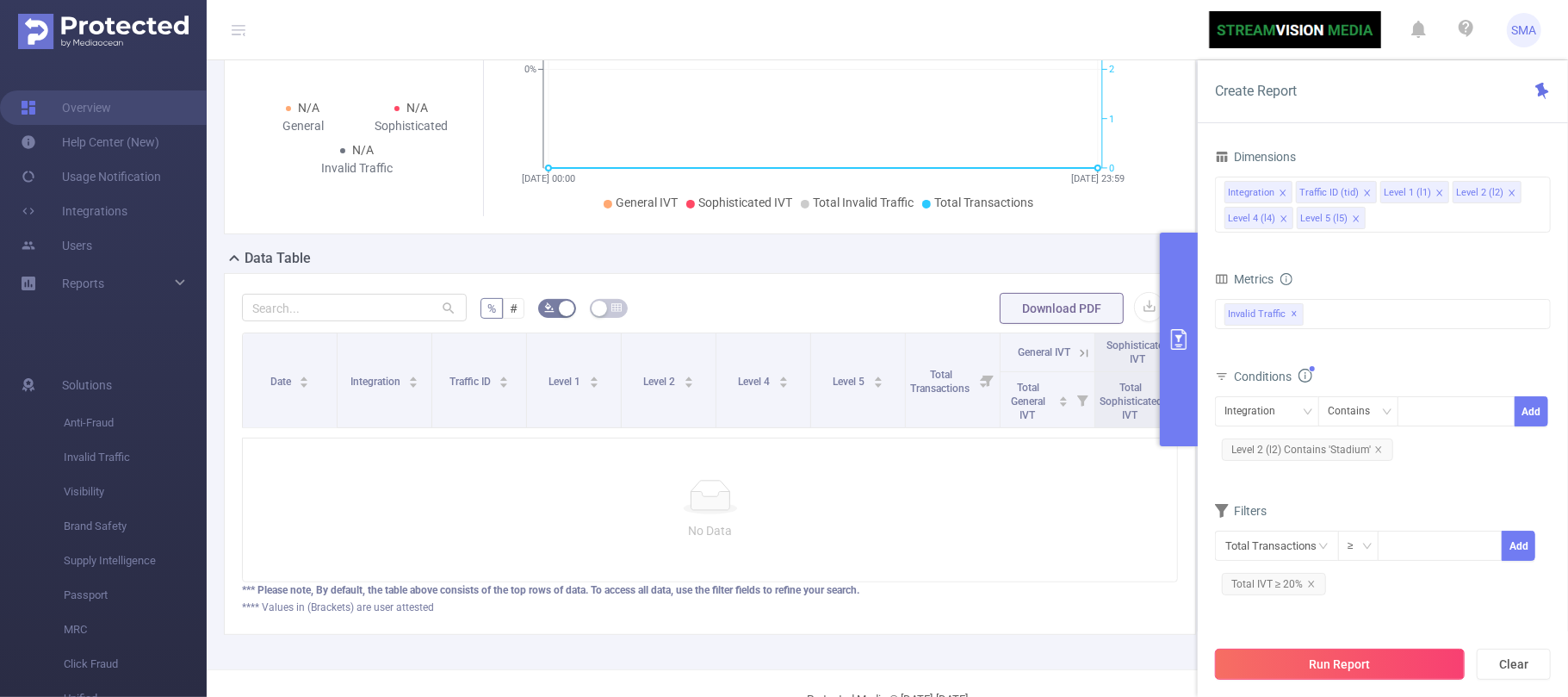
click at [1366, 656] on button "Run Report" at bounding box center [1340, 664] width 250 height 31
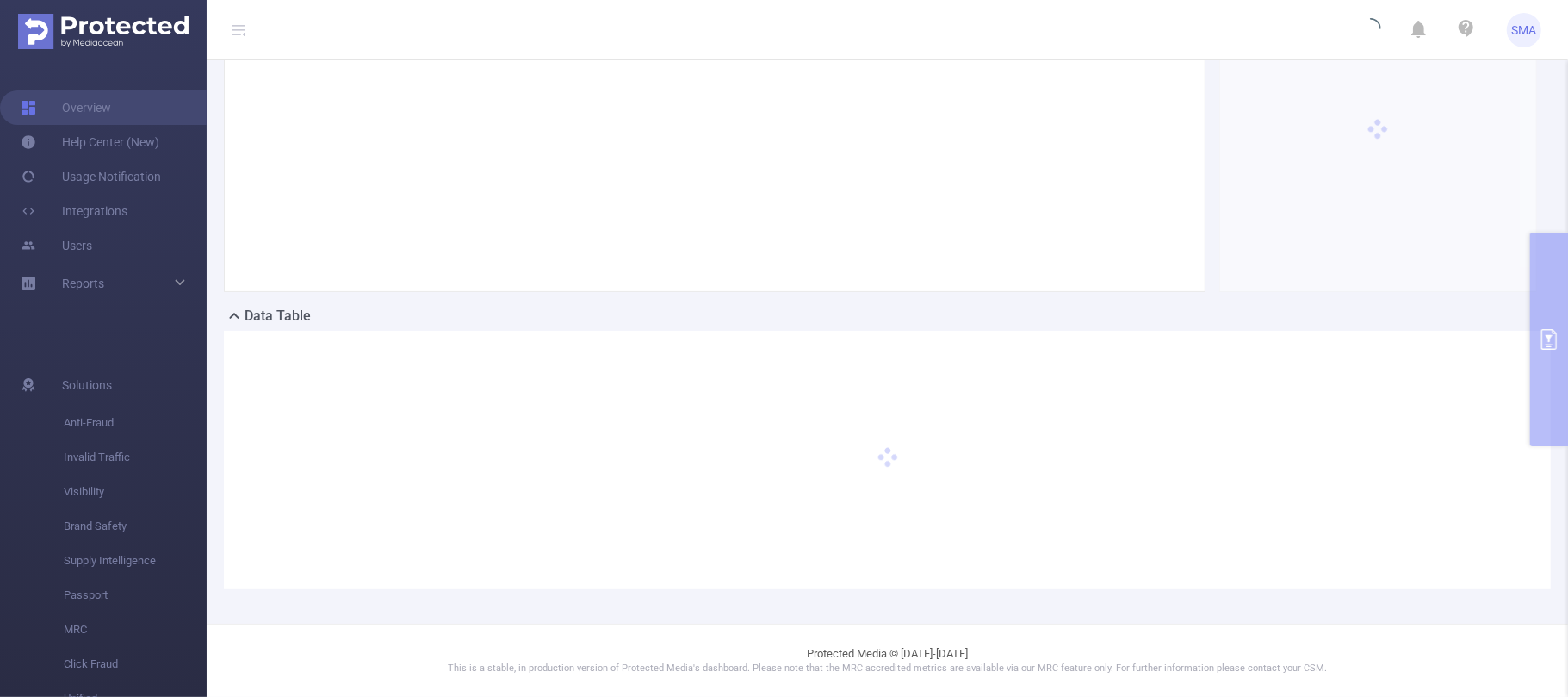
scroll to position [172, 0]
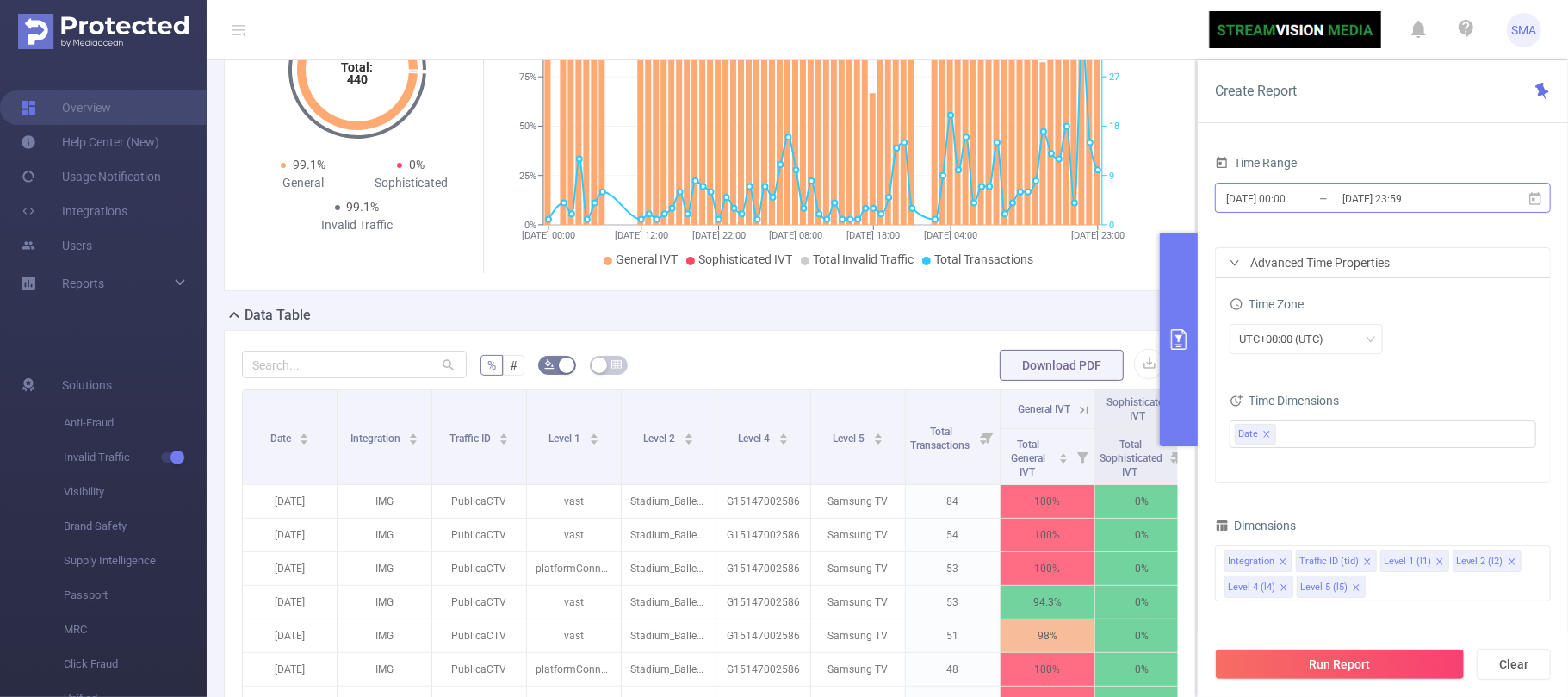
click at [1324, 195] on input "[DATE] 00:00" at bounding box center [1294, 199] width 139 height 23
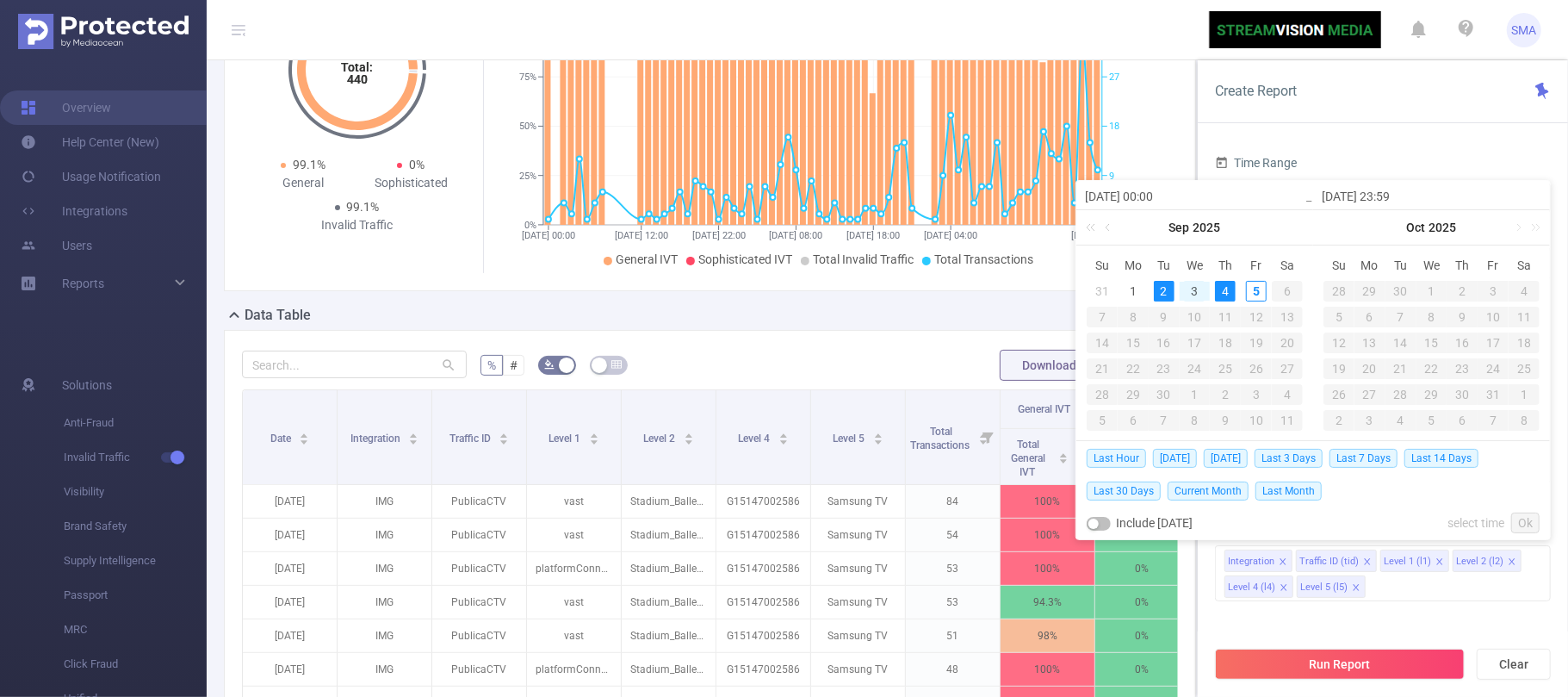
click at [1192, 287] on div "3" at bounding box center [1195, 291] width 21 height 21
click at [1258, 293] on div "5" at bounding box center [1257, 291] width 21 height 21
type input "[DATE] 00:00"
type input "[DATE] 23:59"
type input "[DATE] 00:00"
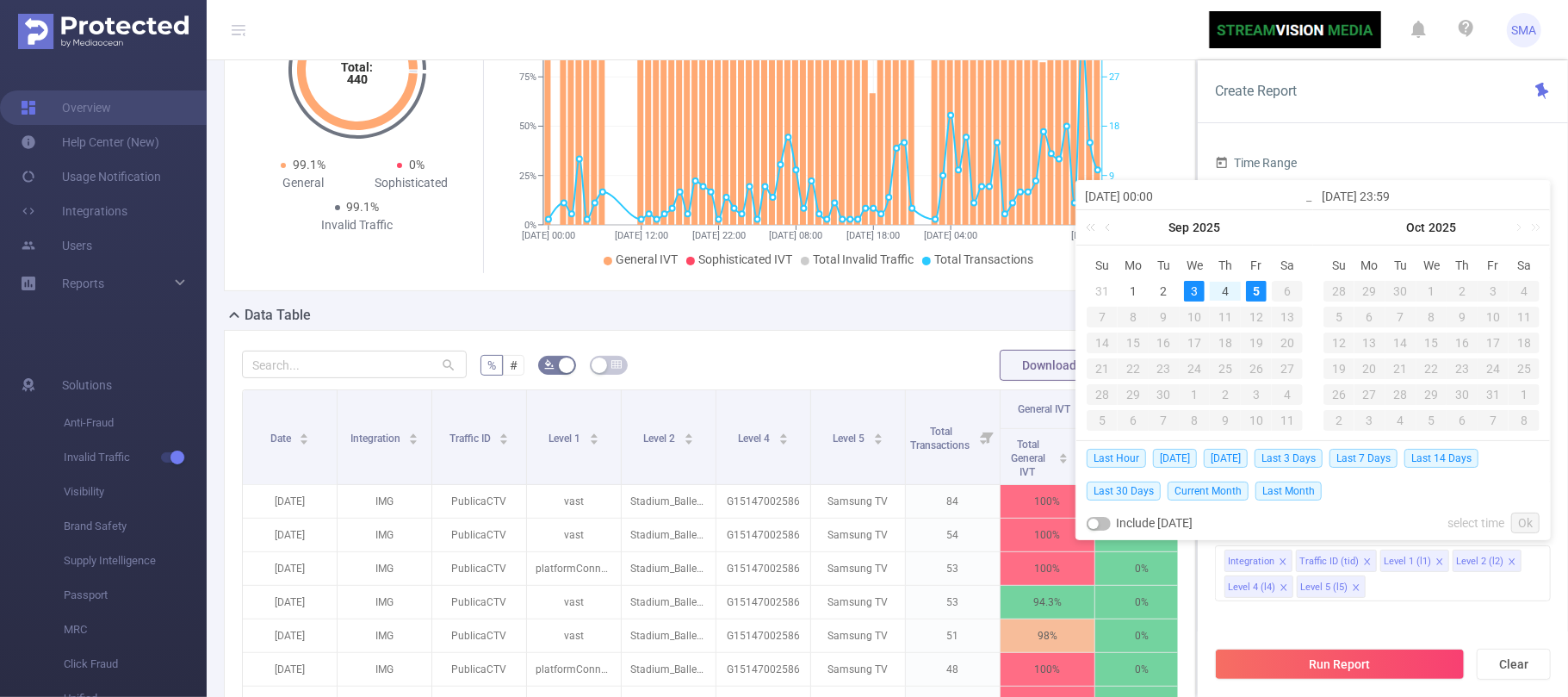
type input "[DATE] 23:59"
click at [1534, 524] on link "Ok" at bounding box center [1526, 523] width 29 height 21
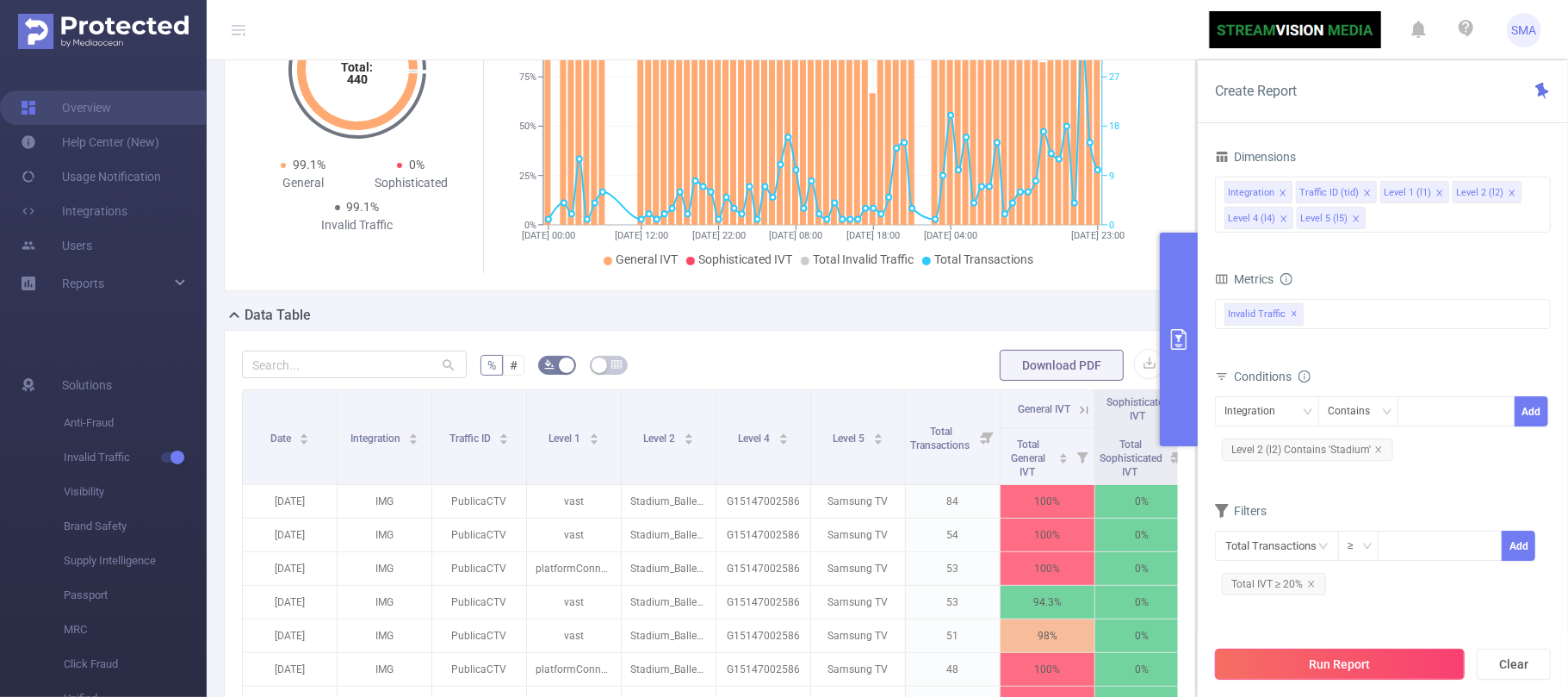
click at [1383, 656] on button "Run Report" at bounding box center [1340, 664] width 250 height 31
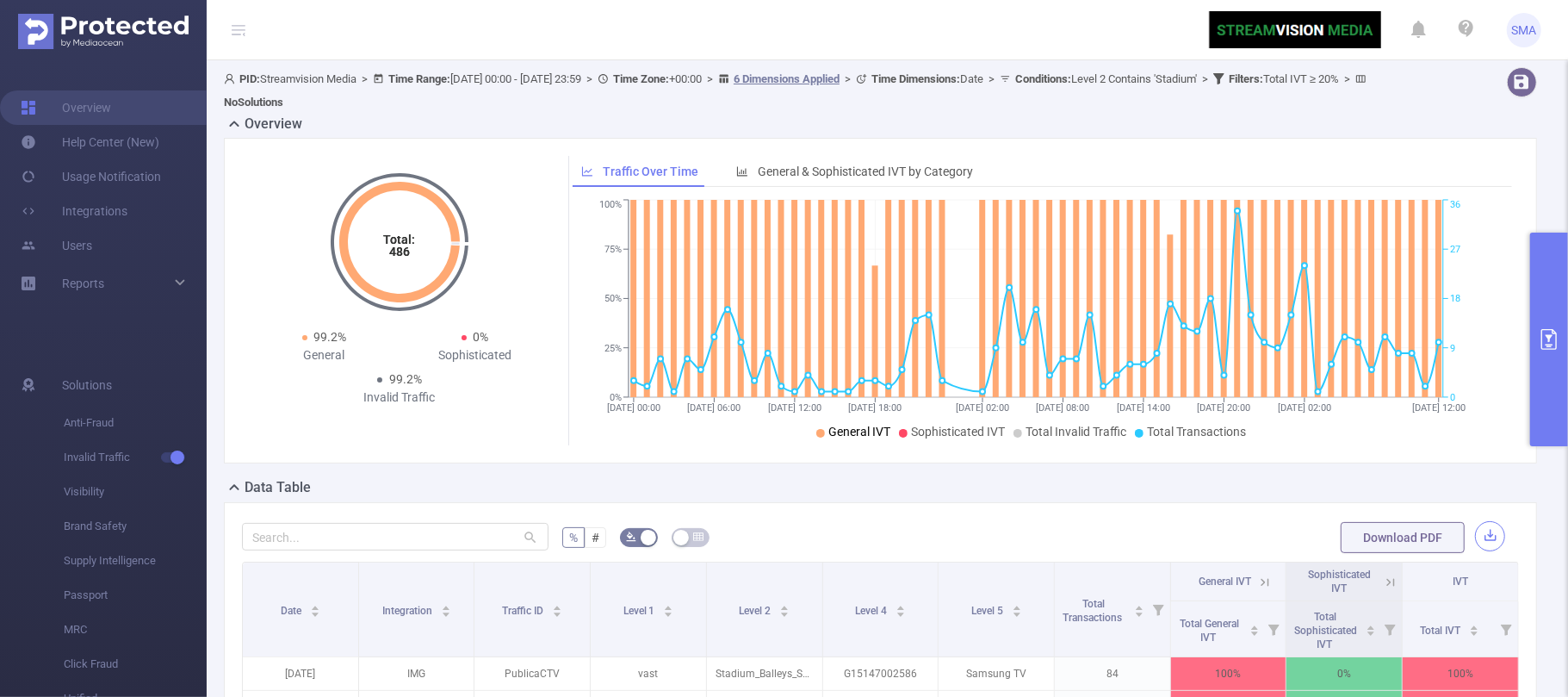
click at [1475, 532] on button "button" at bounding box center [1491, 537] width 31 height 31
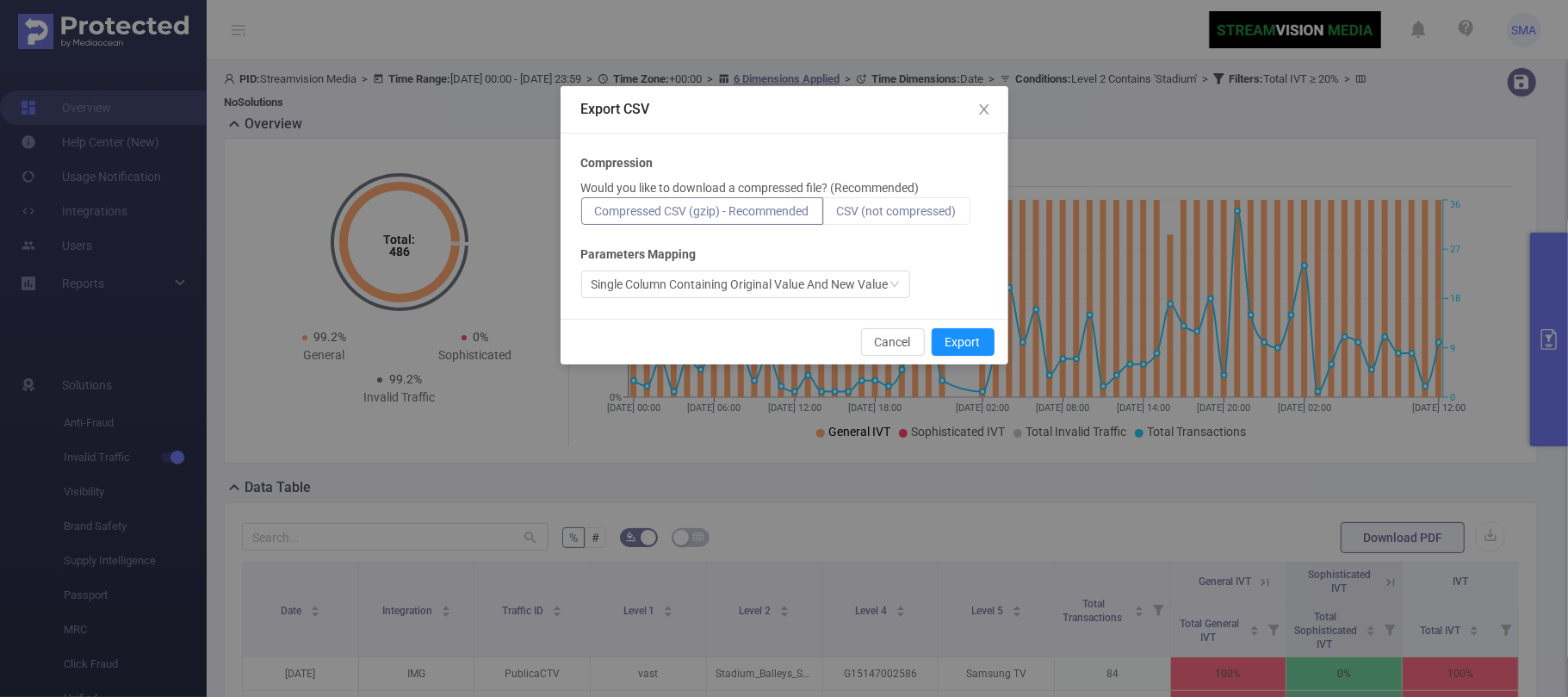
click at [942, 212] on span "CSV (not compressed)" at bounding box center [896, 211] width 119 height 13
click at [837, 215] on input "CSV (not compressed)" at bounding box center [837, 215] width 0 height 0
click at [968, 341] on button "Export" at bounding box center [964, 342] width 63 height 28
